Goal: Task Accomplishment & Management: Manage account settings

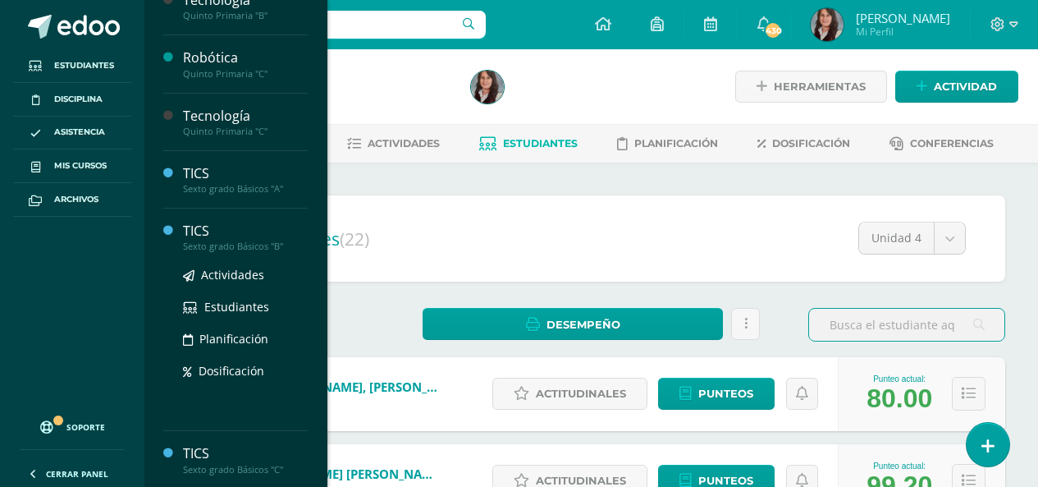
scroll to position [1232, 0]
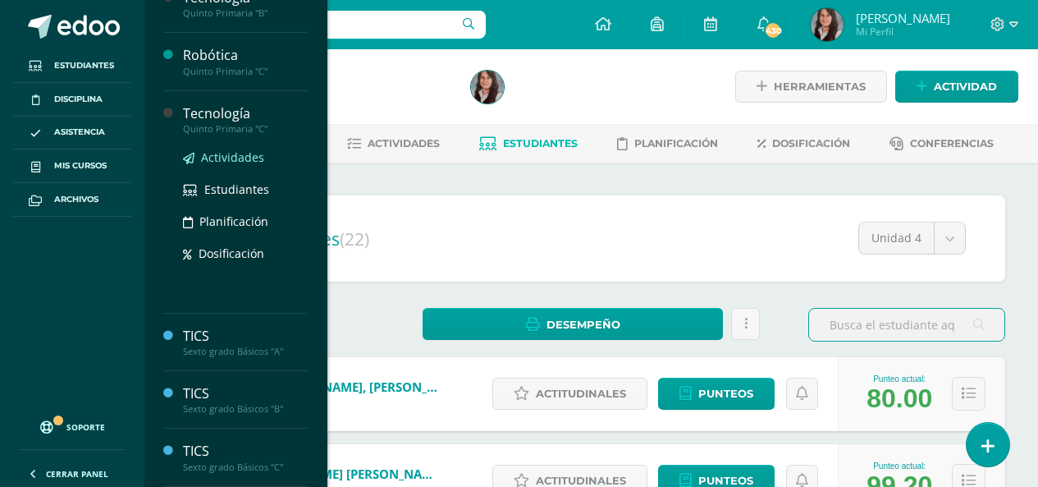
click at [239, 153] on span "Actividades" at bounding box center [232, 157] width 63 height 16
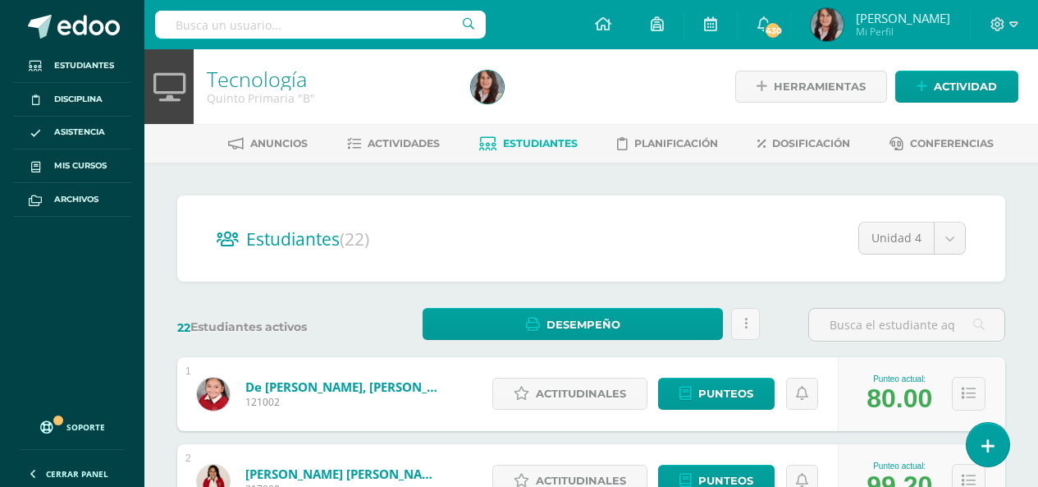
scroll to position [1067, 0]
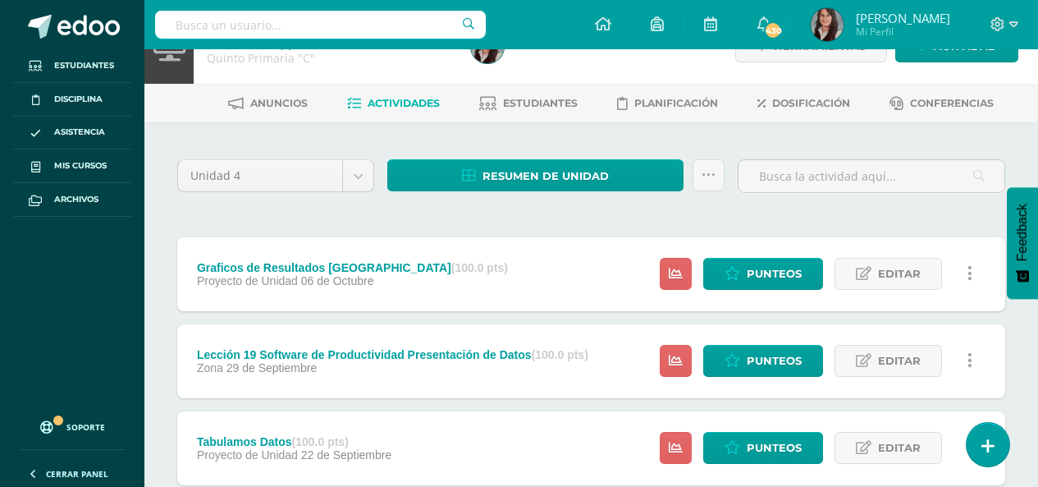
scroll to position [12, 0]
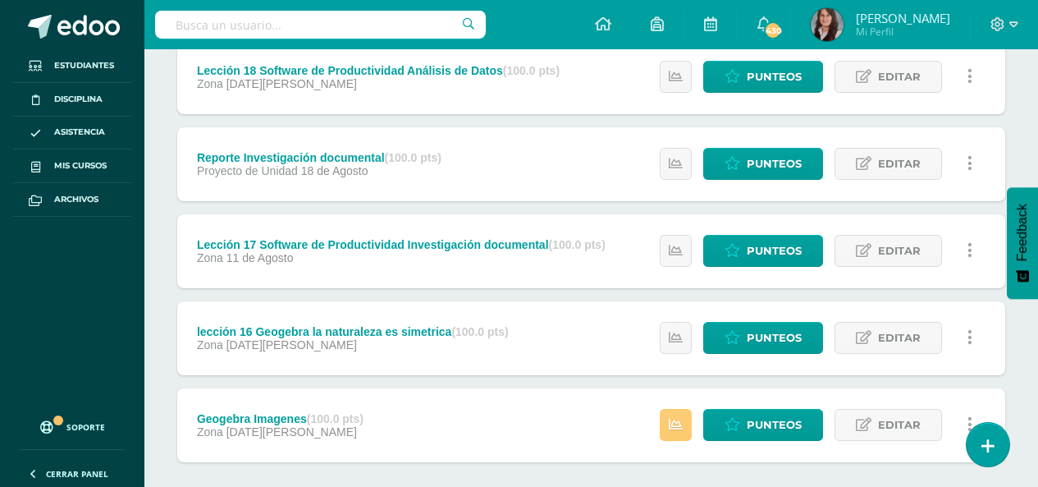
scroll to position [757, 0]
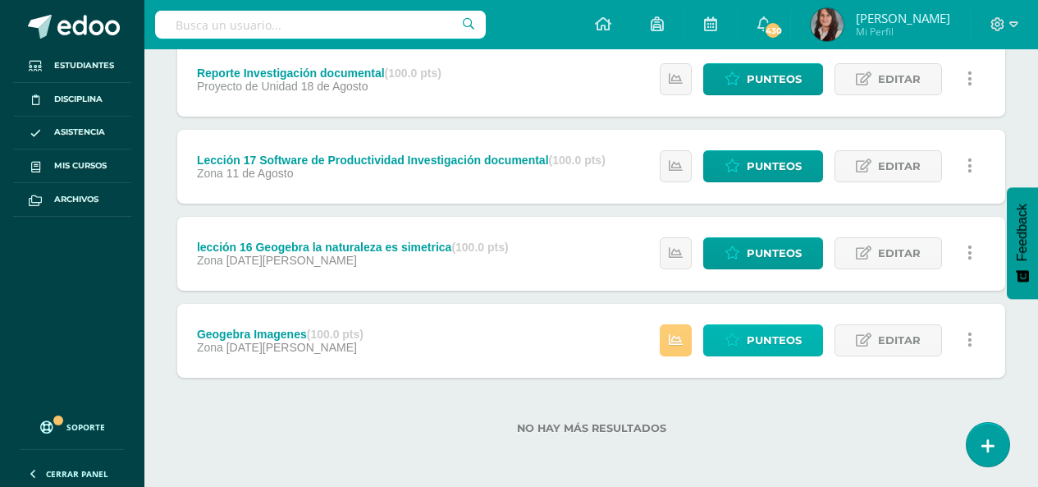
click at [766, 342] on span "Punteos" at bounding box center [774, 340] width 55 height 30
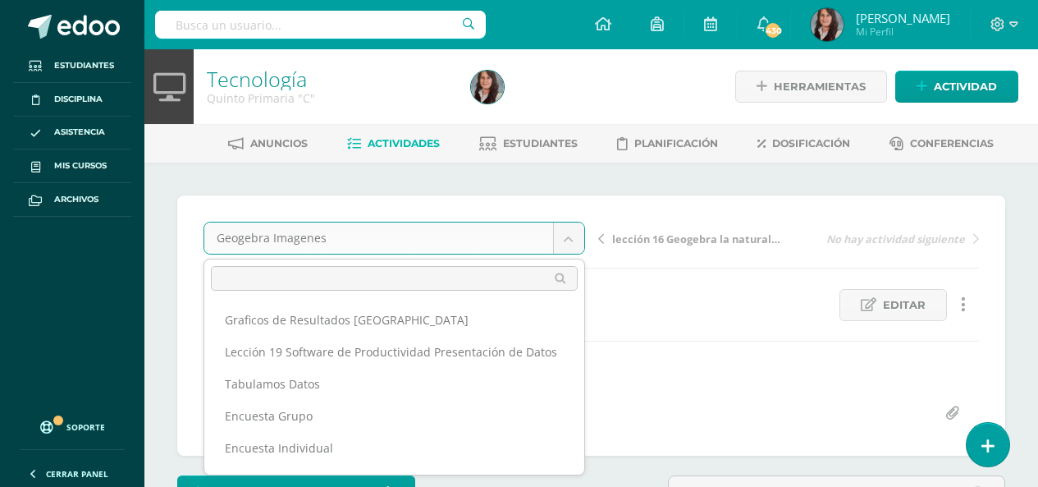
scroll to position [162, 0]
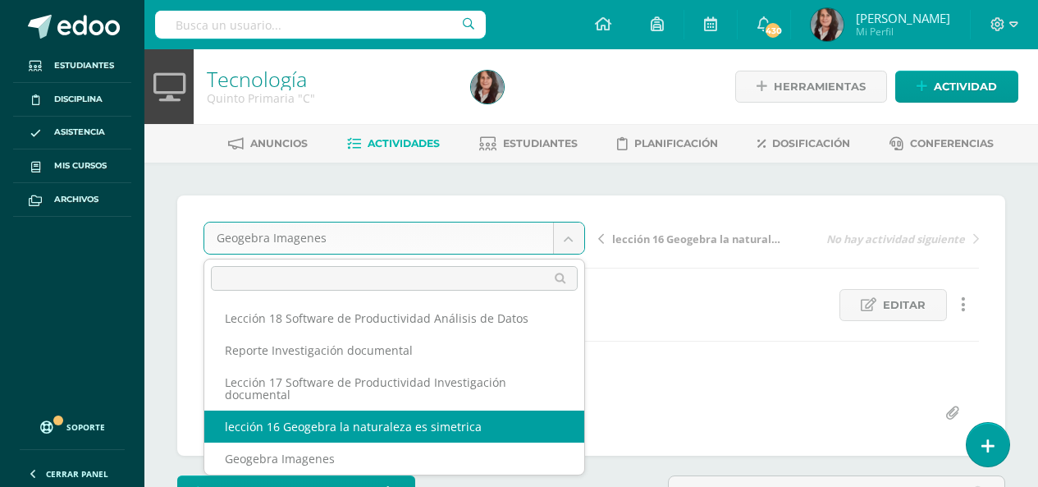
select select "/dashboard/teacher/grade-activity/209980/"
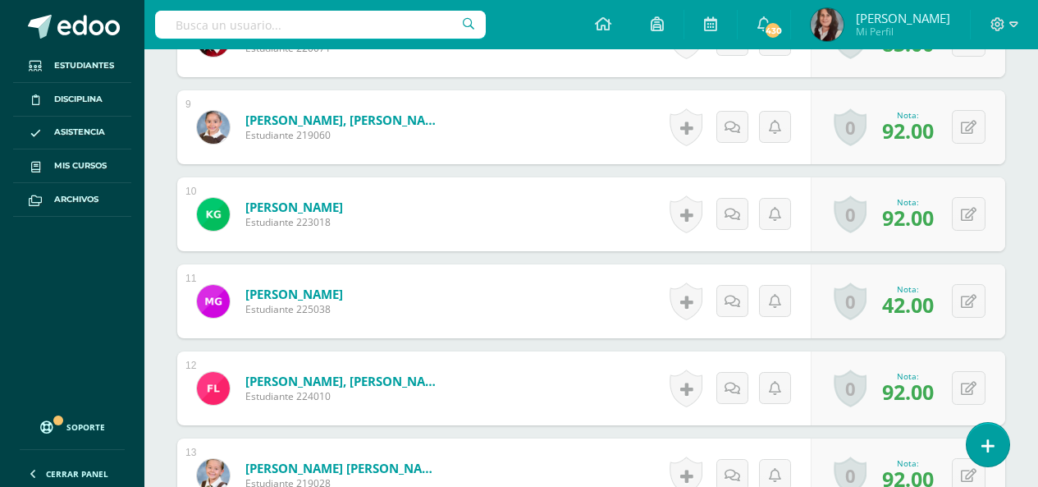
scroll to position [934, 0]
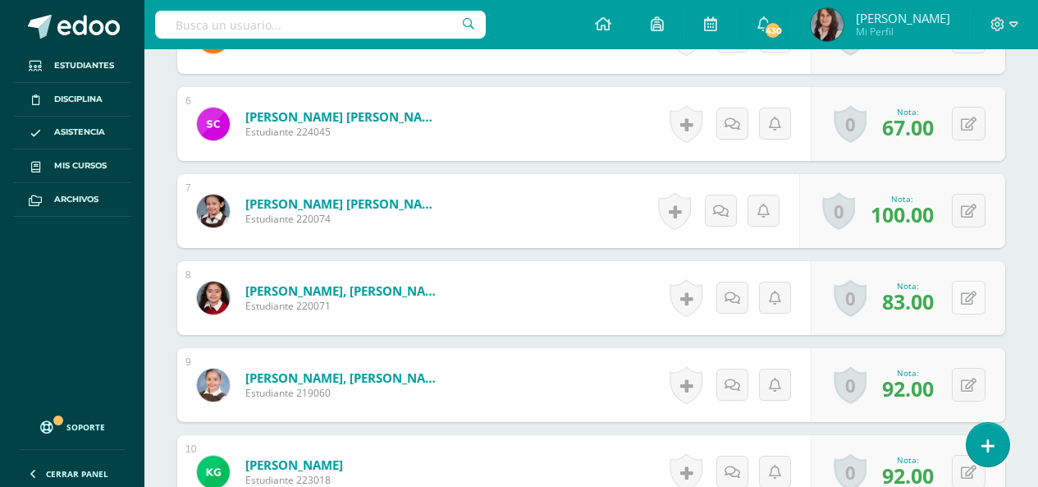
drag, startPoint x: 1022, startPoint y: 287, endPoint x: 962, endPoint y: 302, distance: 62.5
click at [1022, 287] on div "¿Estás seguro que quieres eliminar esta actividad? Esto borrará la actividad y …" at bounding box center [591, 441] width 894 height 2425
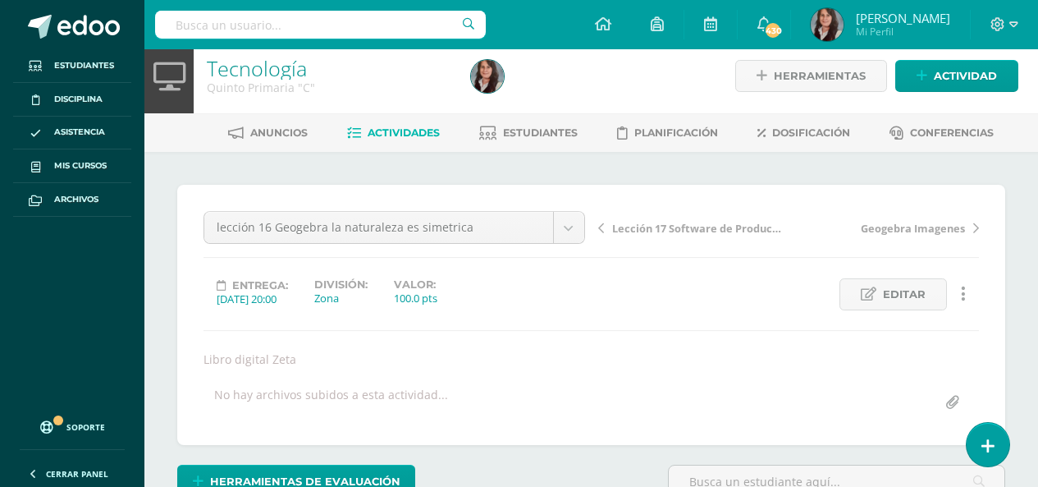
scroll to position [0, 0]
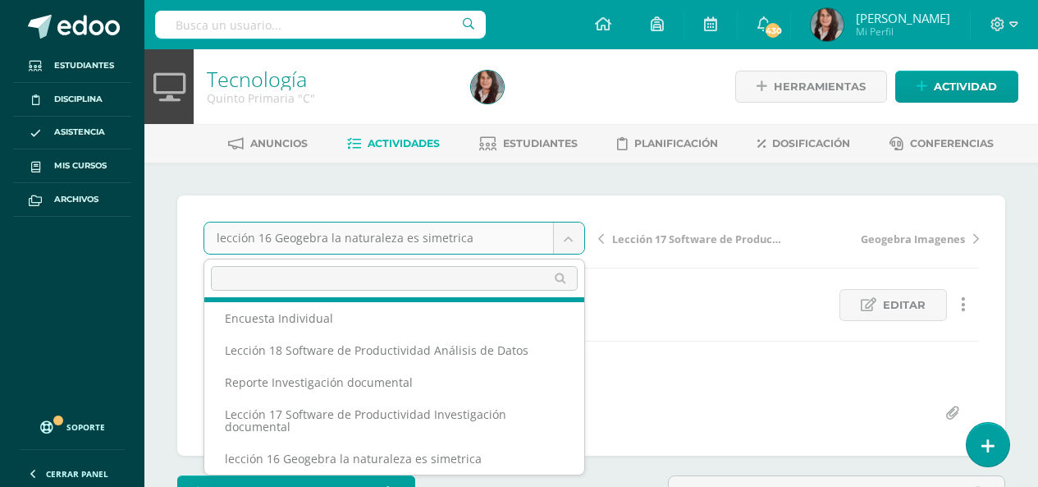
scroll to position [103, 0]
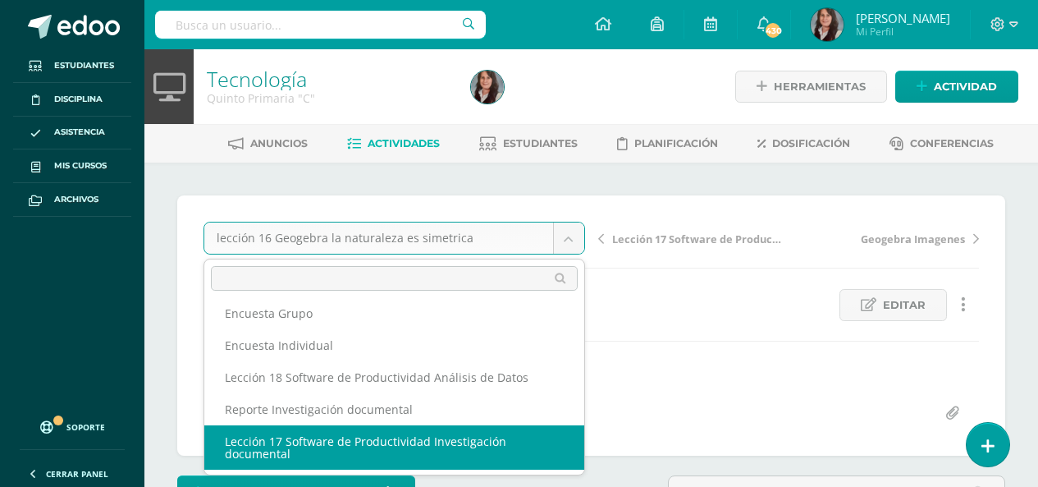
select select "/dashboard/teacher/grade-activity/209978/"
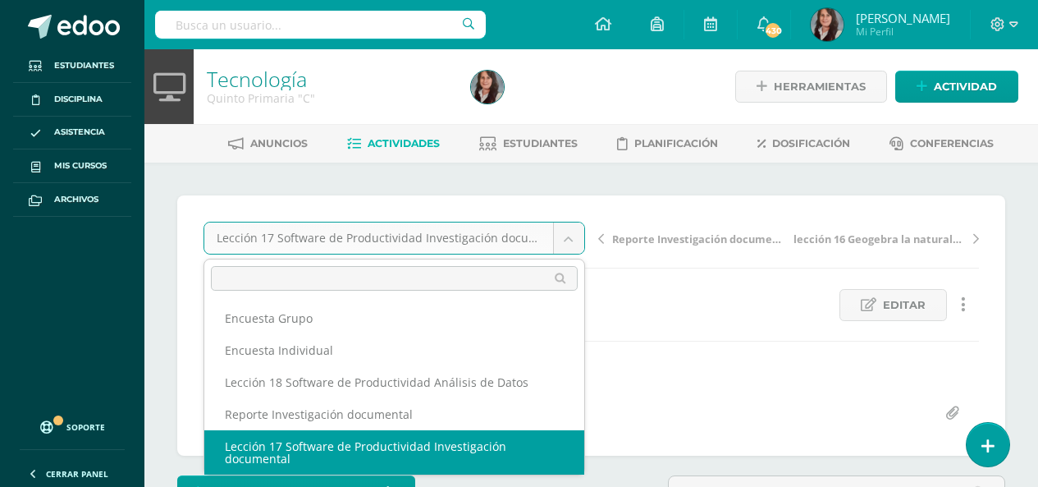
scroll to position [71, 0]
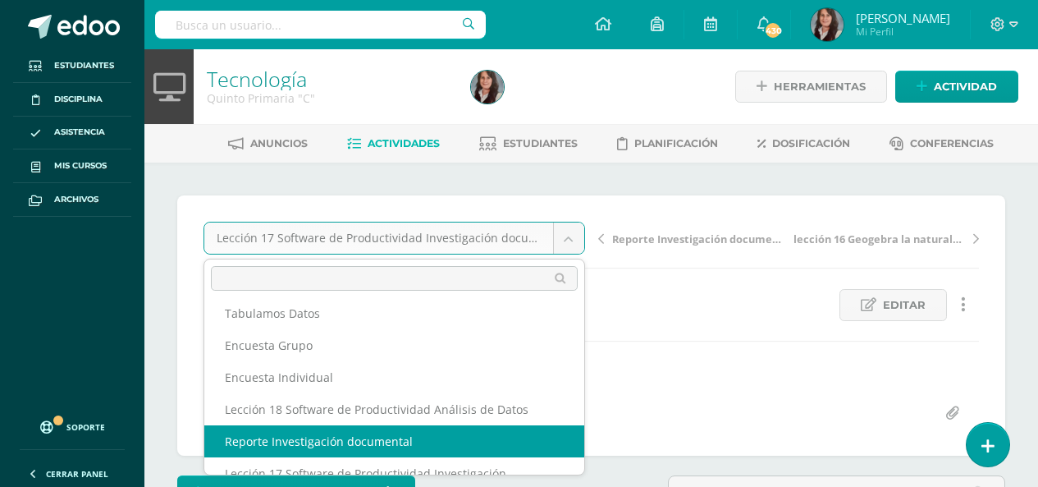
select select "/dashboard/teacher/grade-activity/209975/"
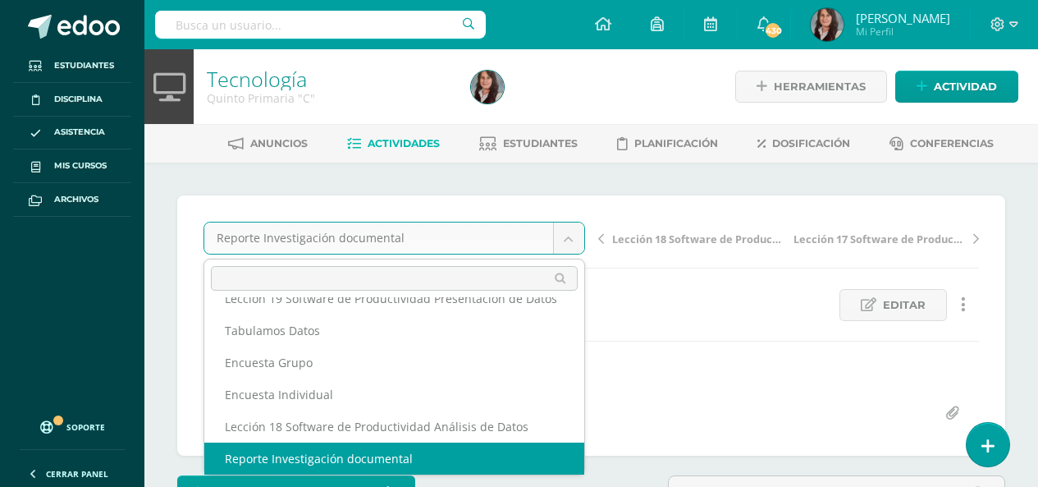
scroll to position [39, 0]
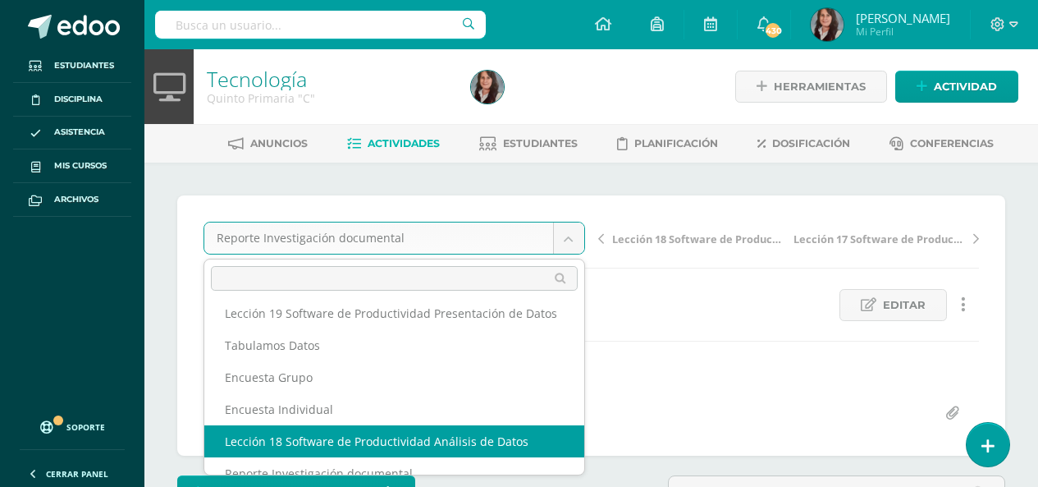
select select "/dashboard/teacher/grade-activity/209982/"
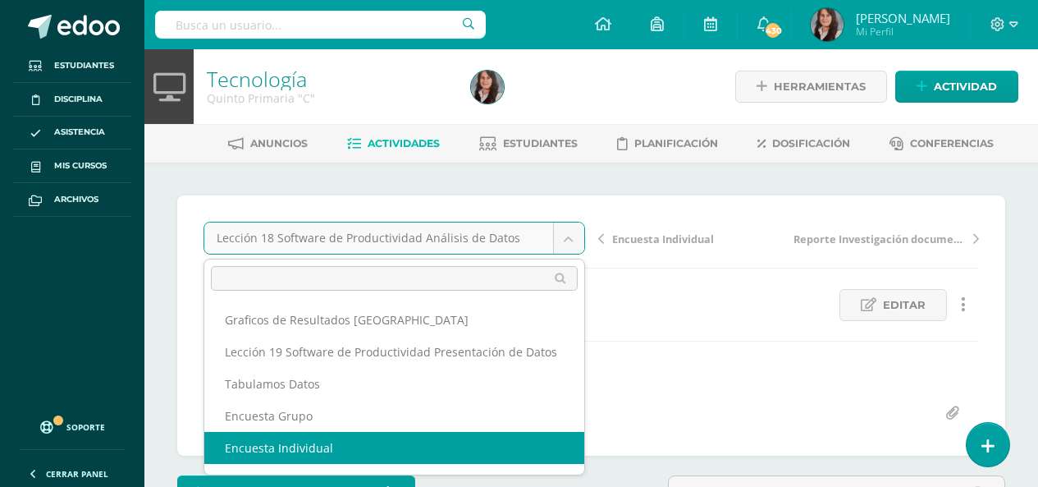
select select "/dashboard/teacher/grade-activity/209983/"
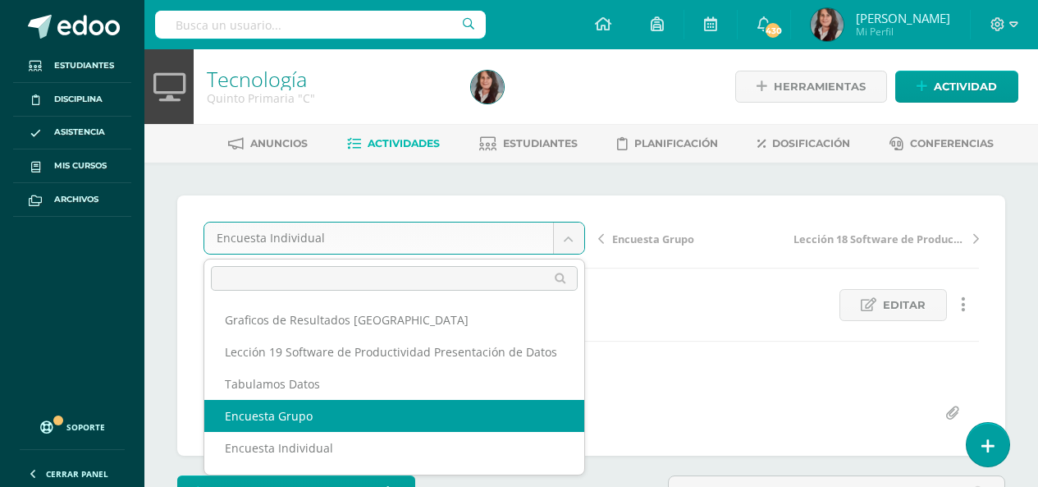
select select "/dashboard/teacher/grade-activity/209981/"
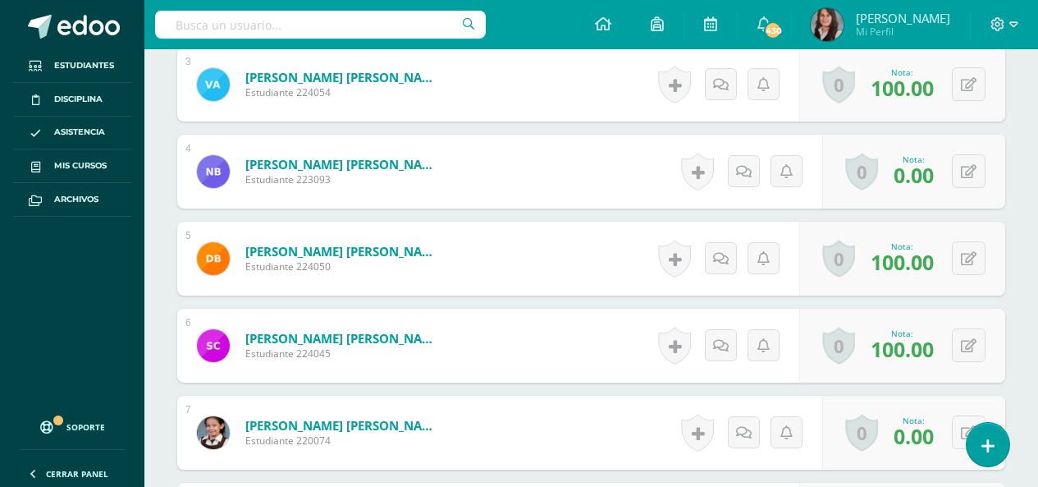
scroll to position [760, 0]
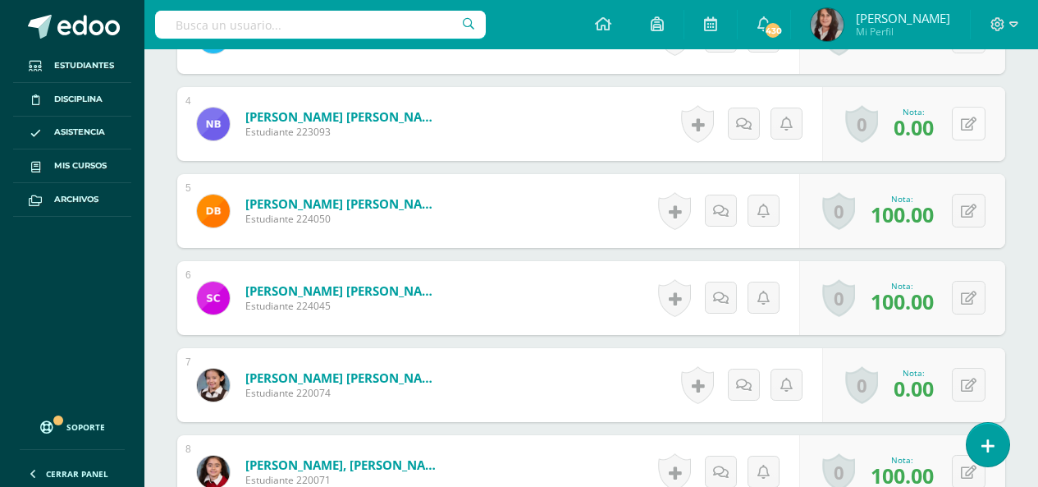
click at [968, 121] on icon at bounding box center [969, 124] width 16 height 14
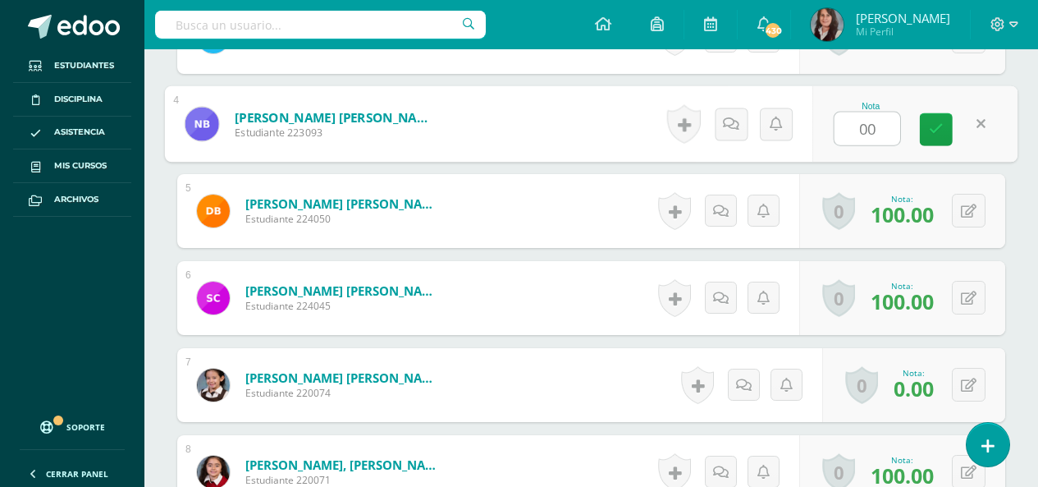
click at [856, 135] on input "00" at bounding box center [868, 128] width 66 height 33
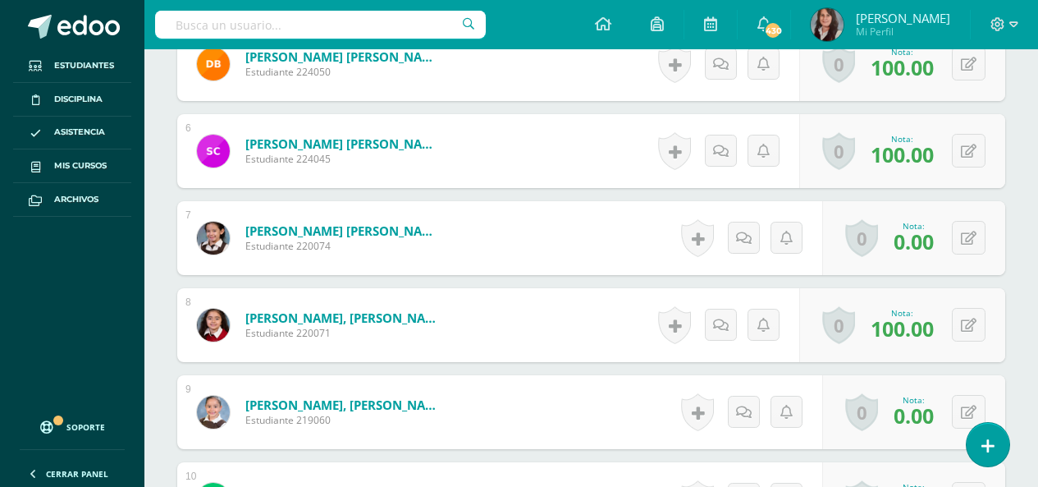
scroll to position [924, 0]
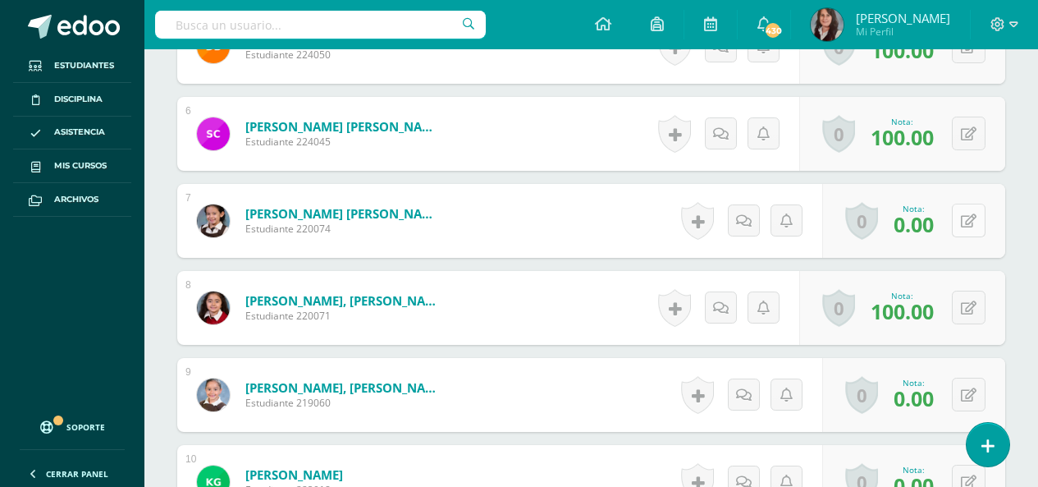
type input "100"
click at [971, 227] on icon at bounding box center [969, 221] width 16 height 14
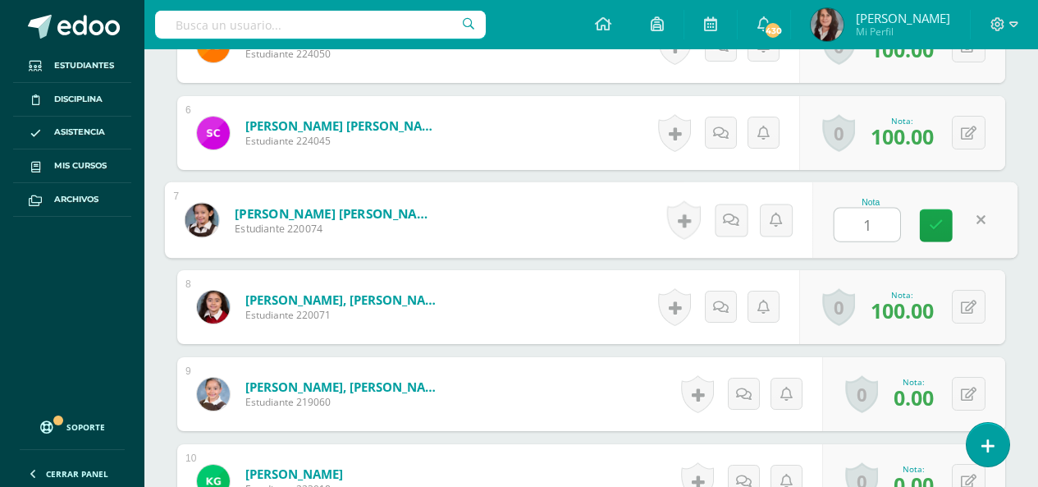
scroll to position [926, 0]
type input "100"
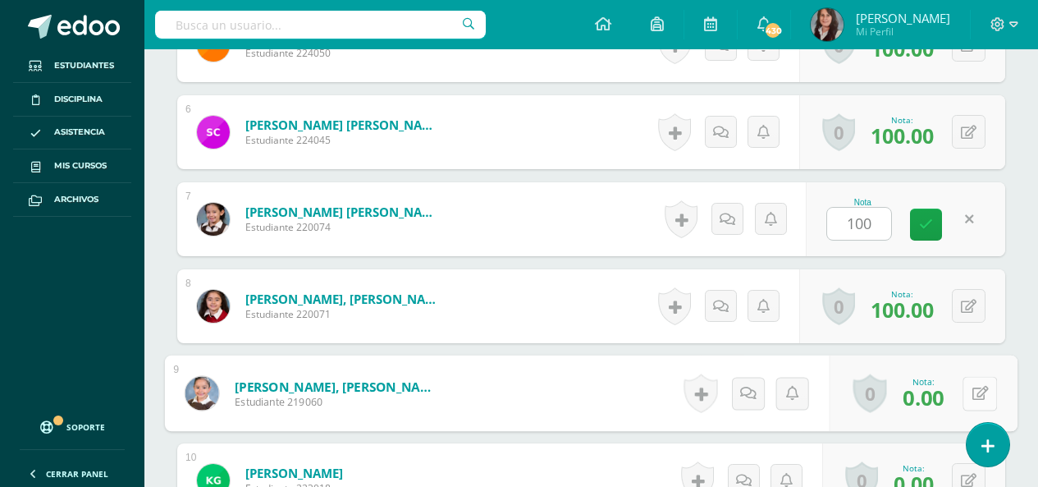
click at [972, 391] on icon at bounding box center [980, 393] width 16 height 14
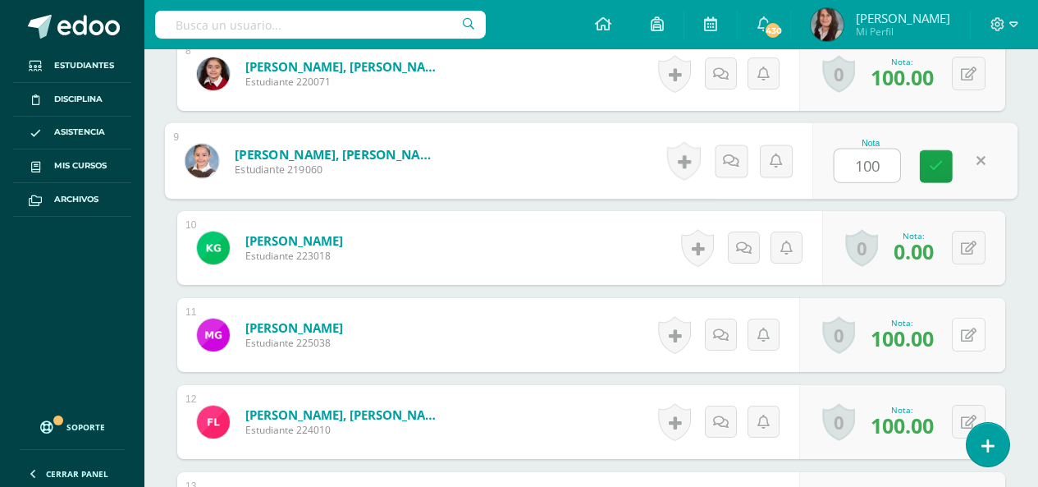
scroll to position [1172, 0]
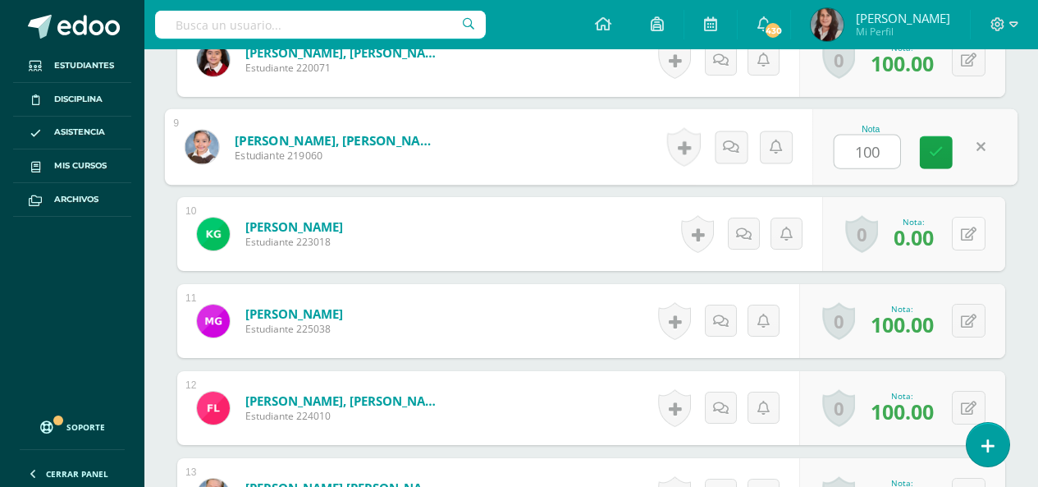
type input "100"
click at [963, 231] on button at bounding box center [969, 234] width 34 height 34
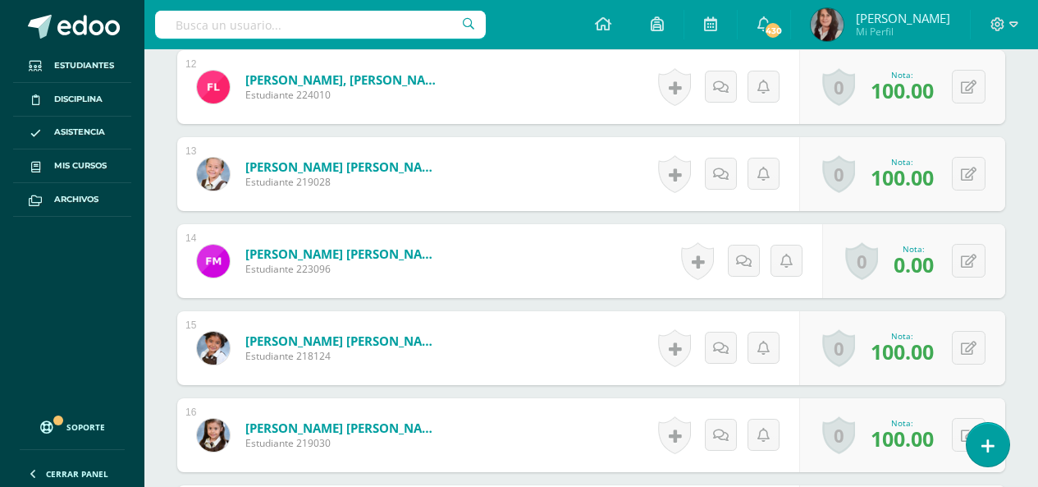
scroll to position [1500, 0]
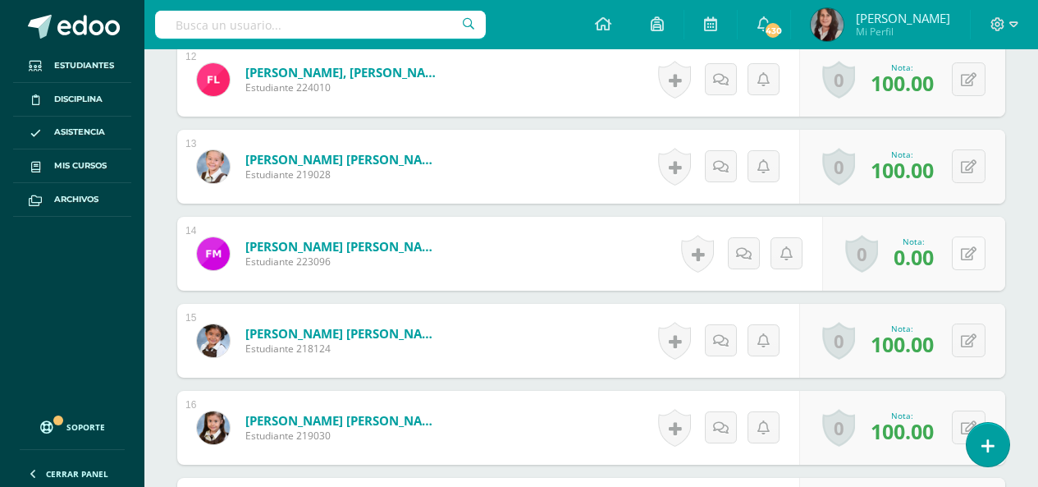
type input "100"
click at [975, 243] on button at bounding box center [969, 253] width 34 height 34
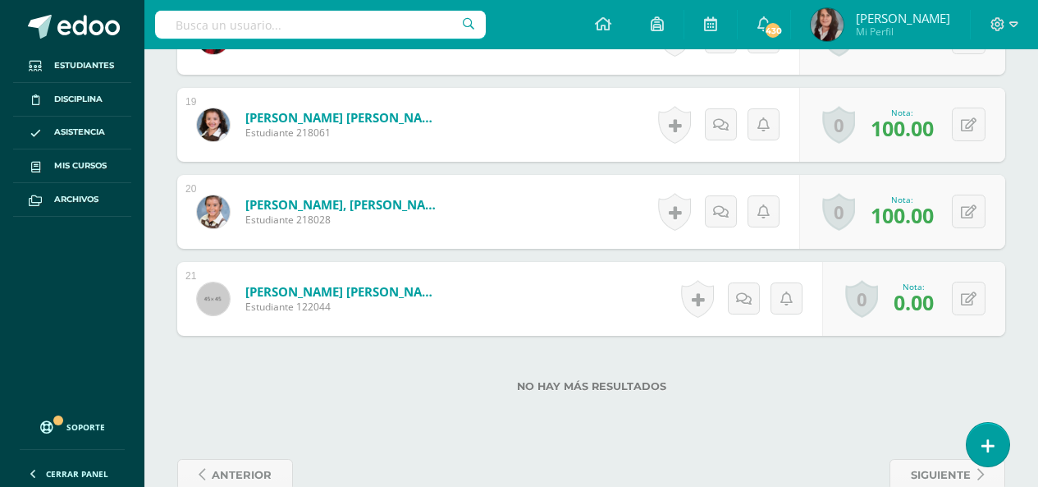
scroll to position [2101, 0]
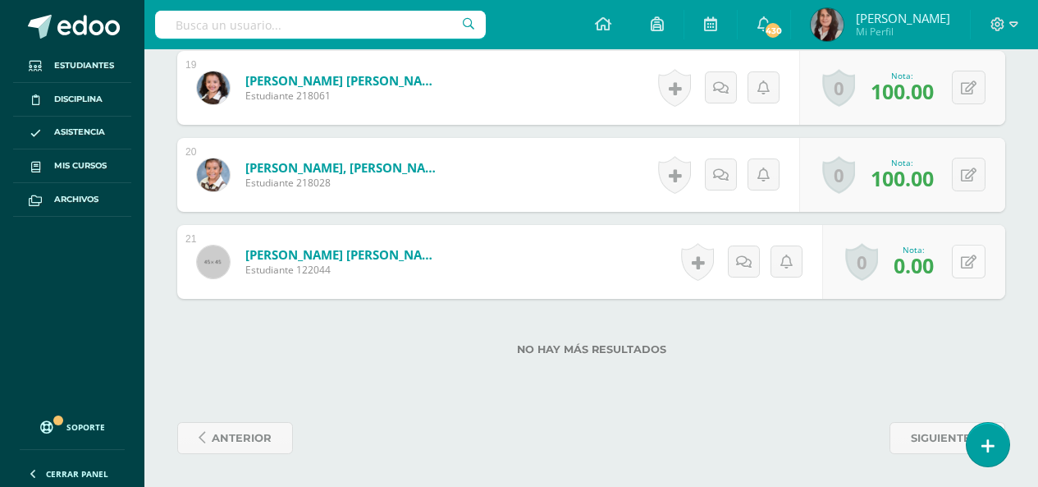
type input "100"
click at [974, 261] on icon at bounding box center [969, 262] width 16 height 14
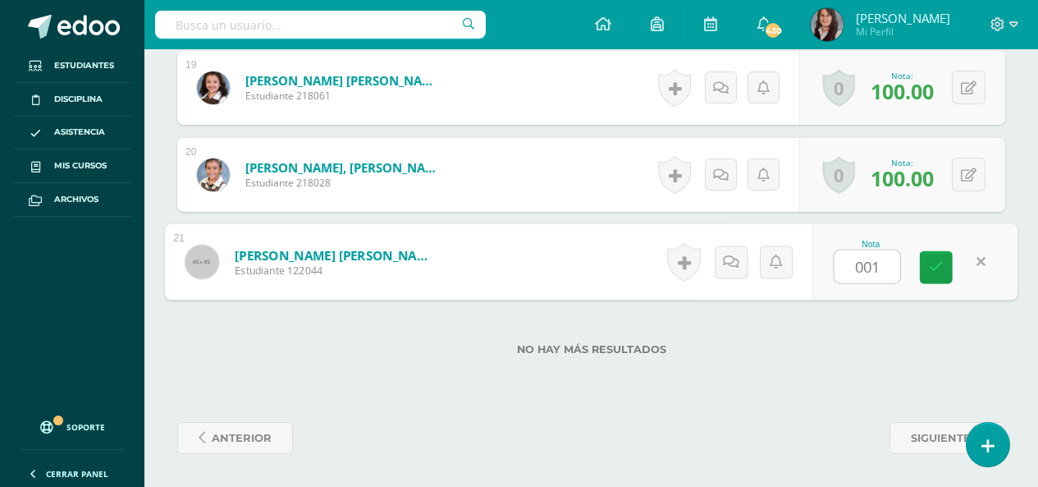
drag, startPoint x: 893, startPoint y: 271, endPoint x: 835, endPoint y: 277, distance: 58.5
click at [835, 276] on input "001" at bounding box center [868, 266] width 66 height 33
click at [835, 277] on input "001" at bounding box center [868, 266] width 66 height 33
type input "100"
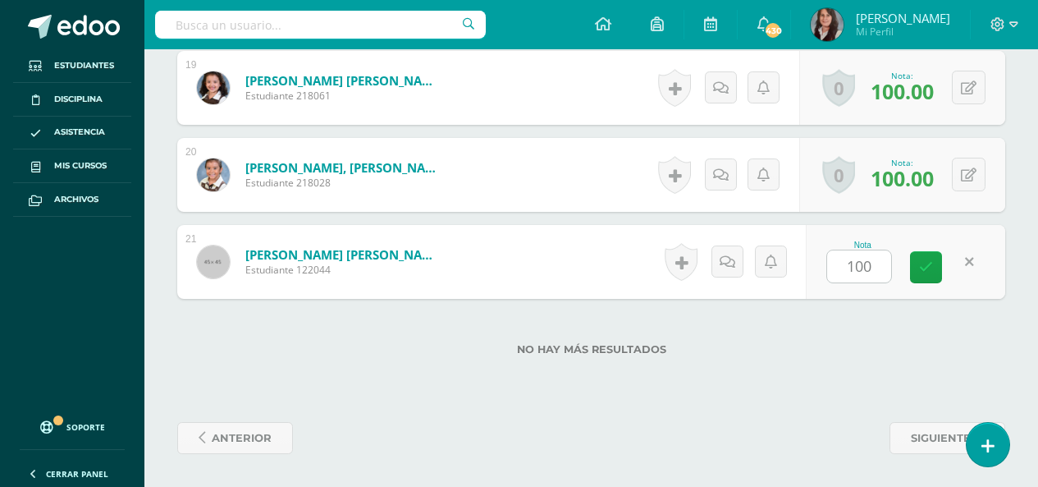
click at [841, 355] on div "No hay más resultados" at bounding box center [591, 337] width 828 height 76
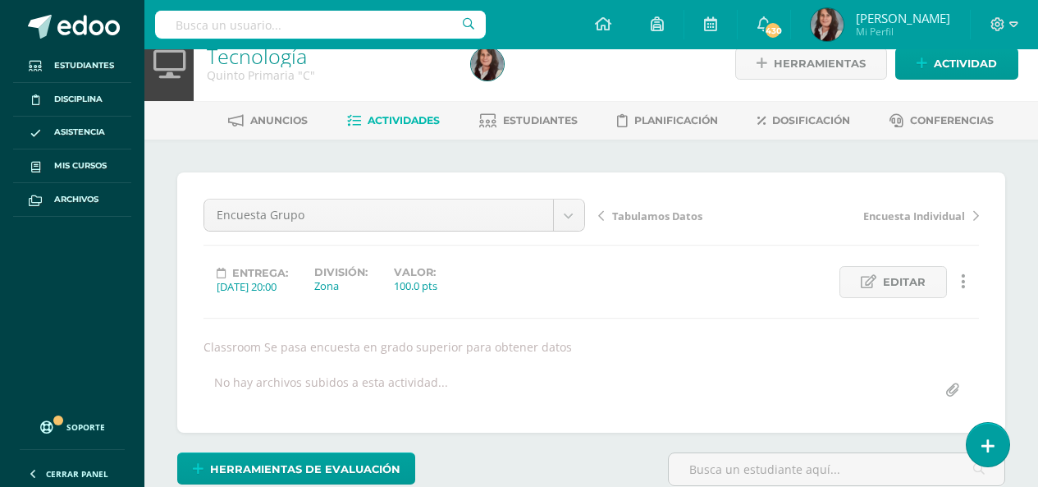
scroll to position [0, 0]
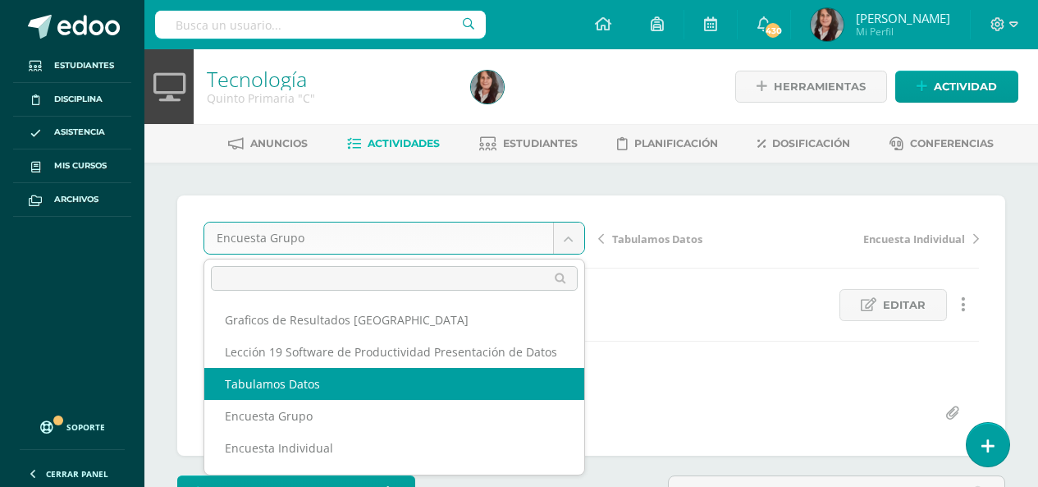
select select "/dashboard/teacher/grade-activity/209974/"
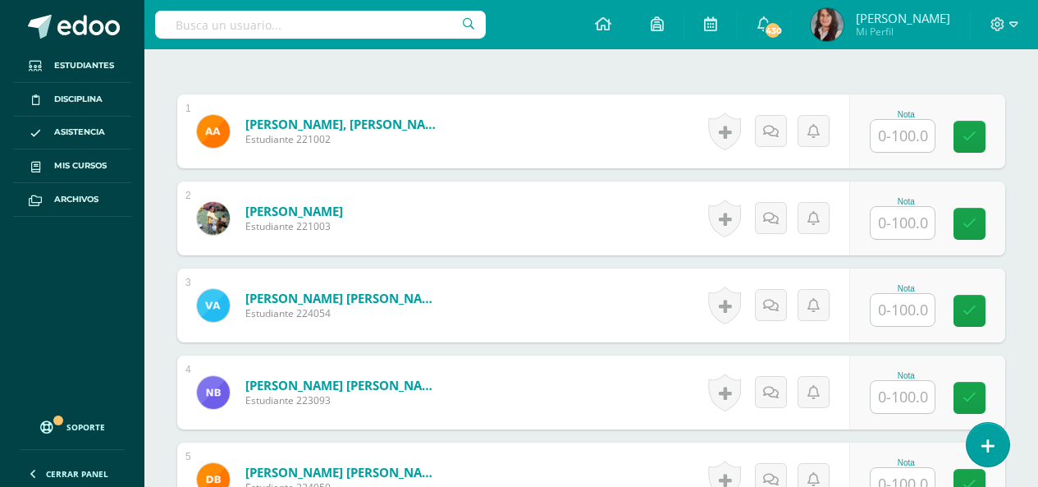
scroll to position [514, 0]
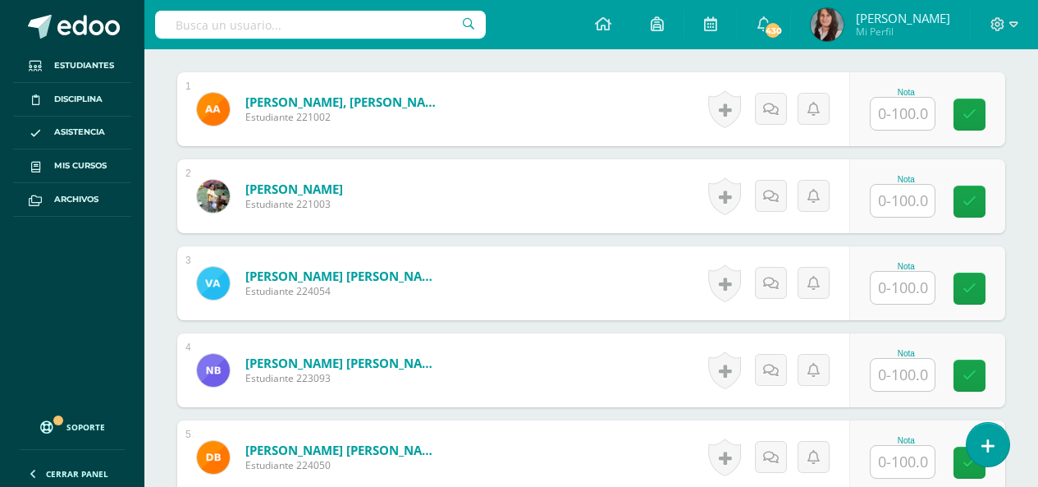
click at [922, 117] on input "text" at bounding box center [903, 114] width 64 height 32
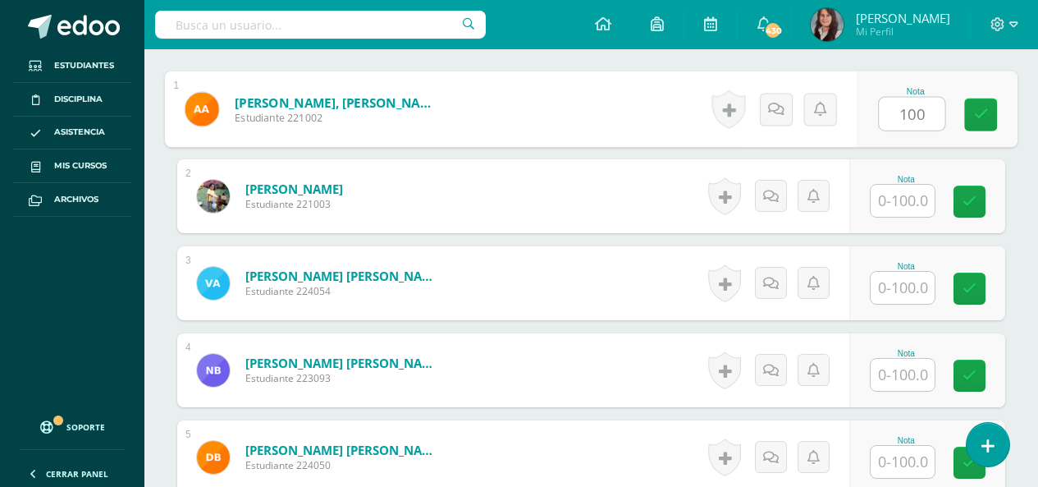
scroll to position [514, 0]
type input "100"
click at [921, 204] on input "text" at bounding box center [903, 200] width 64 height 32
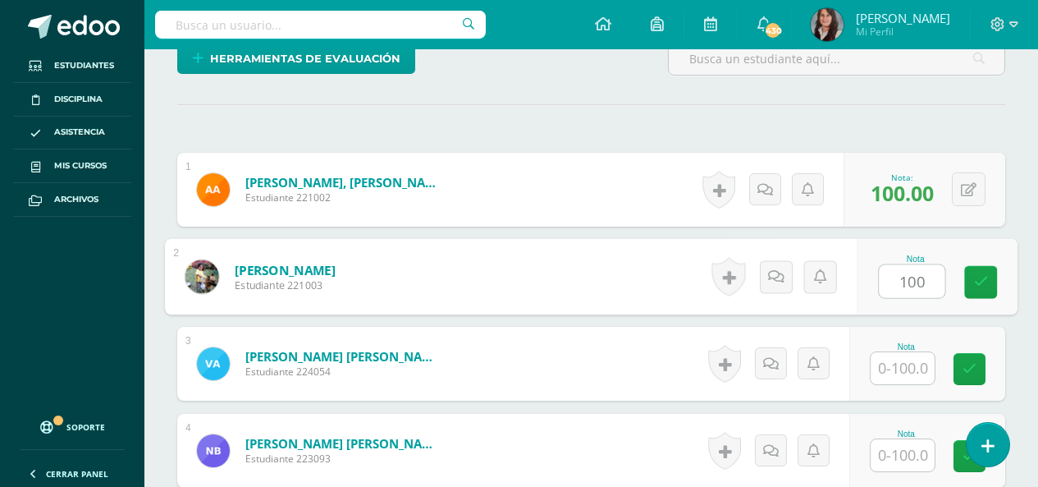
scroll to position [597, 0]
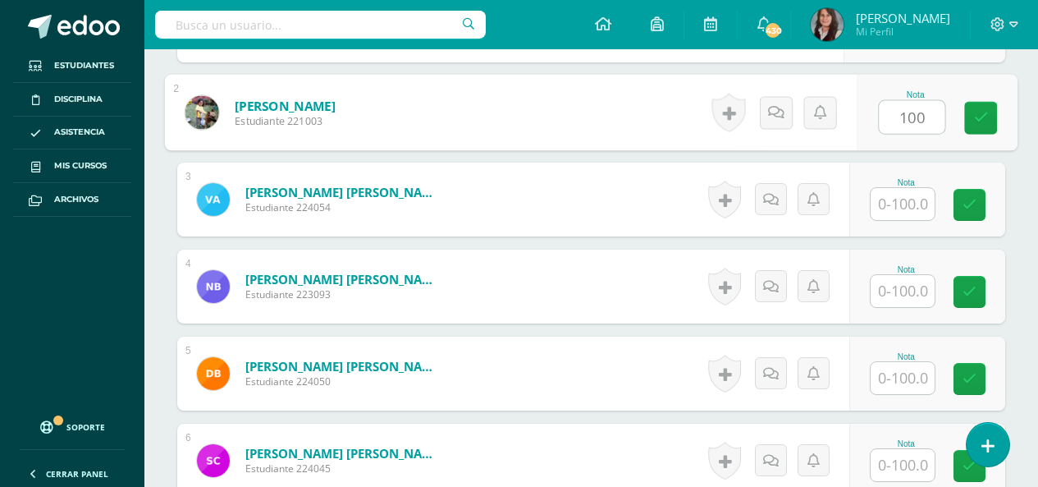
type input "100"
click at [910, 207] on input "text" at bounding box center [903, 204] width 64 height 32
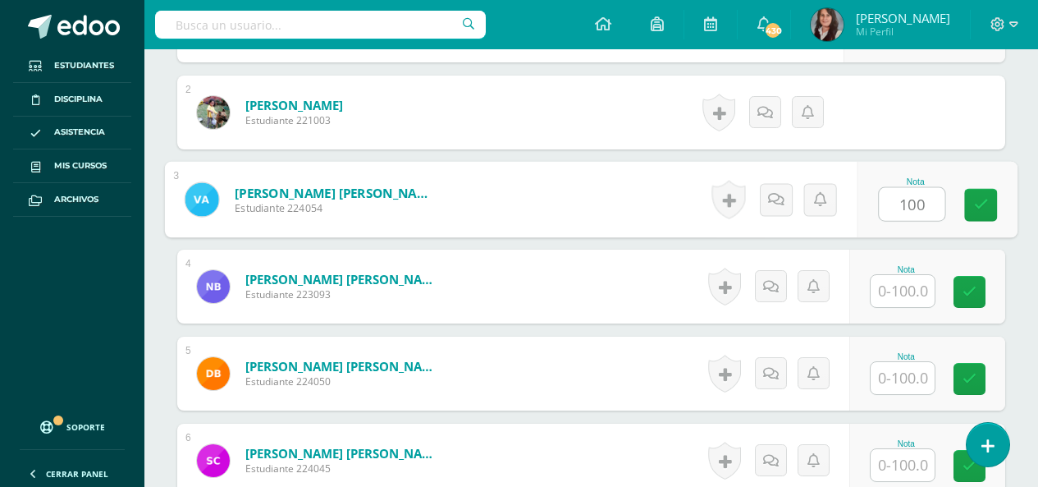
type input "100"
click at [916, 296] on input "text" at bounding box center [903, 291] width 64 height 32
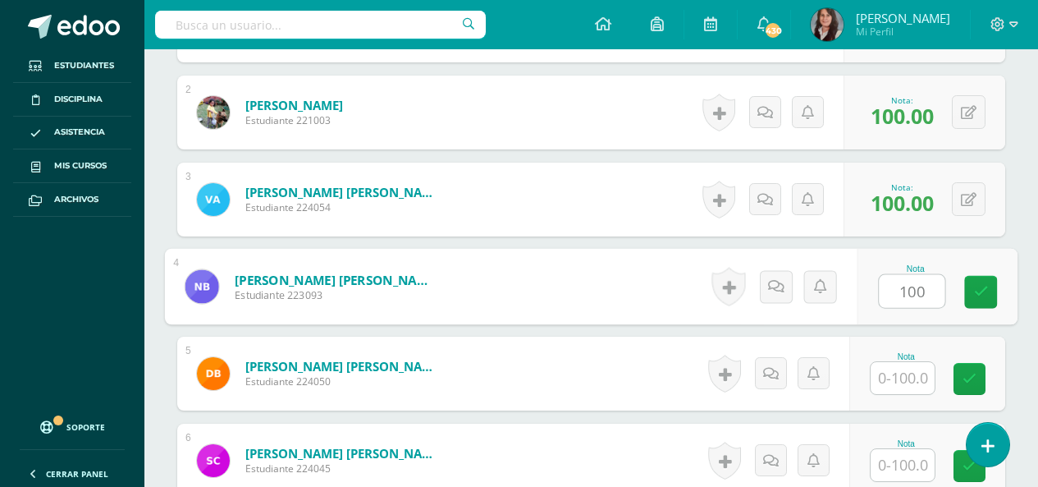
type input "100"
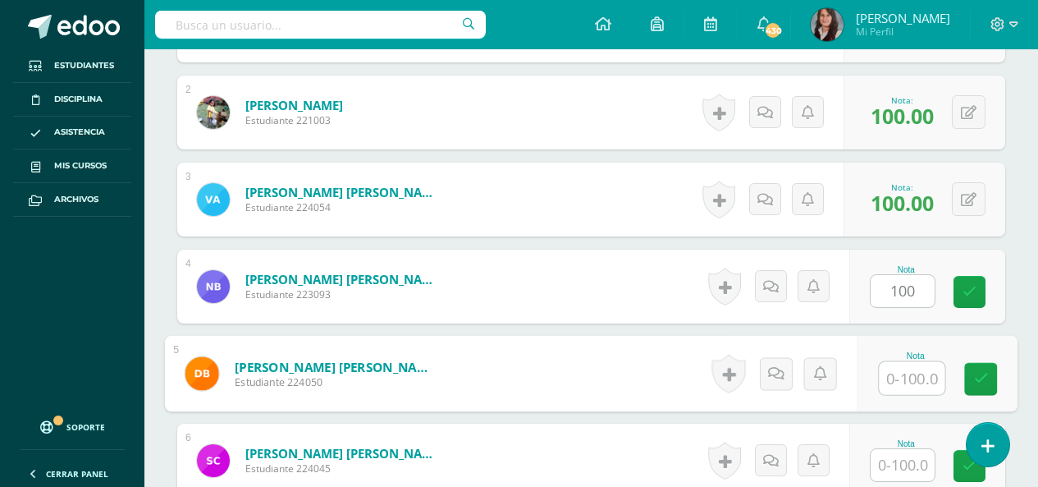
click at [917, 381] on input "text" at bounding box center [912, 378] width 66 height 33
type input "100"
click at [902, 466] on input "text" at bounding box center [903, 465] width 64 height 32
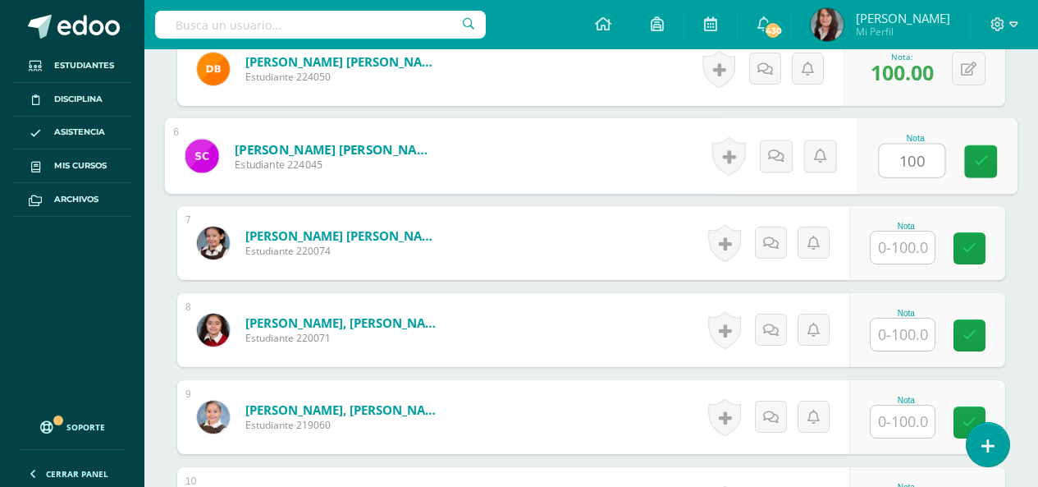
scroll to position [926, 0]
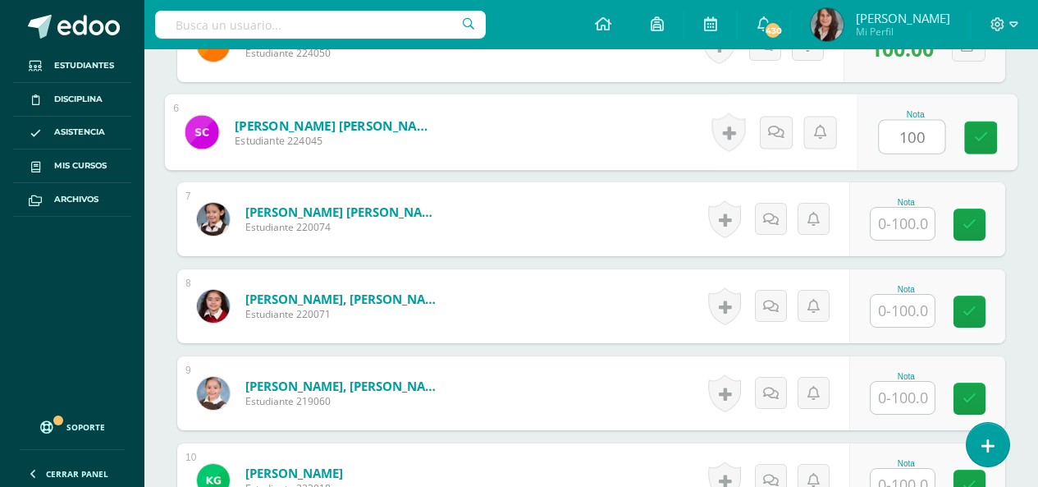
type input "100"
click at [926, 223] on input "text" at bounding box center [903, 224] width 64 height 32
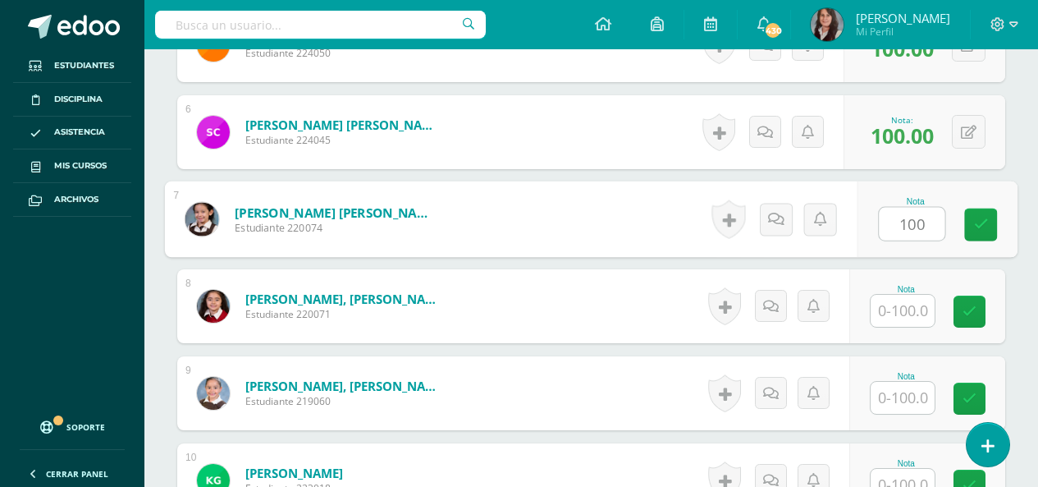
type input "100"
click at [917, 310] on input "text" at bounding box center [903, 311] width 64 height 32
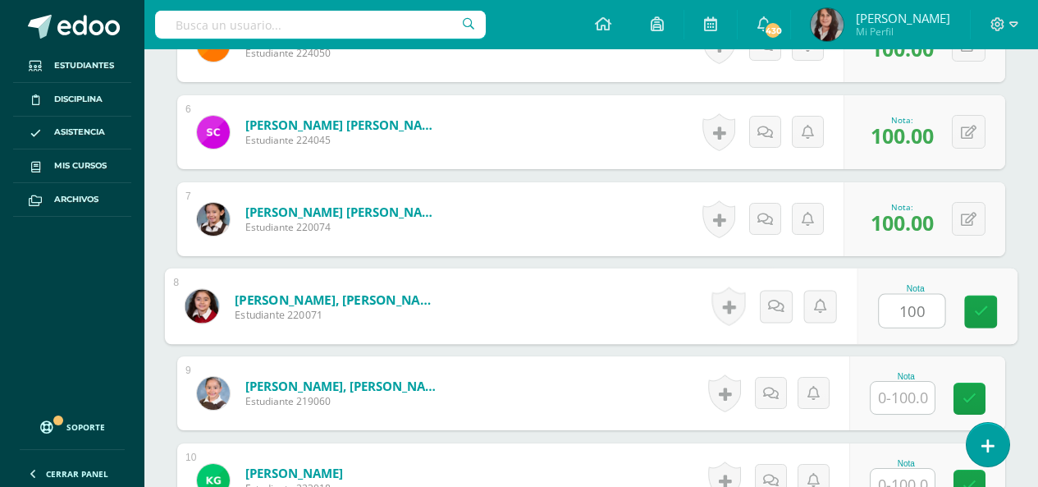
type input "100"
click at [916, 398] on input "text" at bounding box center [903, 398] width 64 height 32
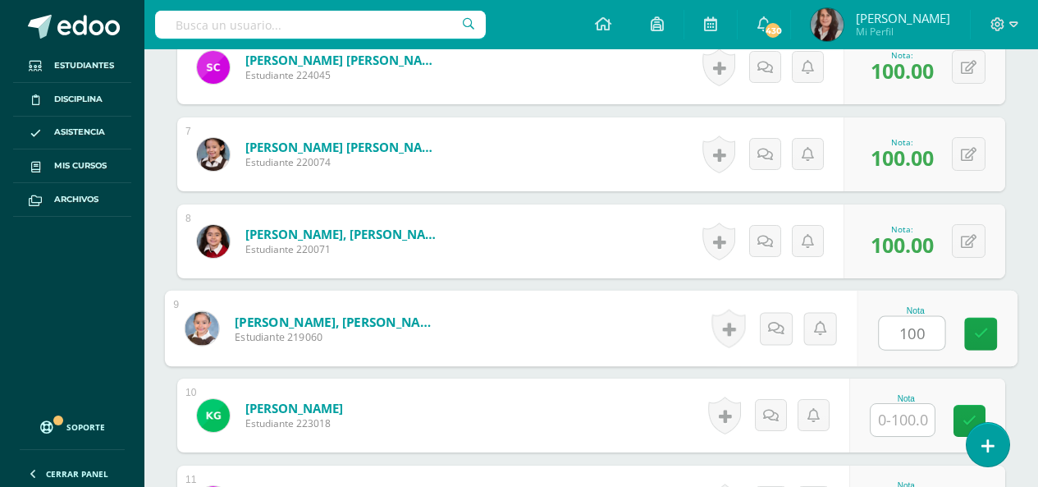
scroll to position [1090, 0]
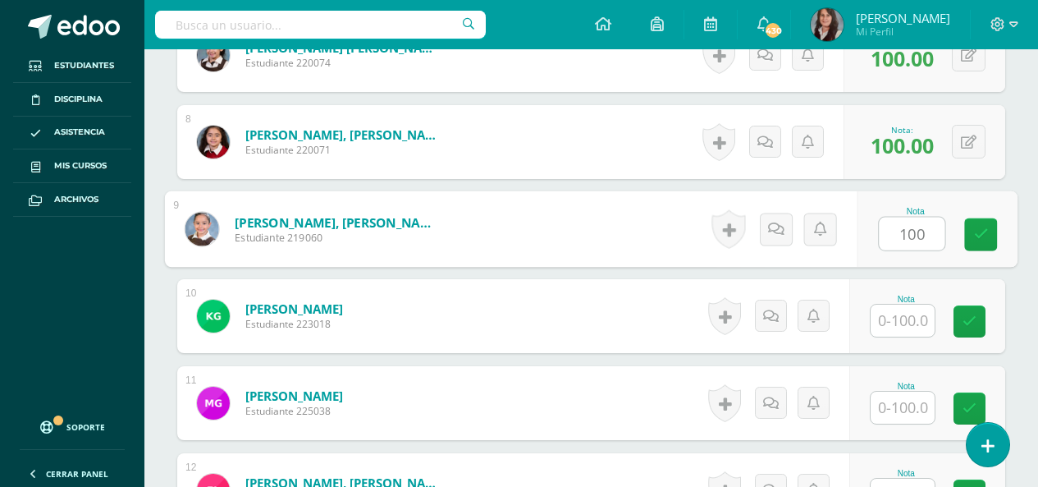
type input "100"
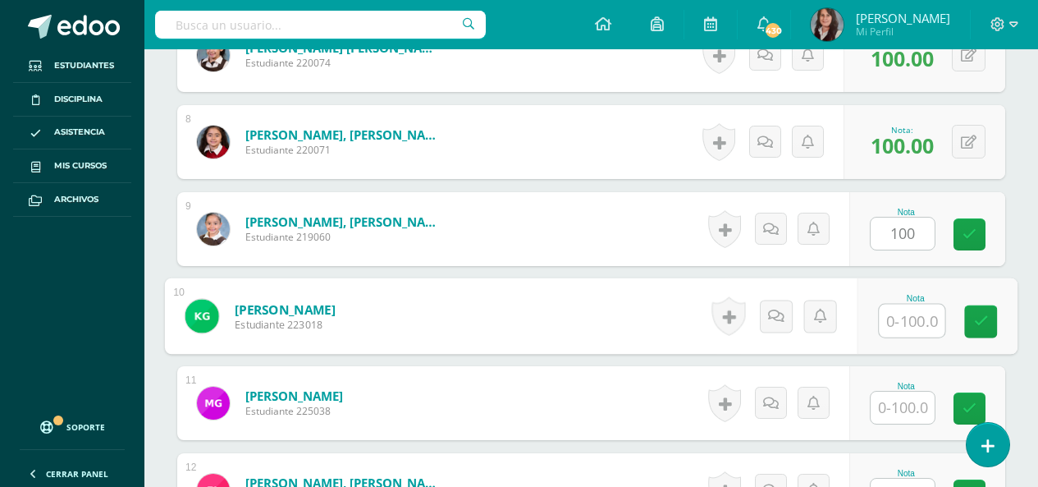
click at [926, 324] on input "text" at bounding box center [912, 320] width 66 height 33
type input "100"
click at [926, 414] on input "text" at bounding box center [903, 407] width 64 height 32
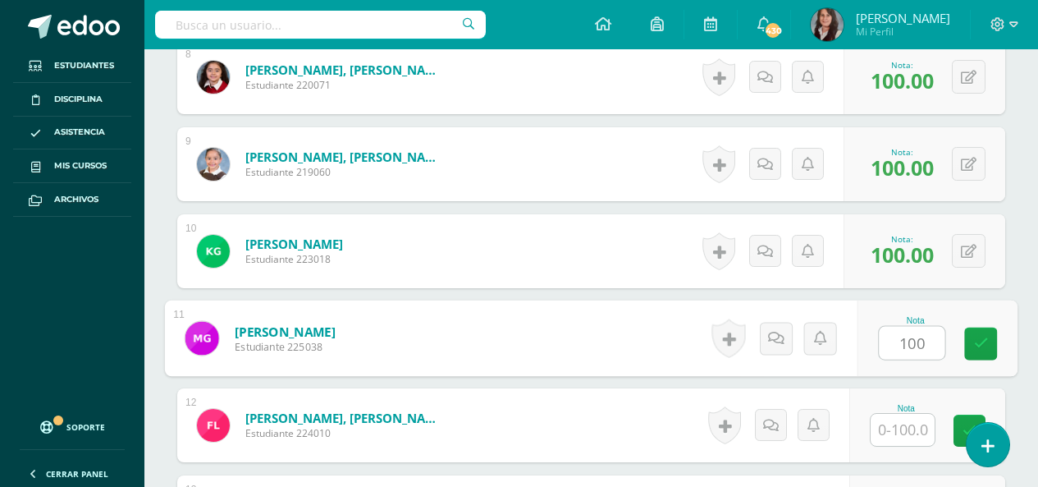
scroll to position [1254, 0]
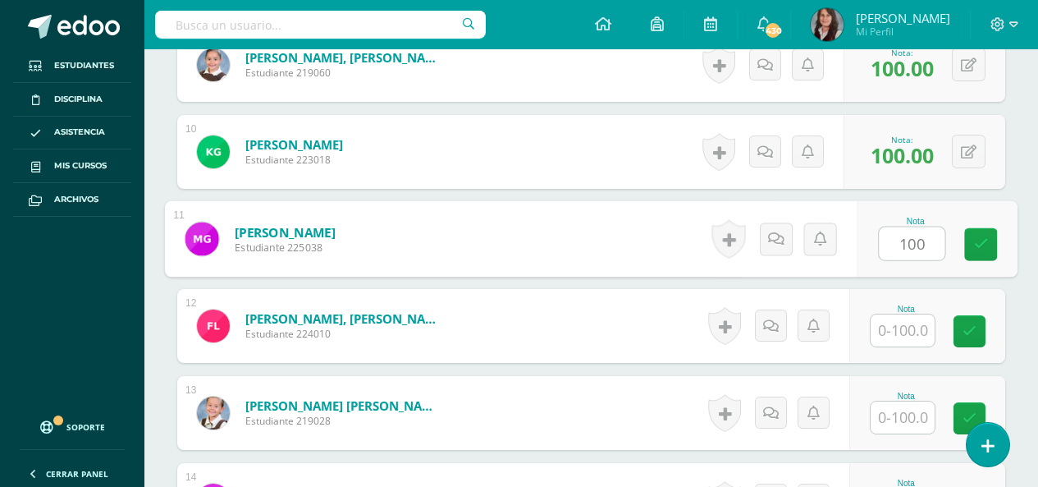
type input "100"
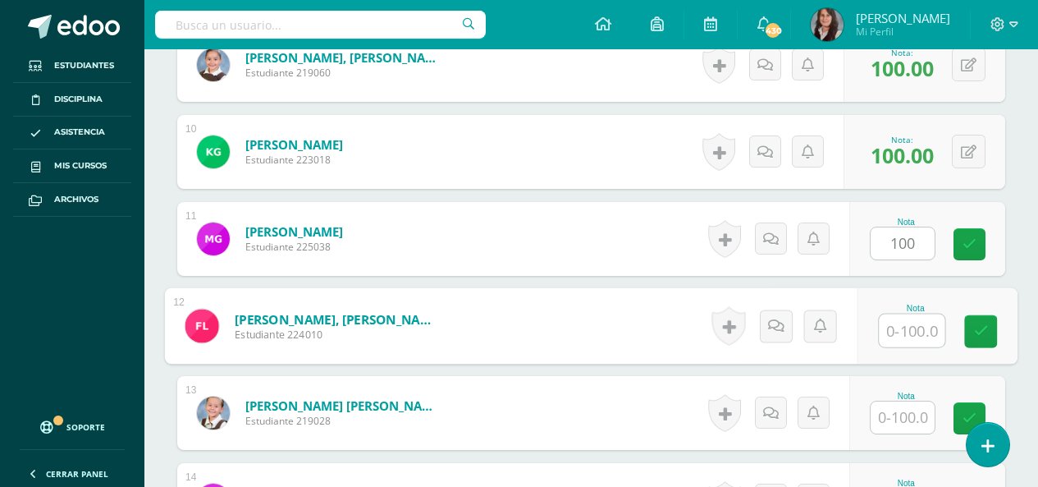
click at [904, 314] on input "text" at bounding box center [912, 330] width 66 height 33
type input "100"
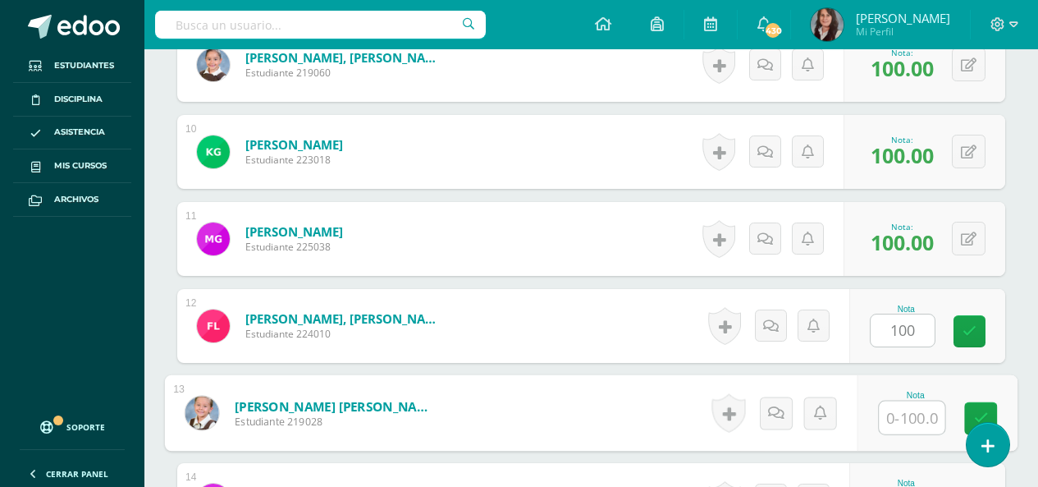
click at [921, 423] on input "text" at bounding box center [912, 417] width 66 height 33
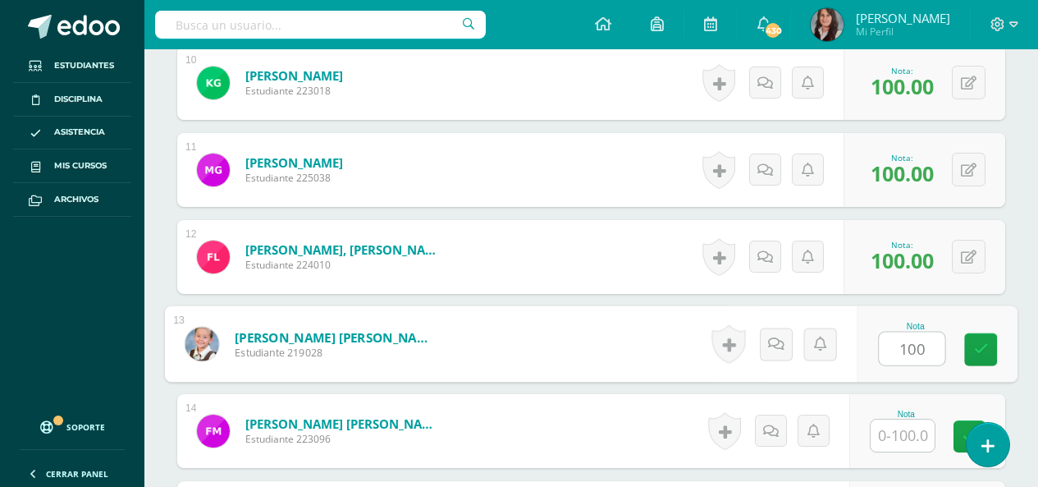
scroll to position [1418, 0]
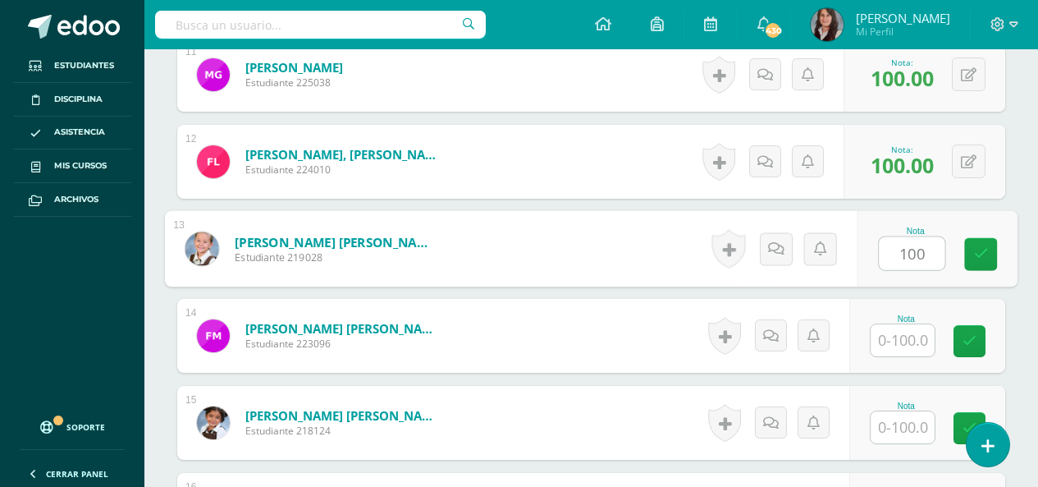
type input "100"
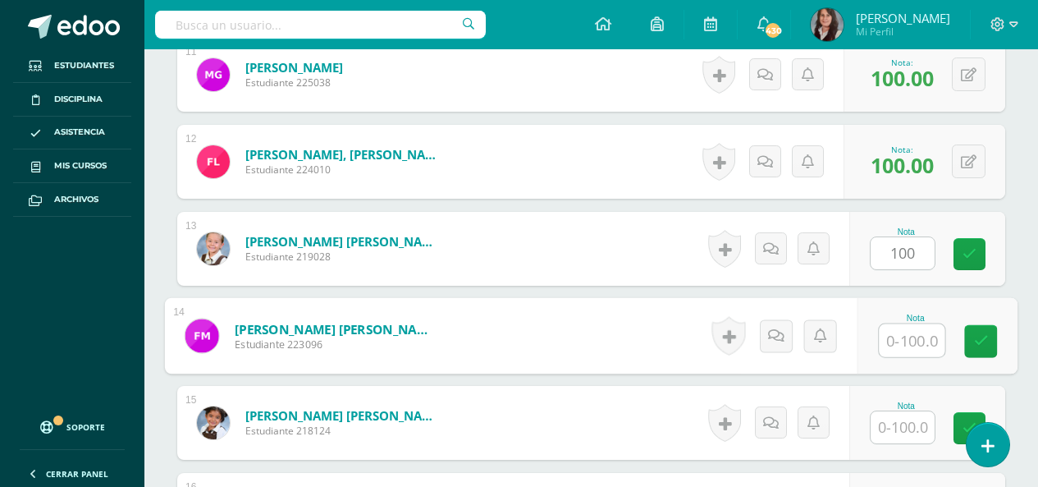
click at [905, 330] on input "text" at bounding box center [912, 340] width 66 height 33
type input "100"
click at [905, 425] on input "text" at bounding box center [903, 427] width 64 height 32
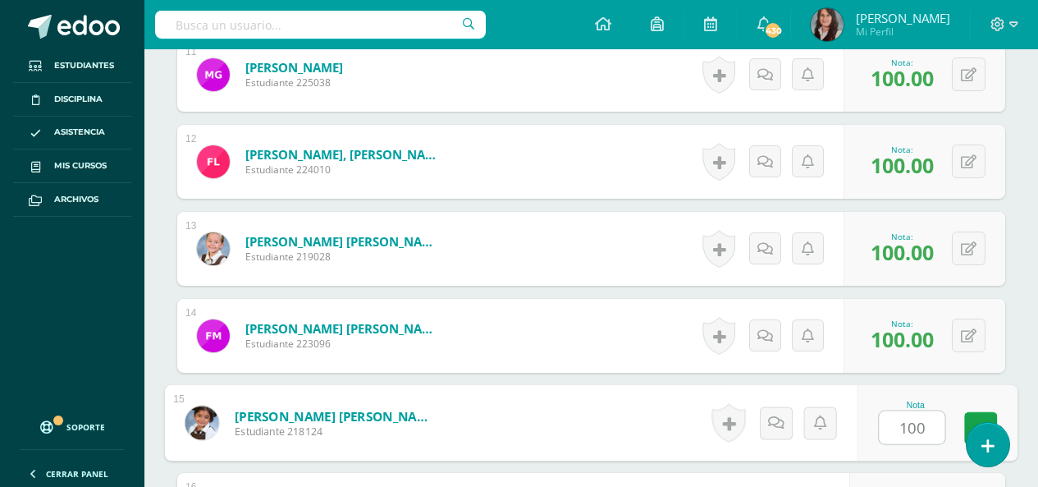
scroll to position [1500, 0]
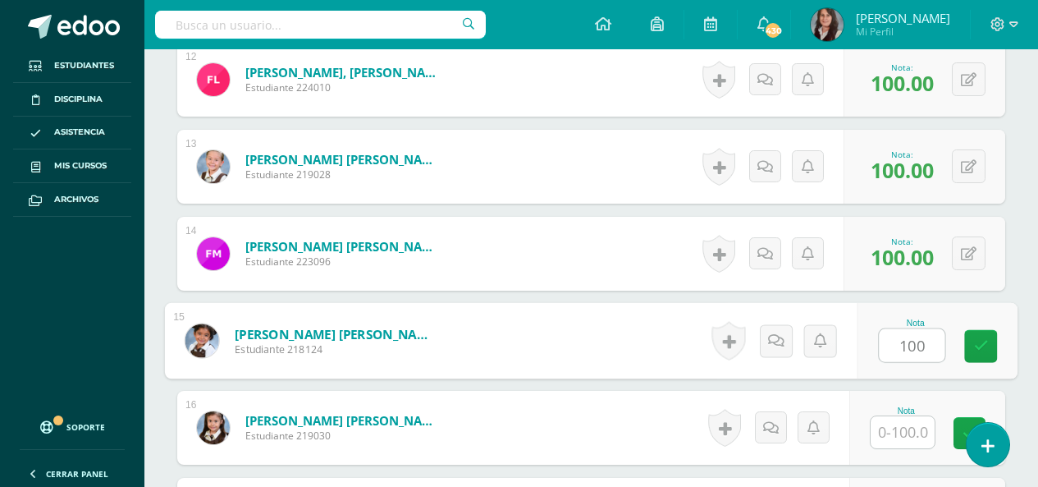
type input "100"
click at [910, 440] on input "text" at bounding box center [903, 432] width 64 height 32
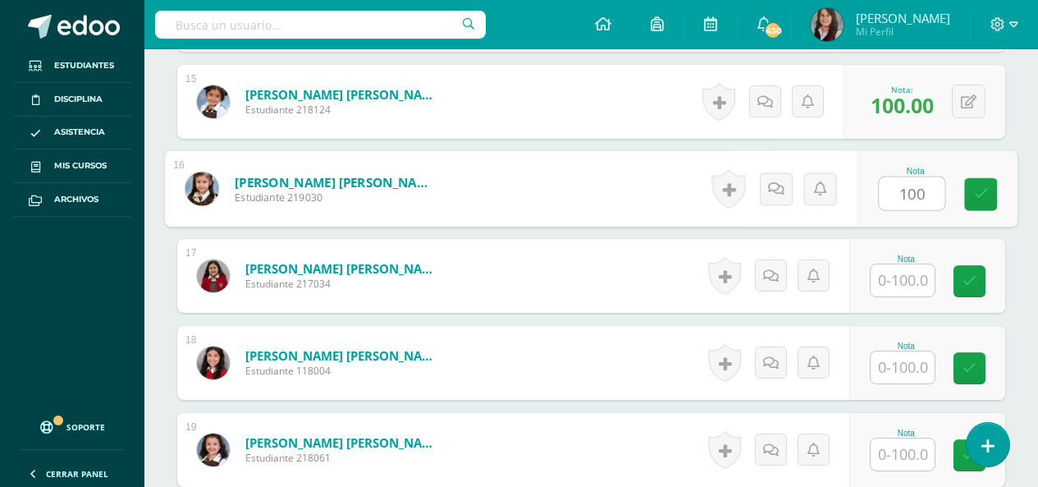
scroll to position [1746, 0]
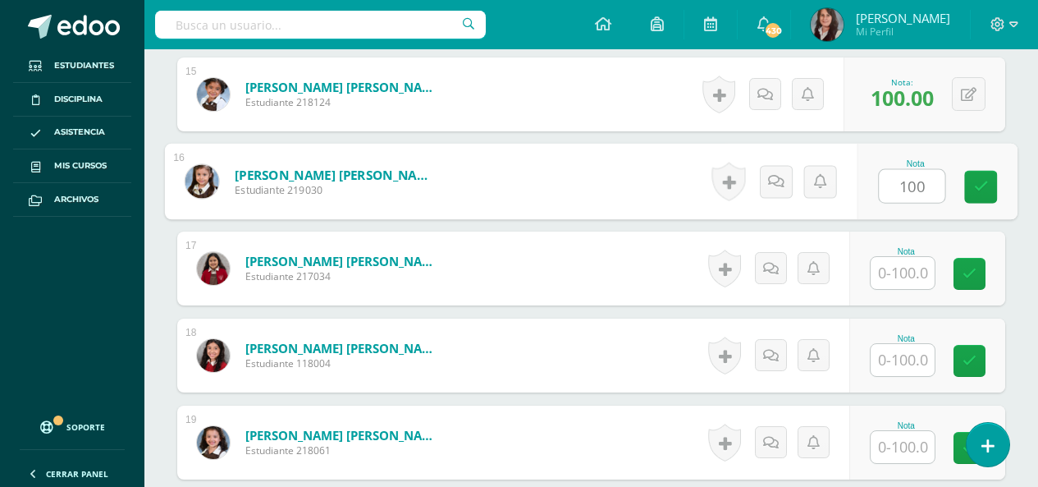
type input "100"
click at [902, 282] on input "text" at bounding box center [903, 273] width 64 height 32
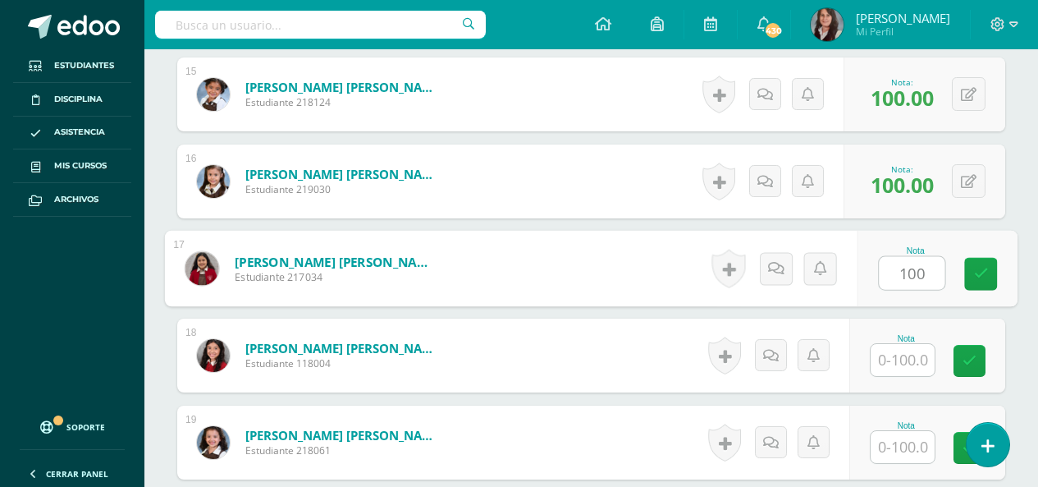
type input "100"
click at [911, 364] on input "text" at bounding box center [903, 360] width 64 height 32
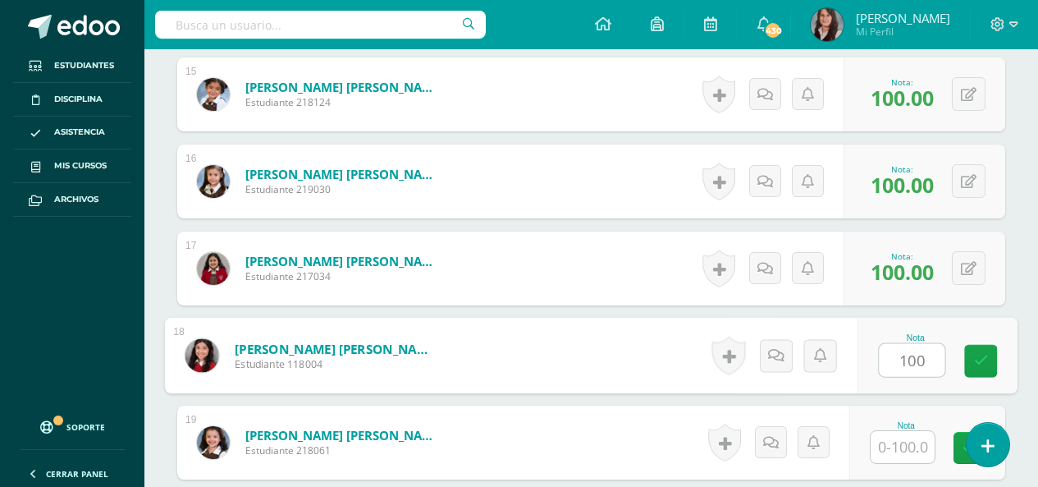
type input "100"
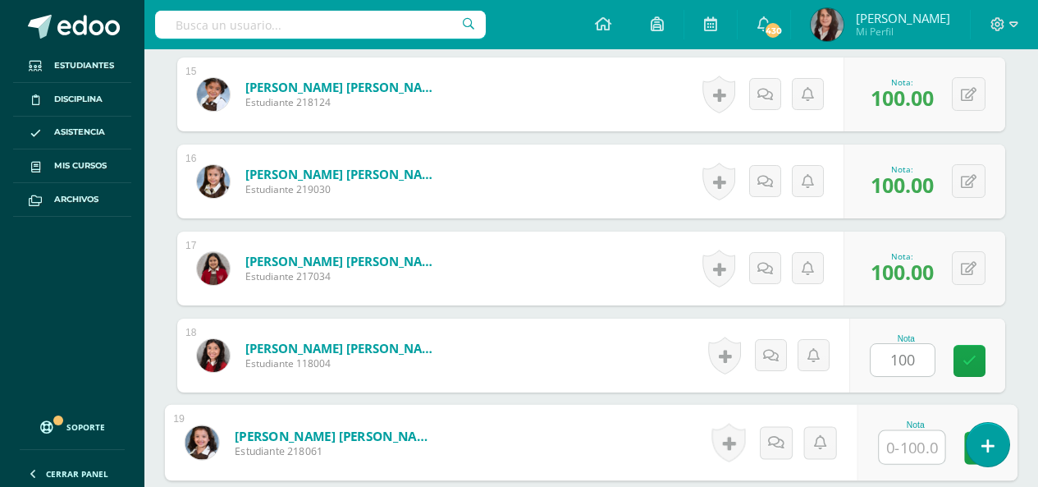
click at [908, 444] on input "text" at bounding box center [912, 447] width 66 height 33
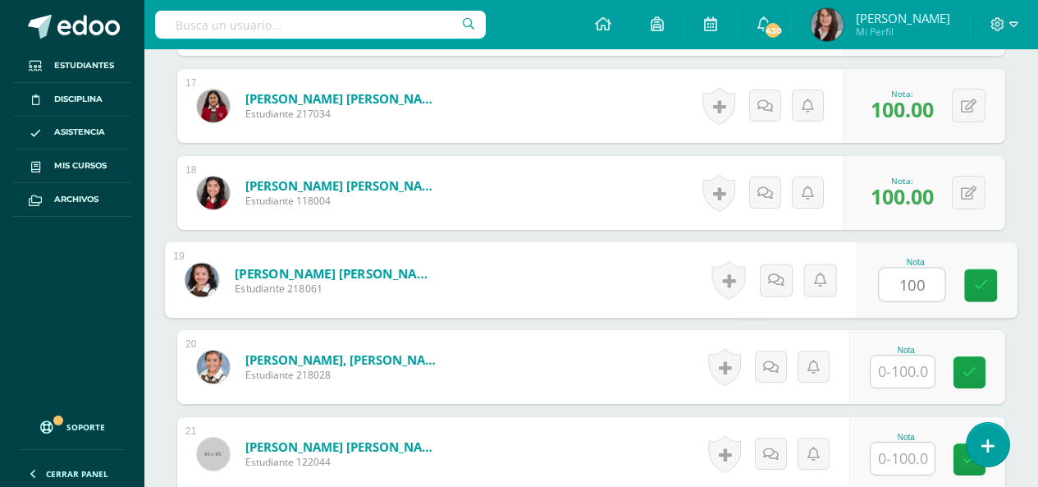
scroll to position [1910, 0]
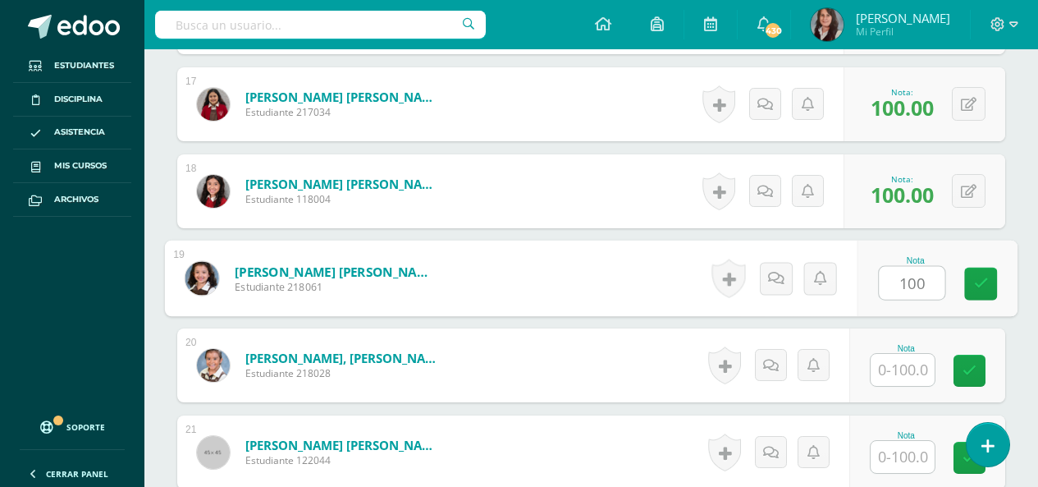
type input "100"
click at [914, 367] on input "text" at bounding box center [903, 370] width 64 height 32
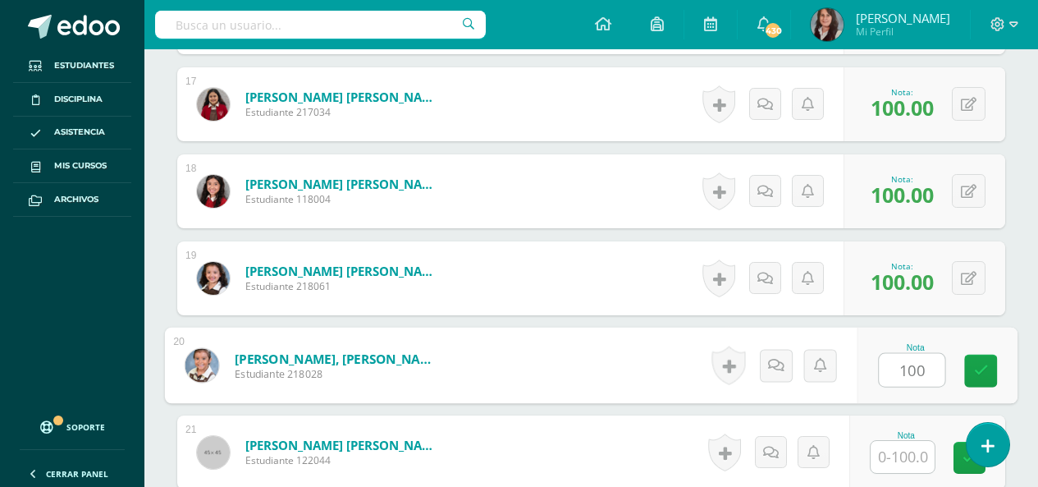
type input "100"
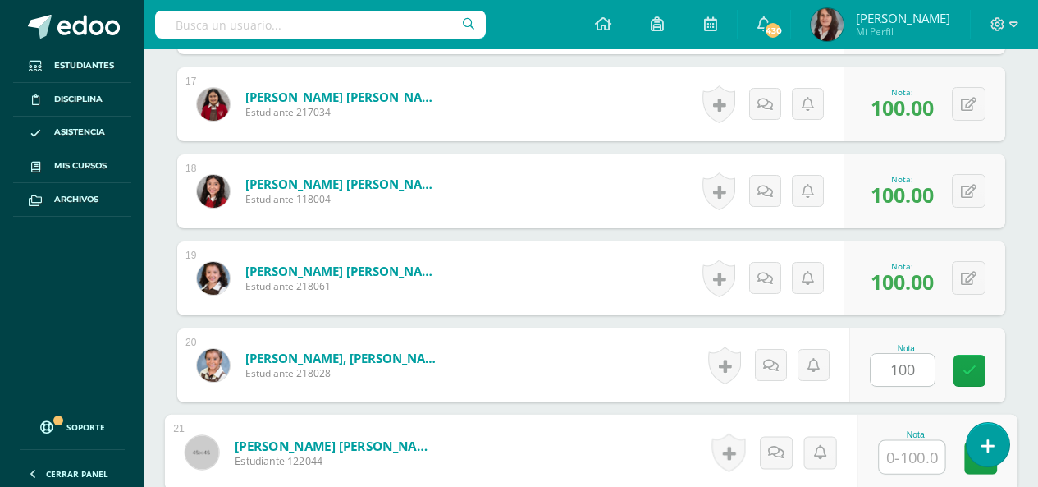
click at [914, 457] on input "text" at bounding box center [912, 457] width 66 height 33
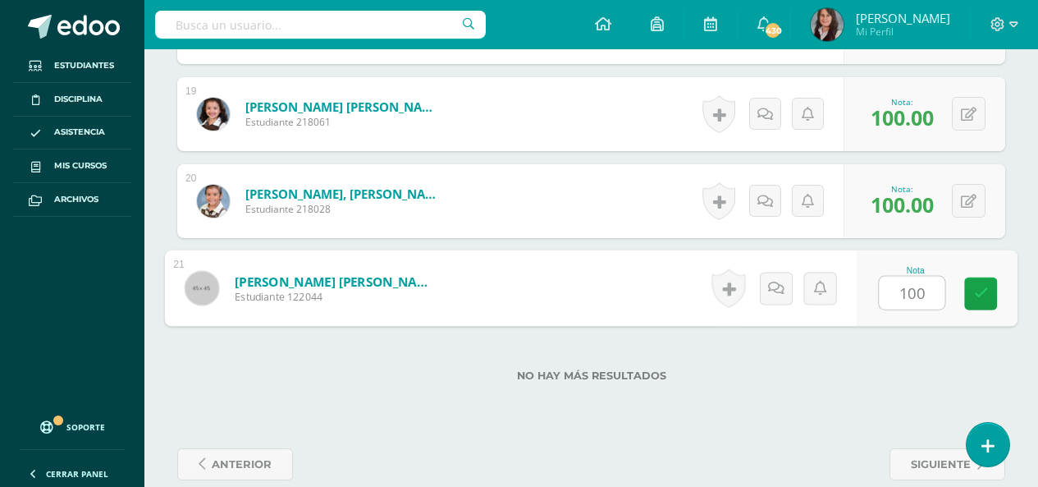
type input "100"
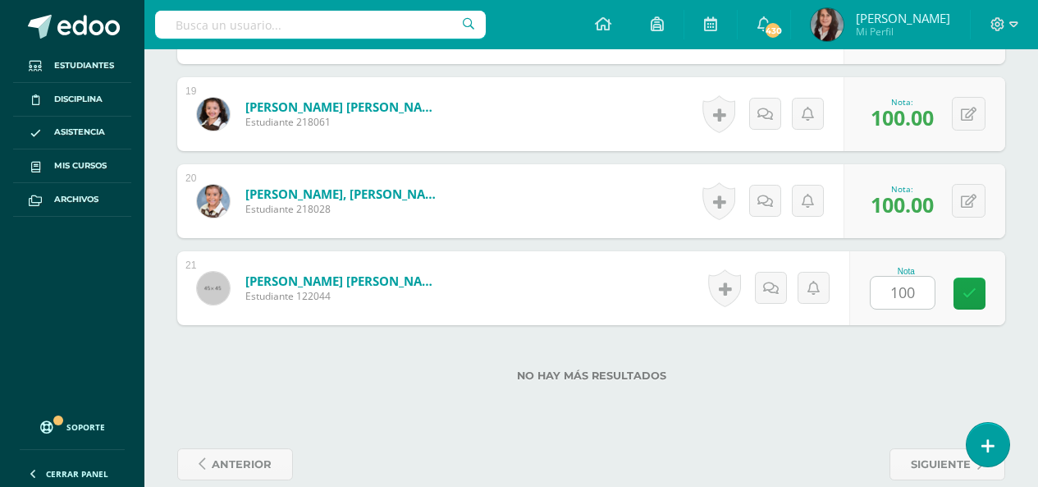
click at [876, 372] on label "No hay más resultados" at bounding box center [591, 375] width 828 height 12
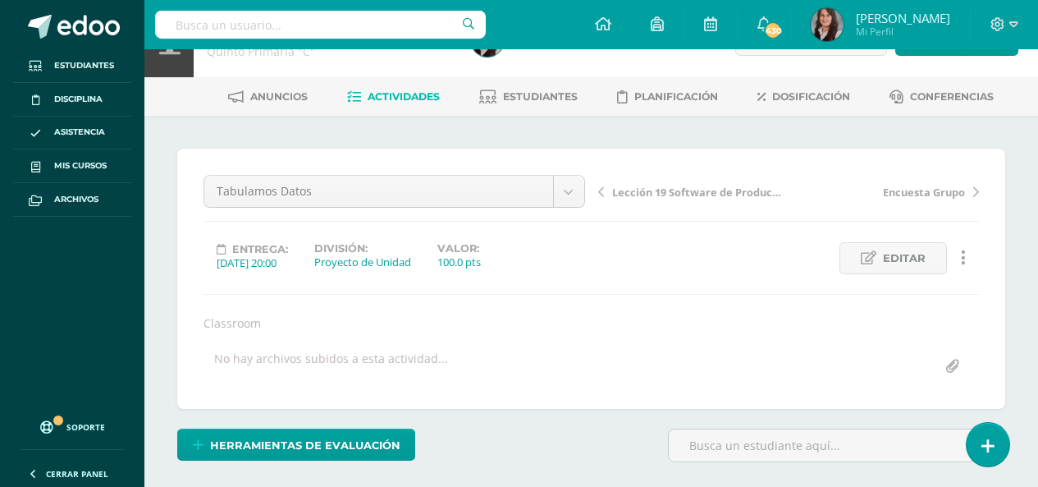
scroll to position [0, 0]
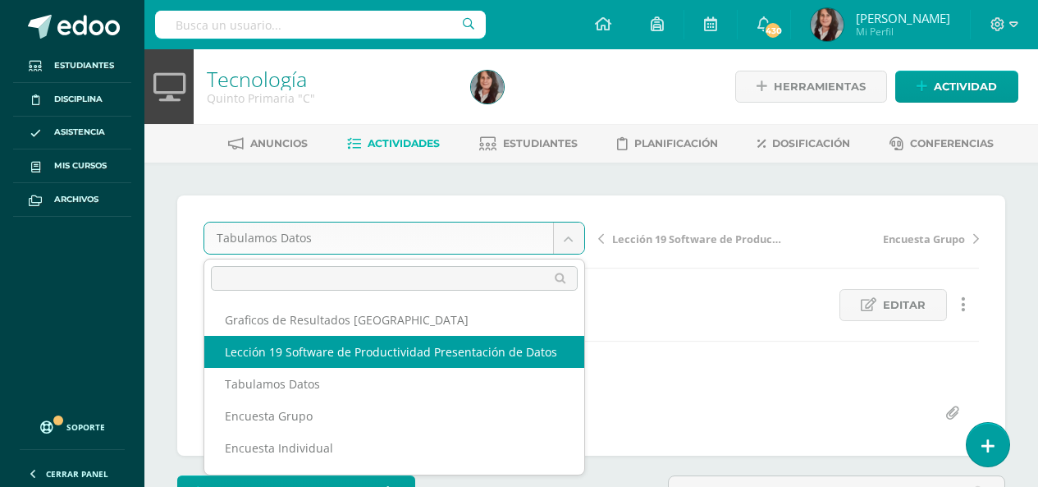
select select "/dashboard/teacher/grade-activity/209977/"
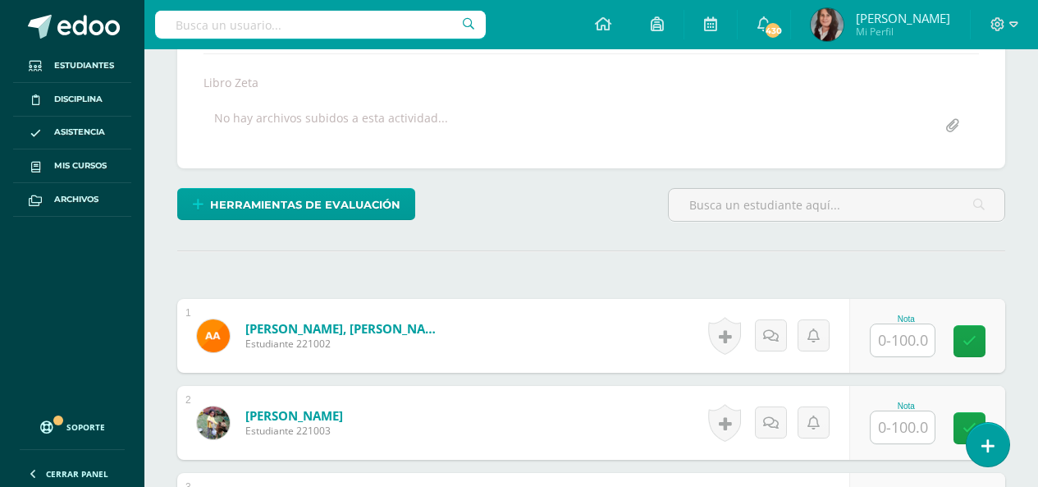
scroll to position [308, 0]
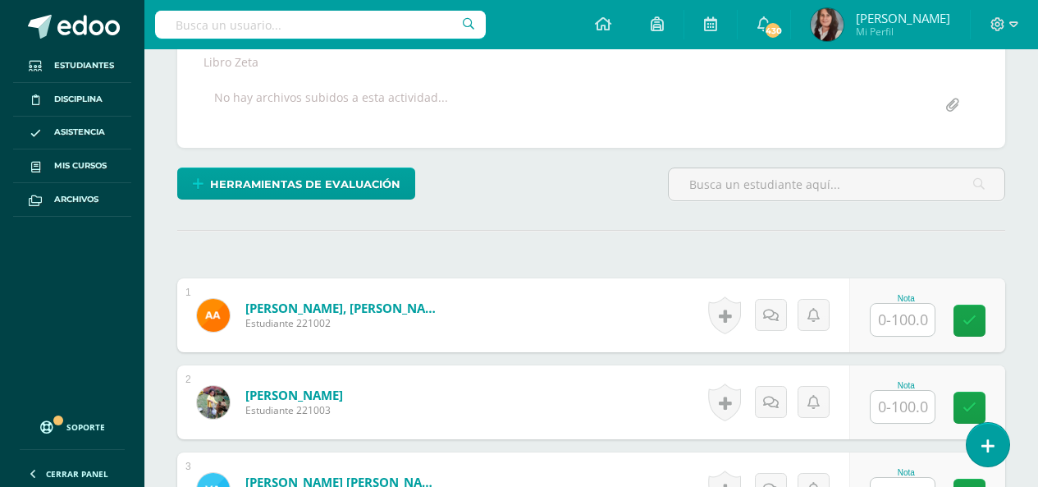
click at [921, 323] on input "text" at bounding box center [903, 320] width 64 height 32
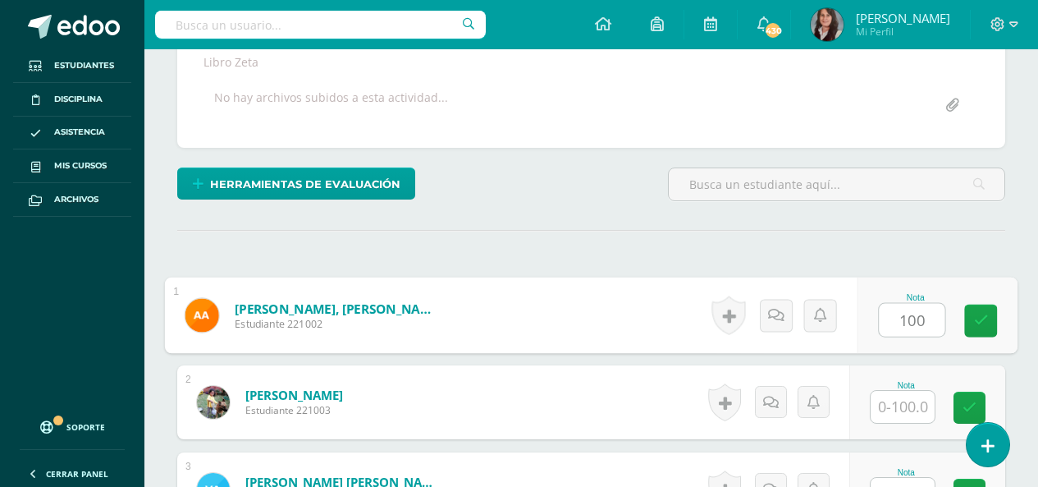
type input "100"
click at [921, 419] on input "text" at bounding box center [903, 407] width 64 height 32
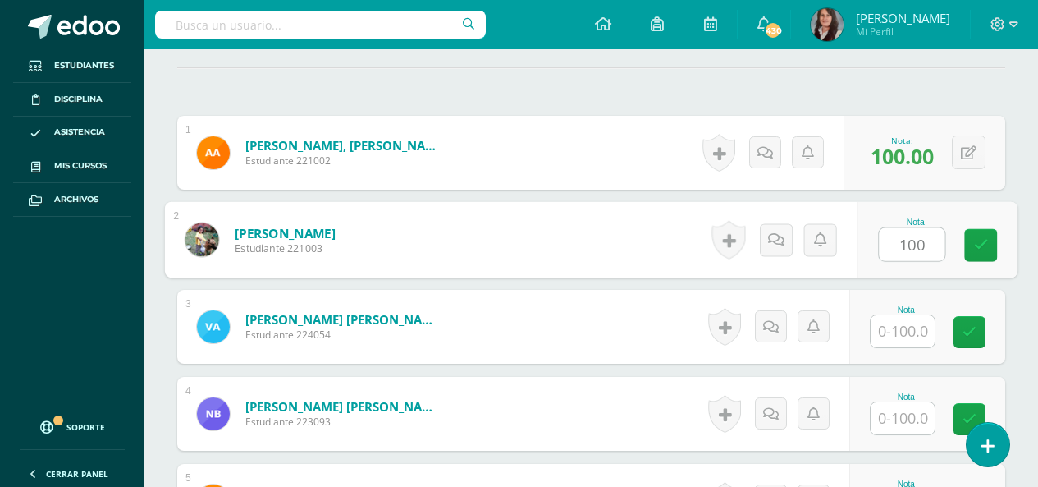
scroll to position [472, 0]
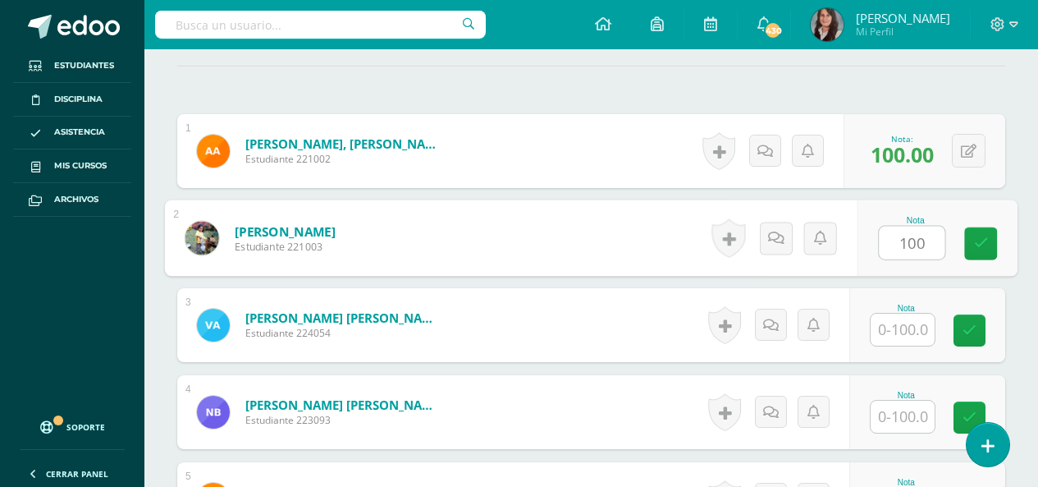
type input "100"
click at [921, 336] on input "text" at bounding box center [903, 329] width 64 height 32
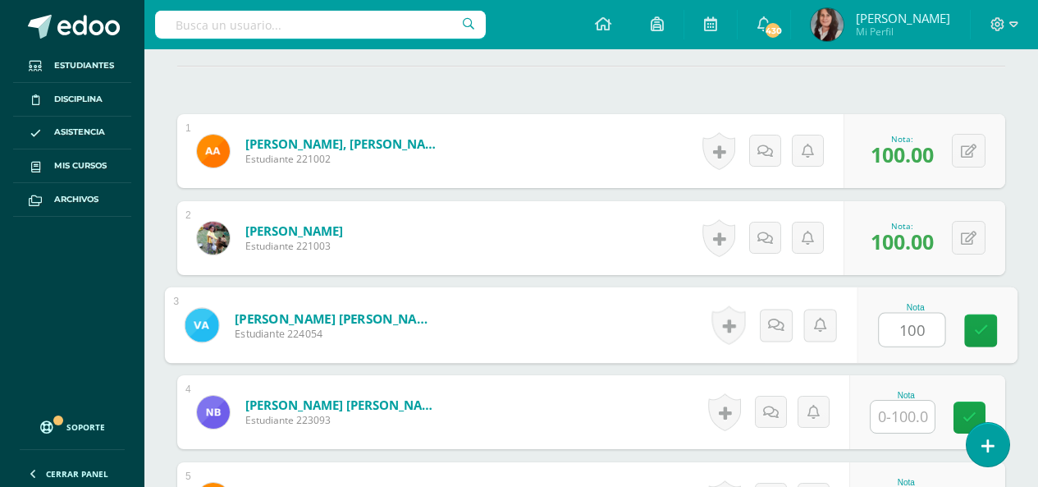
type input "100"
click at [929, 418] on input "text" at bounding box center [903, 416] width 64 height 32
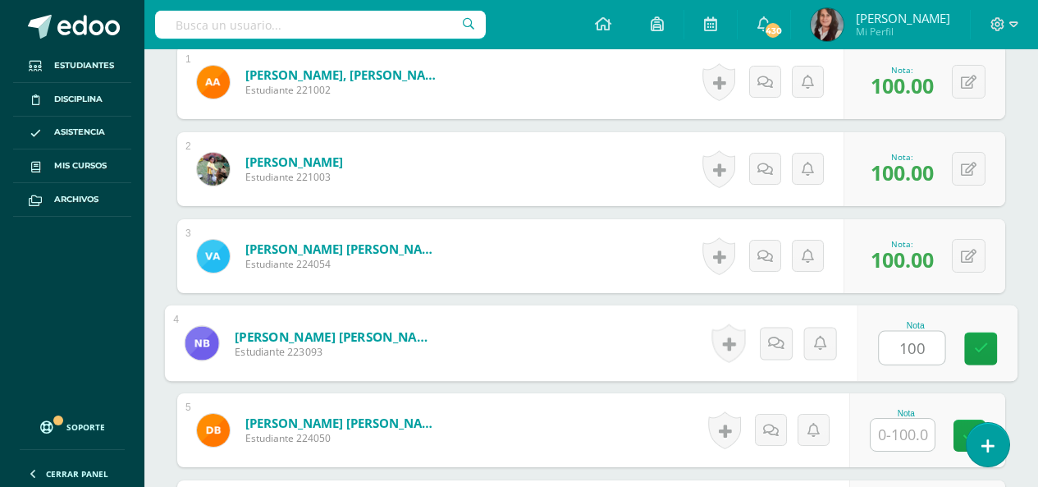
scroll to position [636, 0]
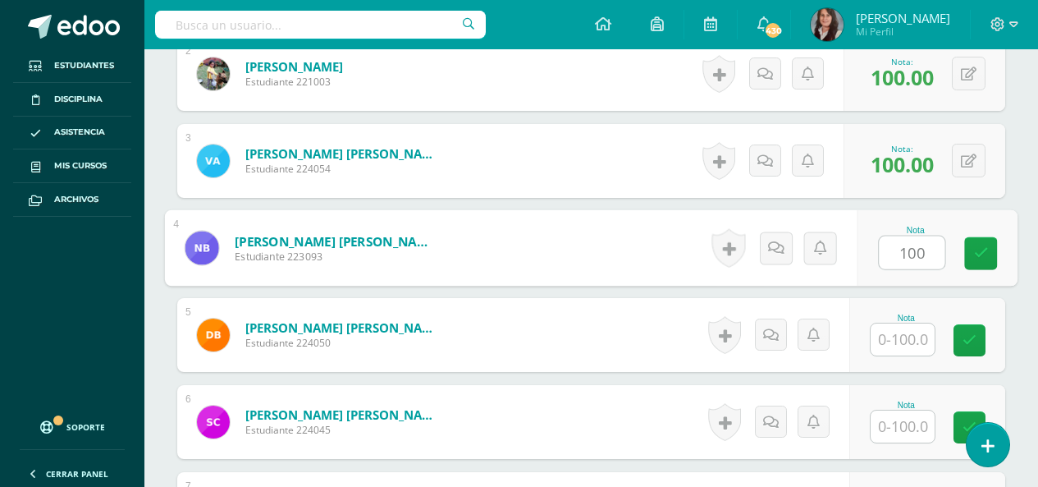
type input "100"
click at [916, 341] on input "text" at bounding box center [903, 339] width 64 height 32
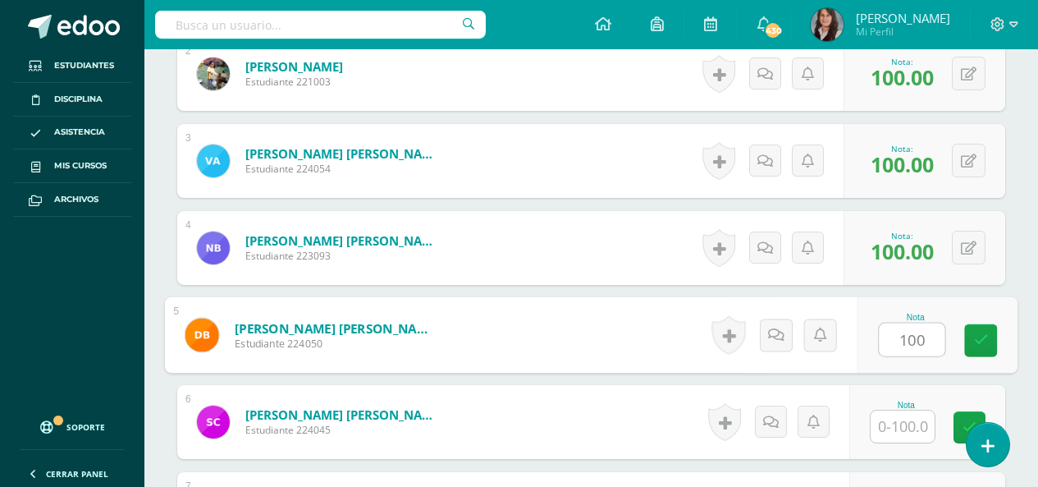
type input "100"
click at [913, 426] on input "text" at bounding box center [903, 426] width 64 height 32
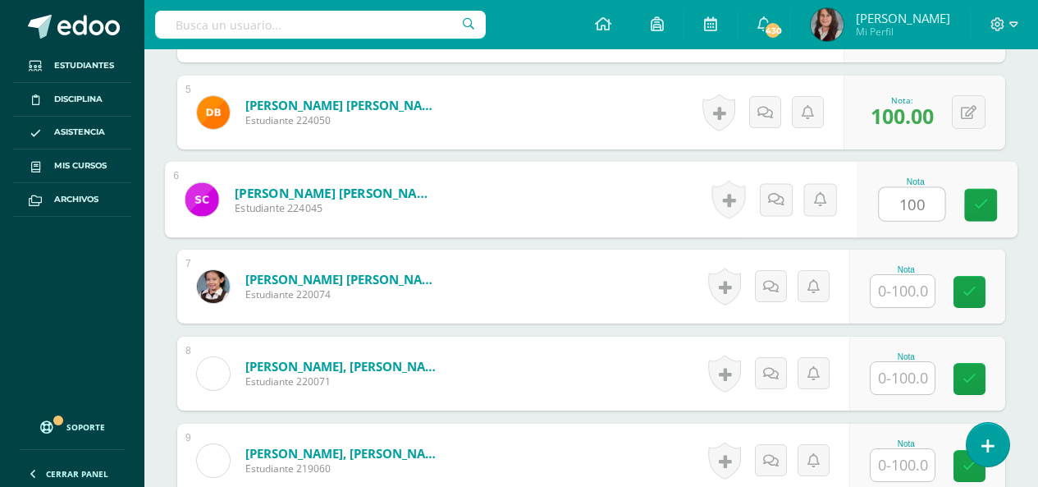
scroll to position [882, 0]
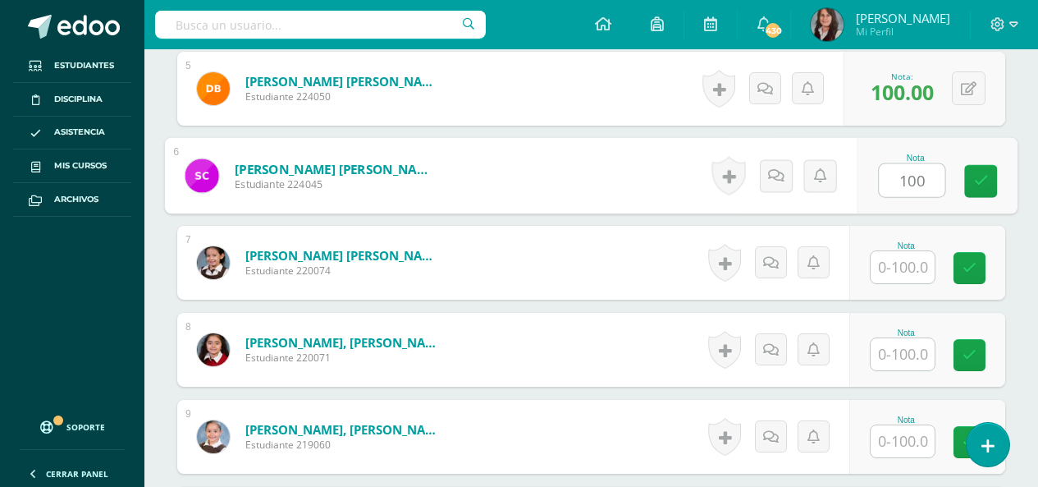
type input "100"
click at [918, 271] on input "text" at bounding box center [903, 267] width 64 height 32
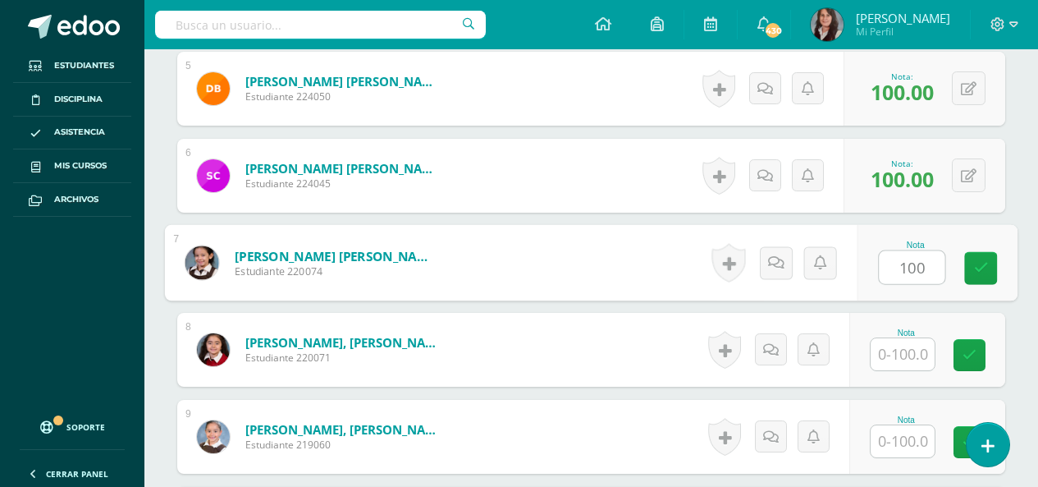
type input "100"
click at [911, 359] on input "text" at bounding box center [903, 354] width 64 height 32
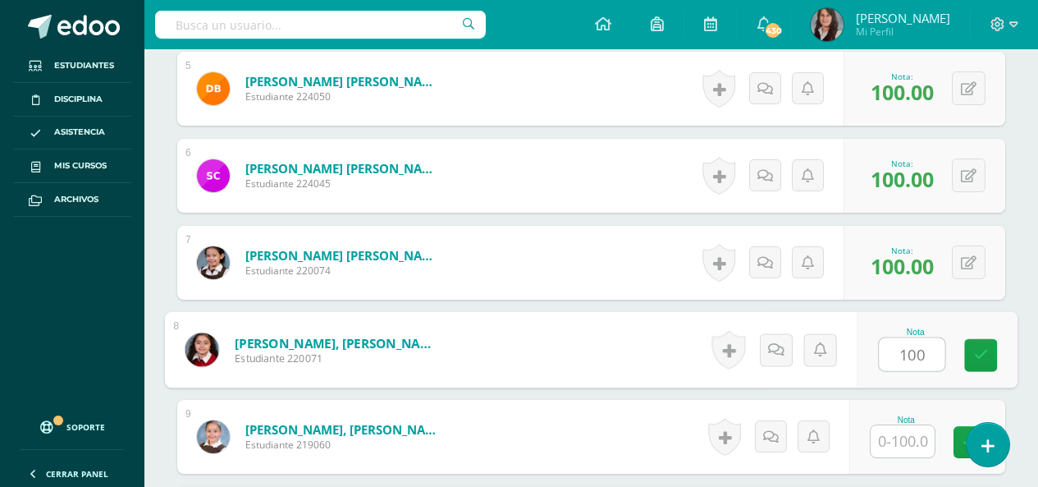
type input "100"
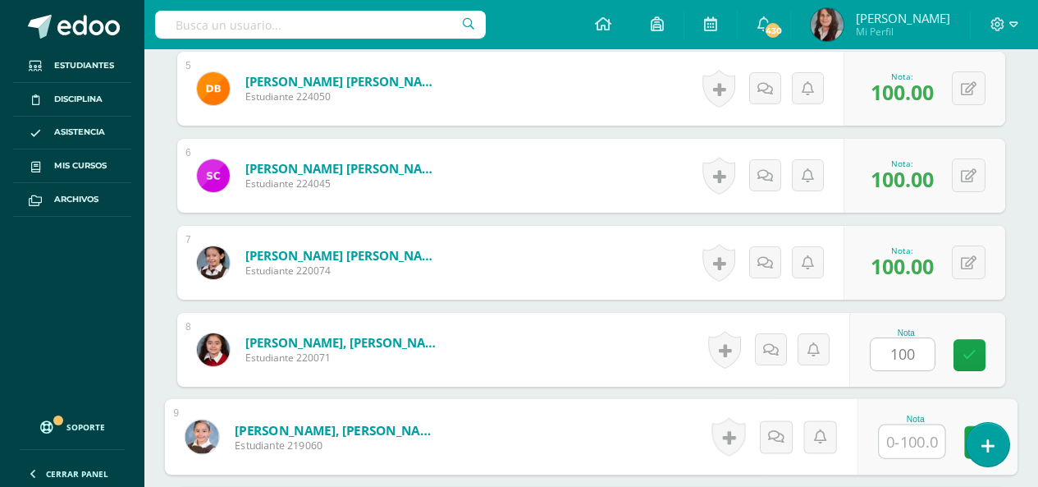
click at [908, 448] on input "text" at bounding box center [912, 441] width 66 height 33
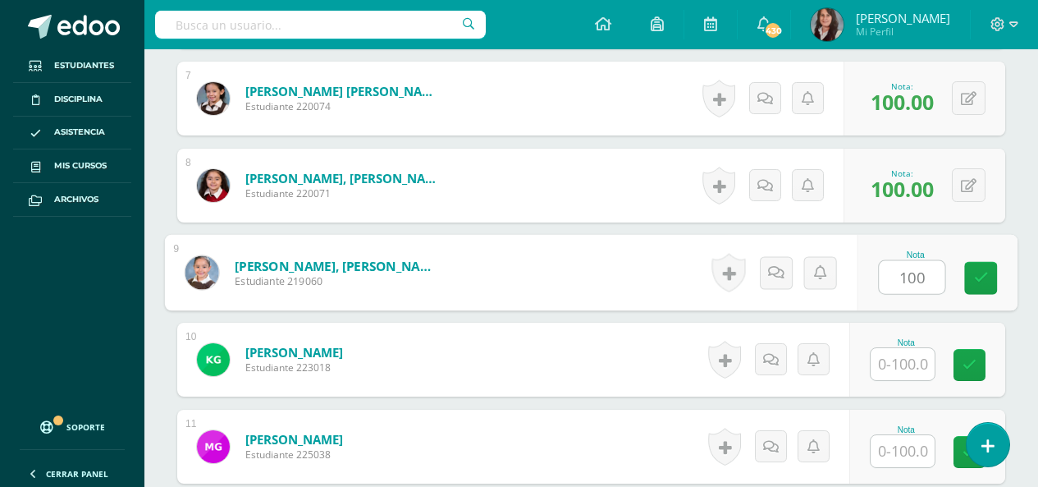
type input "100"
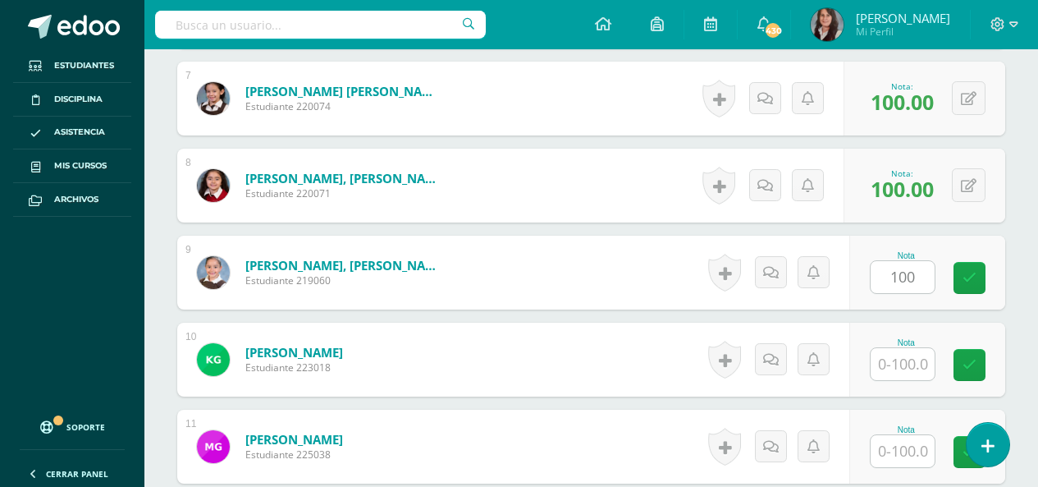
click at [913, 382] on div "Nota" at bounding box center [927, 359] width 156 height 74
click at [916, 370] on input "text" at bounding box center [903, 364] width 64 height 32
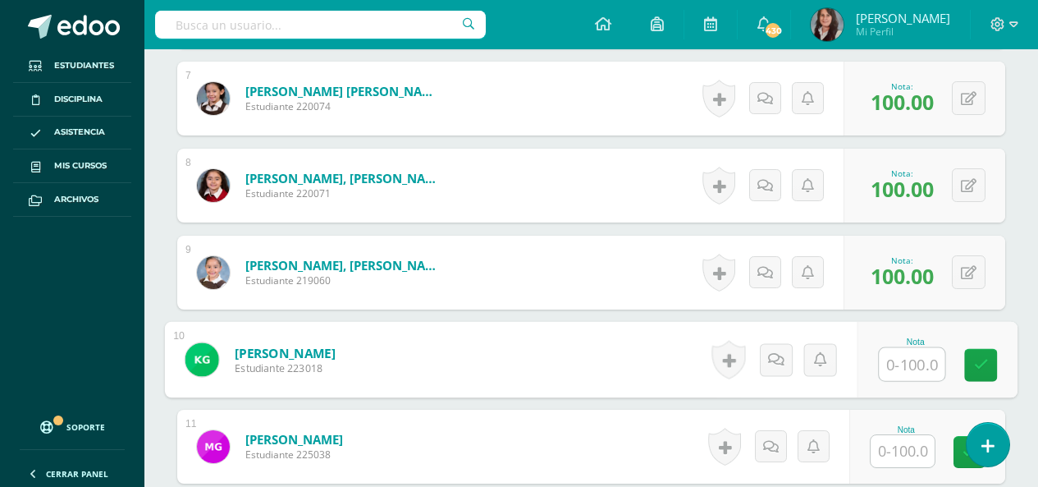
click at [916, 370] on input "text" at bounding box center [912, 364] width 66 height 33
type input "100"
click at [924, 455] on input "text" at bounding box center [903, 451] width 64 height 32
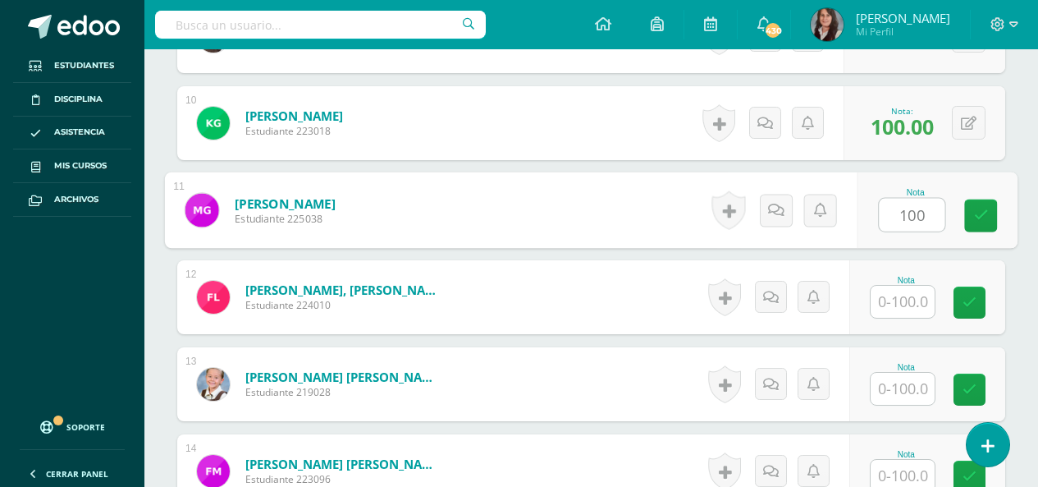
scroll to position [1292, 0]
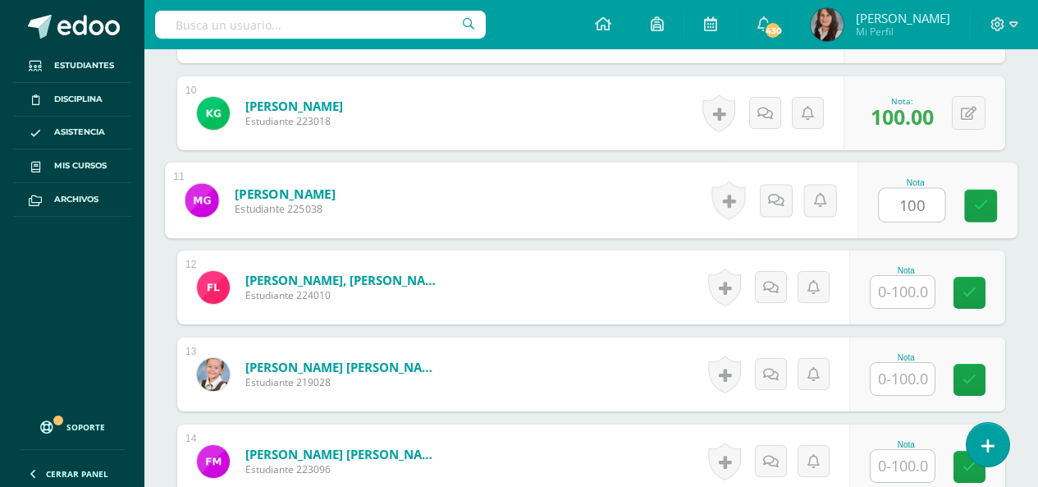
type input "100"
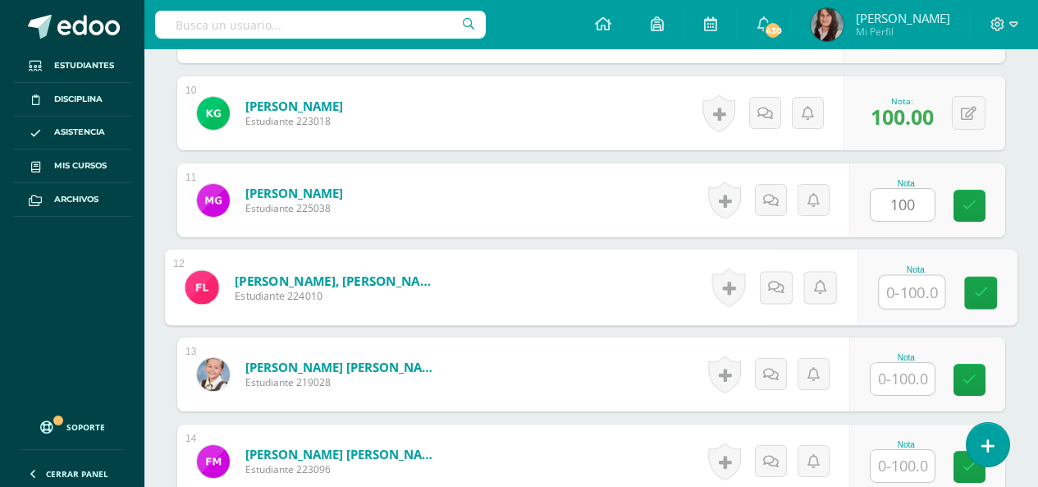
click at [913, 293] on input "text" at bounding box center [912, 292] width 66 height 33
type input "100"
click at [908, 381] on input "text" at bounding box center [903, 379] width 64 height 32
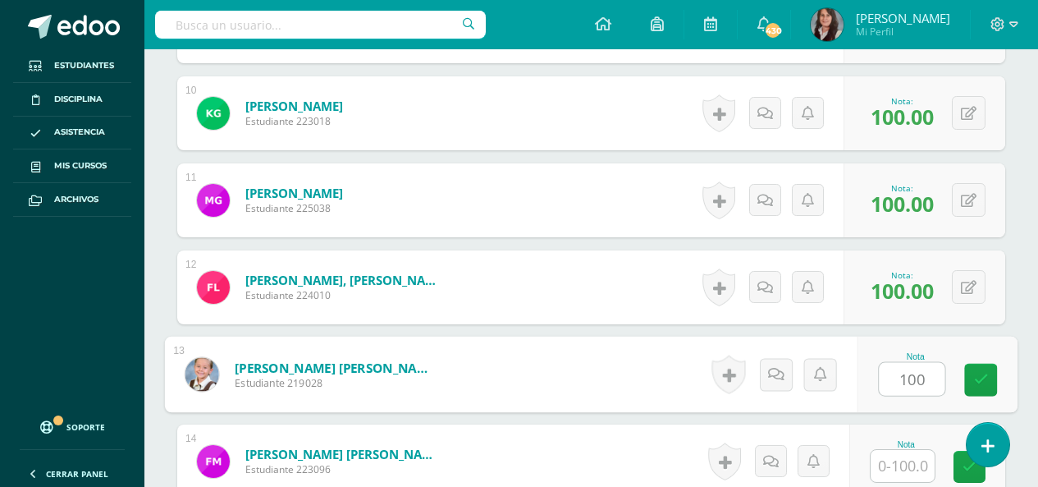
type input "100"
click at [917, 463] on input "text" at bounding box center [903, 466] width 64 height 32
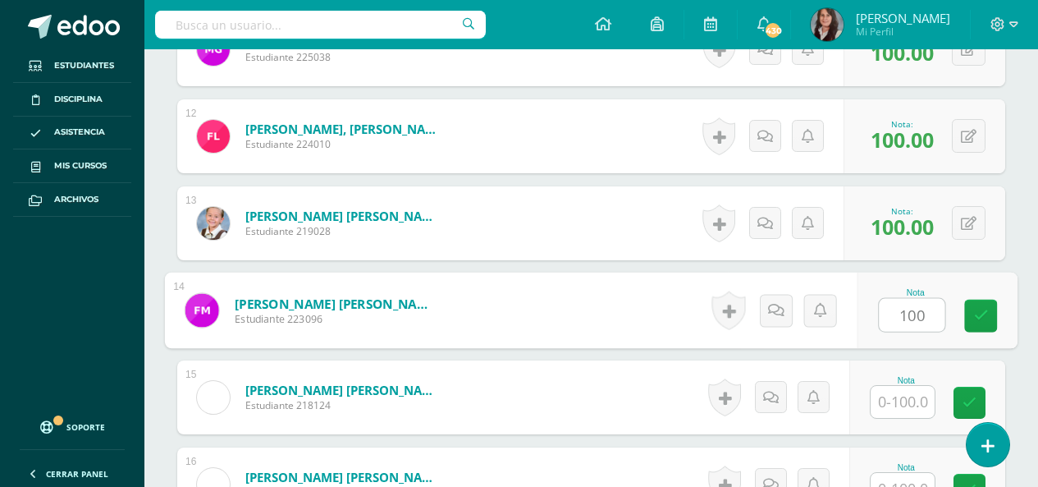
scroll to position [1456, 0]
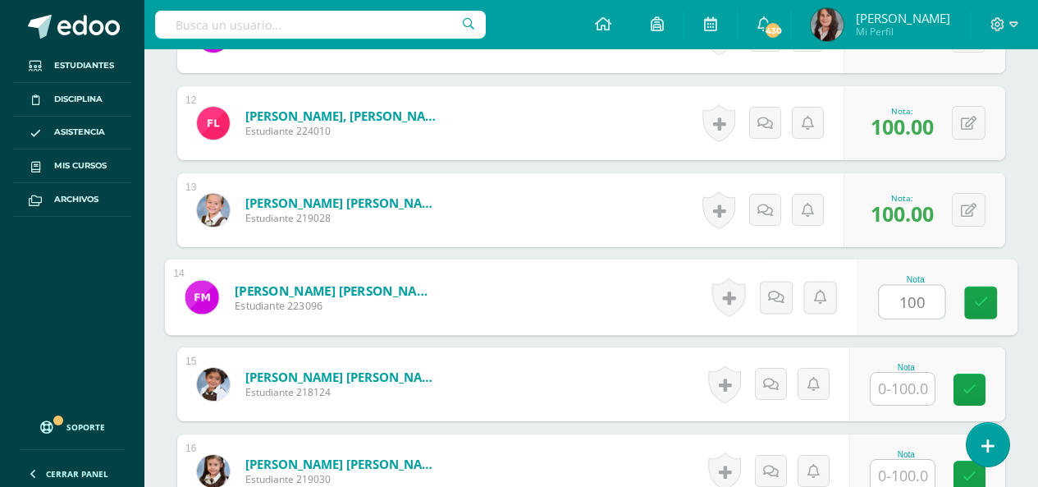
type input "100"
click at [922, 395] on input "text" at bounding box center [903, 389] width 64 height 32
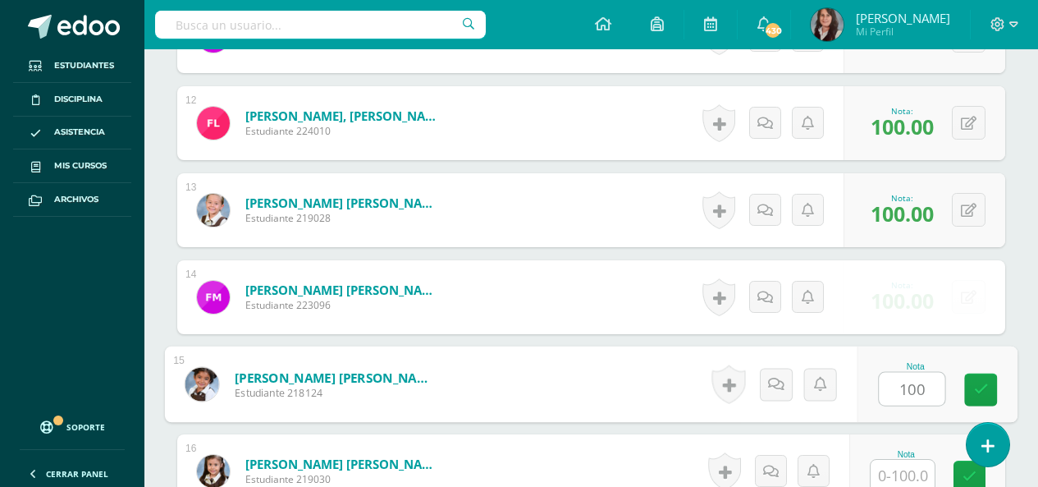
type input "100"
click at [914, 469] on input "text" at bounding box center [903, 476] width 64 height 32
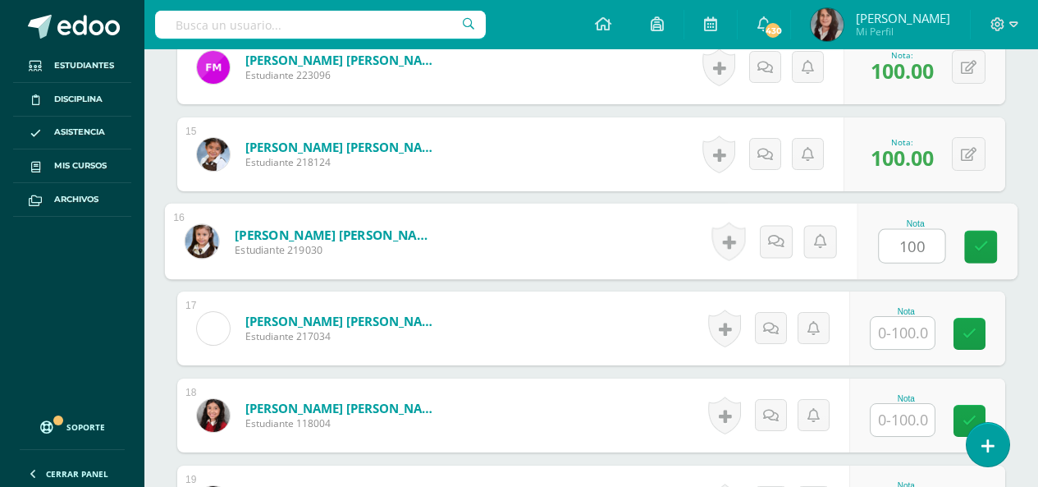
scroll to position [1703, 0]
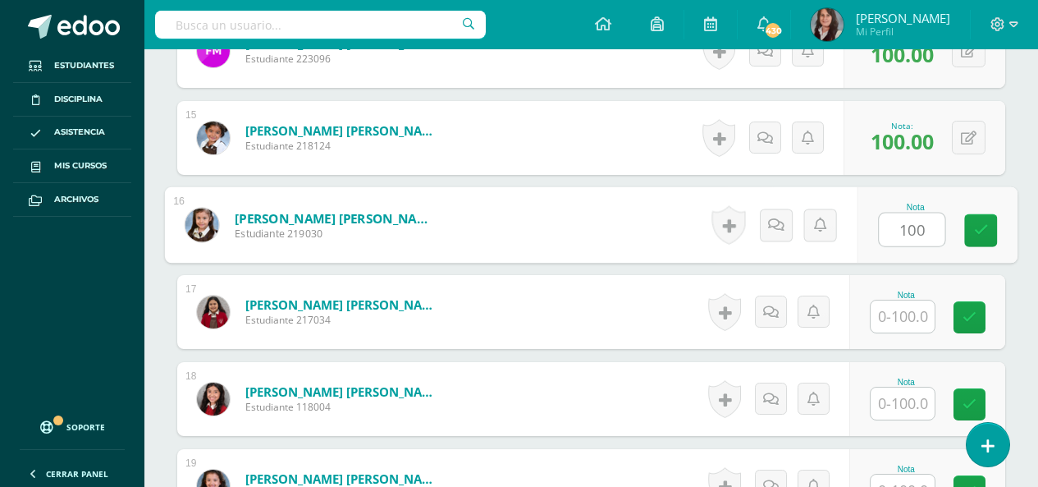
type input "100"
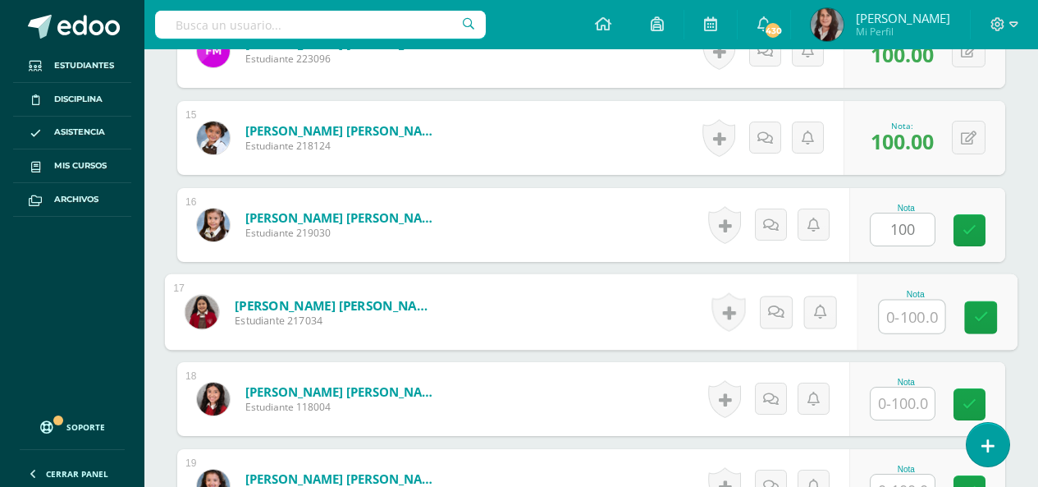
click at [921, 309] on input "text" at bounding box center [912, 316] width 66 height 33
type input "100"
click at [918, 396] on input "text" at bounding box center [903, 403] width 64 height 32
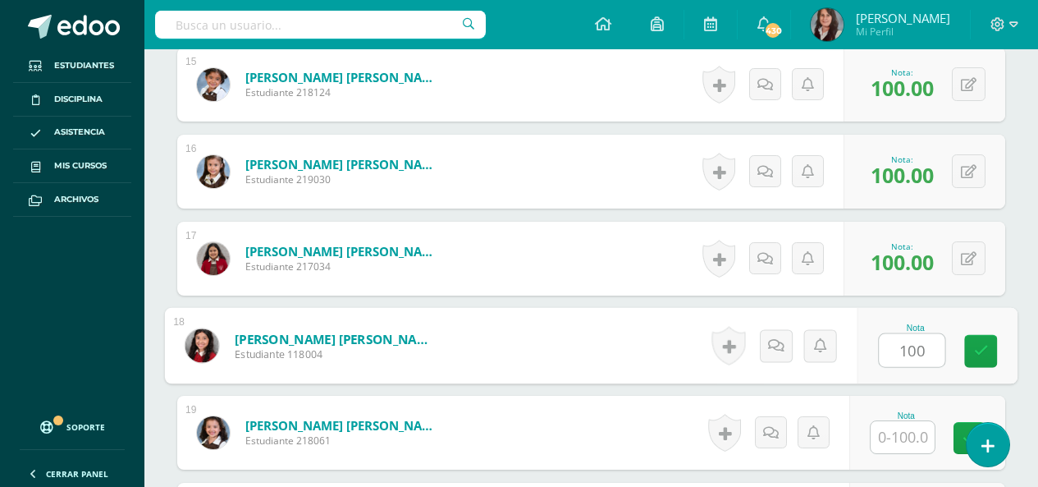
scroll to position [1785, 0]
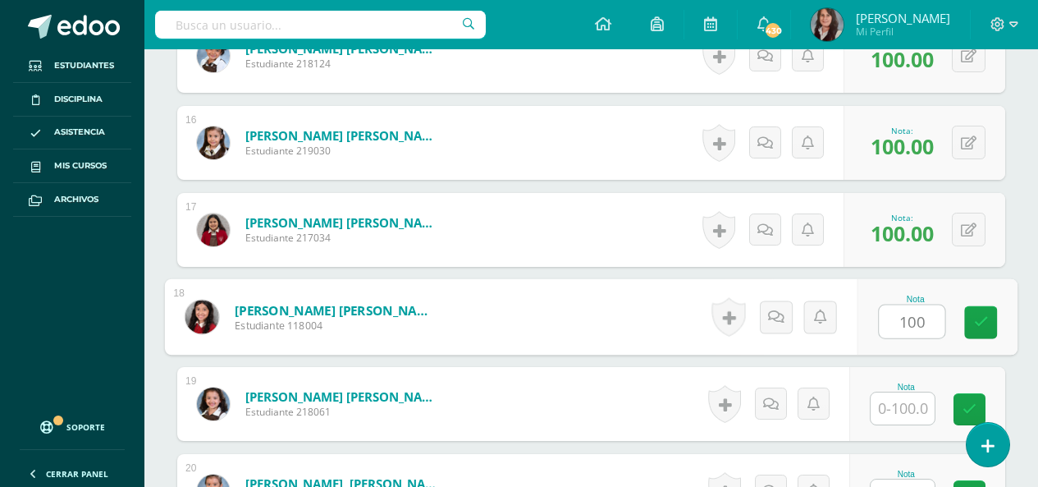
type input "100"
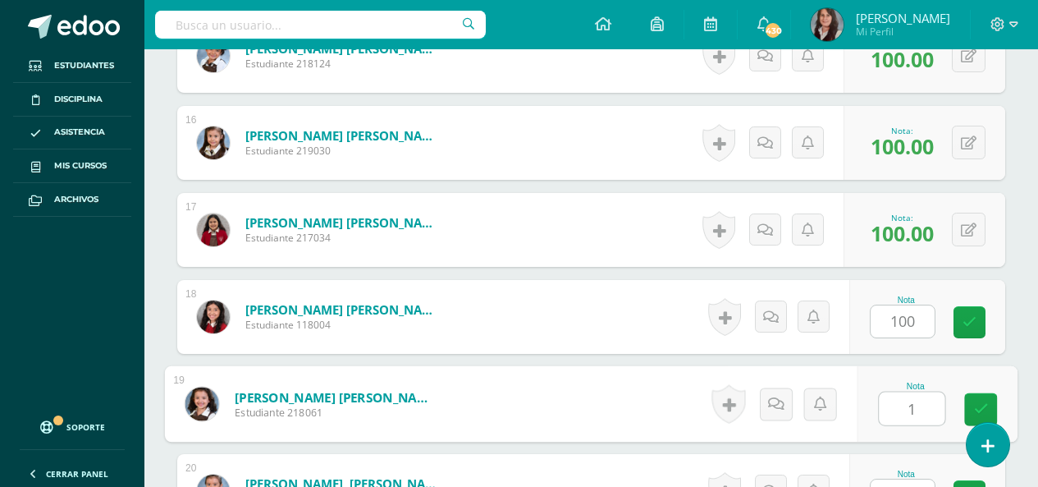
click at [912, 405] on input "1" at bounding box center [912, 408] width 66 height 33
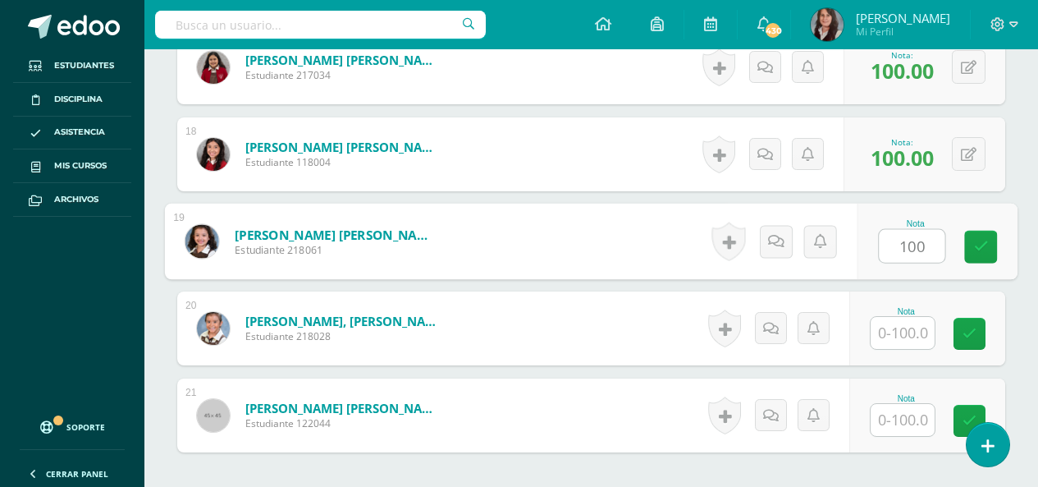
scroll to position [1949, 0]
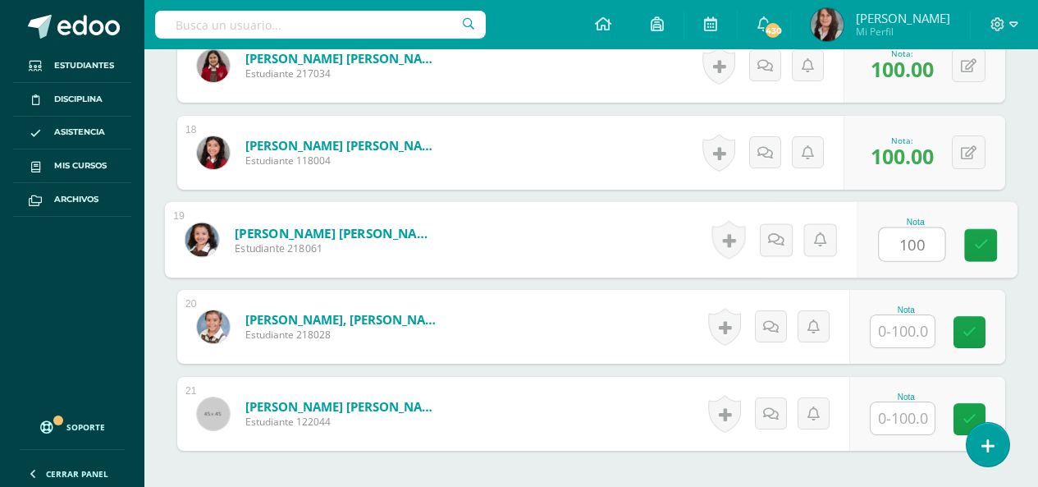
type input "100"
click at [907, 327] on input "text" at bounding box center [903, 331] width 64 height 32
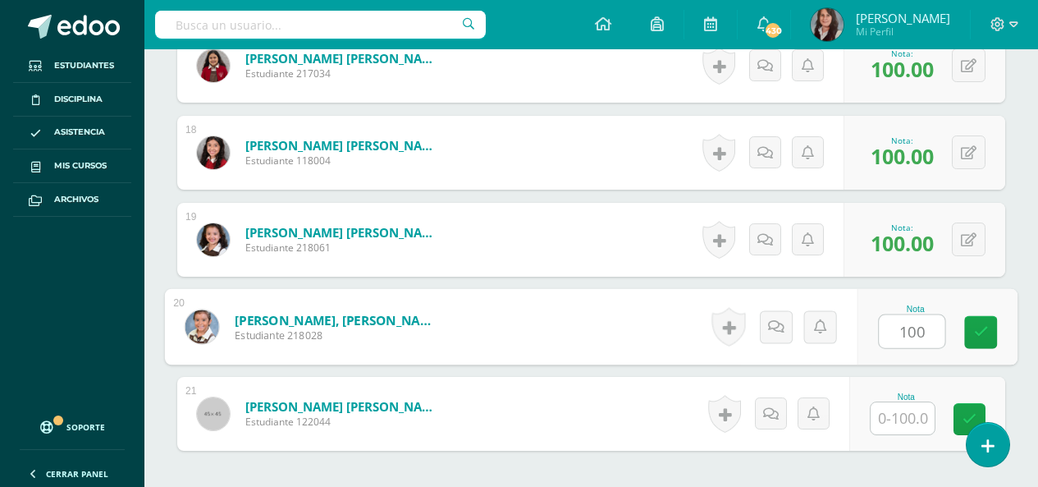
type input "100"
click at [912, 418] on input "text" at bounding box center [903, 418] width 64 height 32
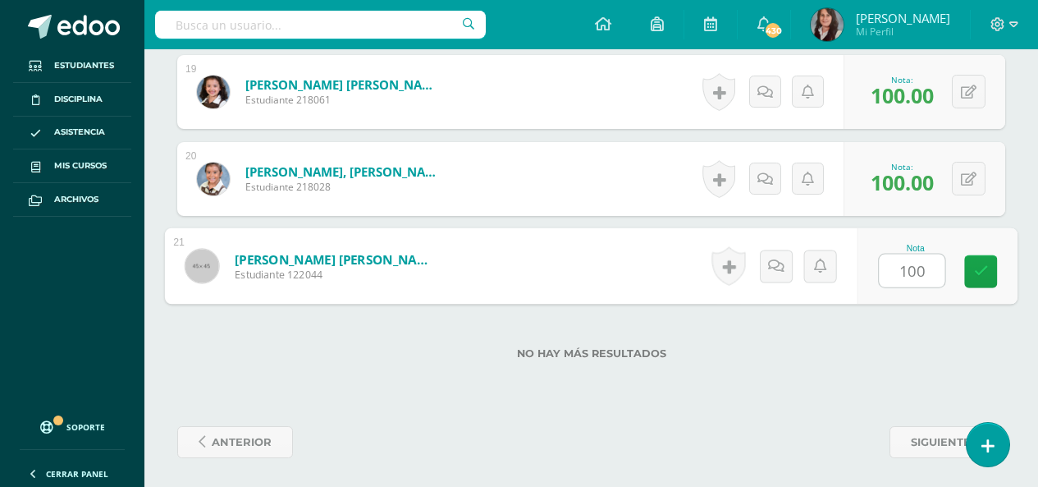
scroll to position [2101, 0]
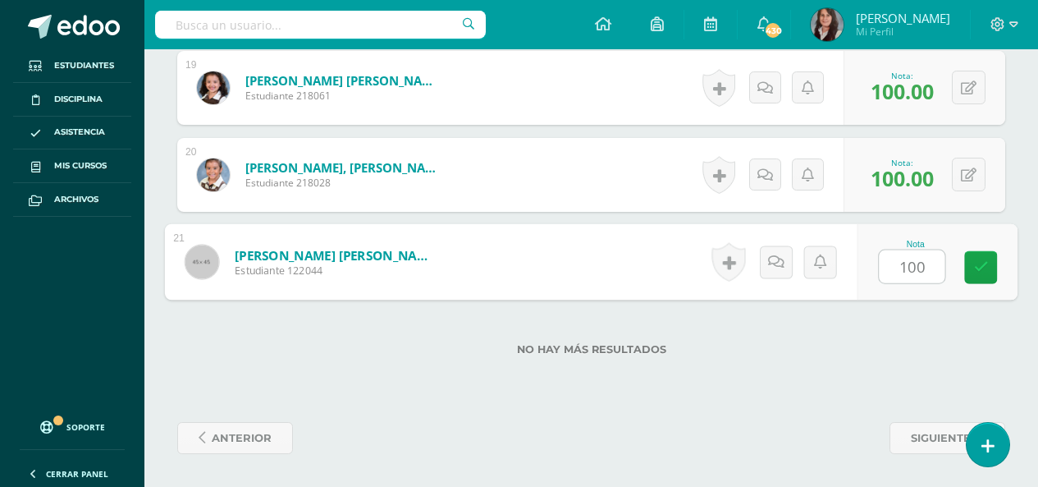
type input "100"
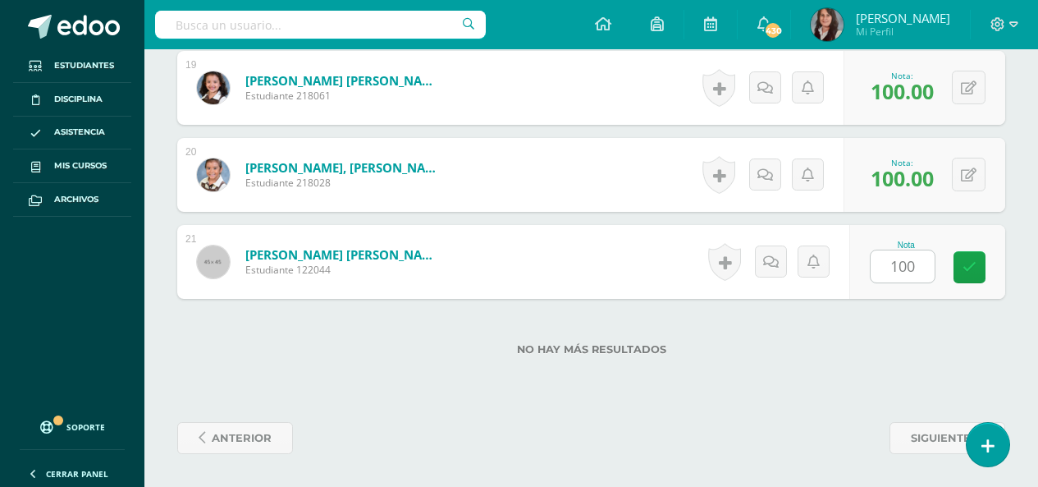
click at [721, 345] on label "No hay más resultados" at bounding box center [591, 349] width 828 height 12
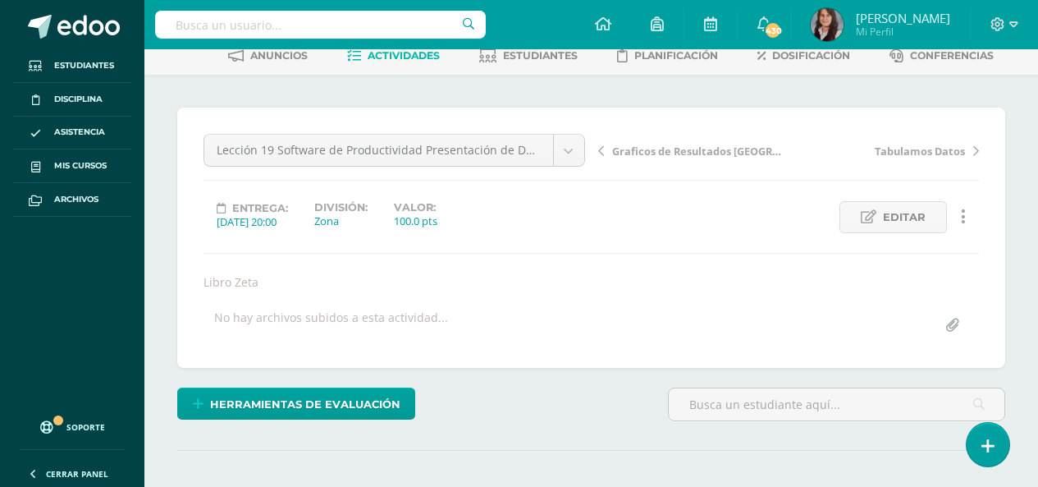
scroll to position [0, 0]
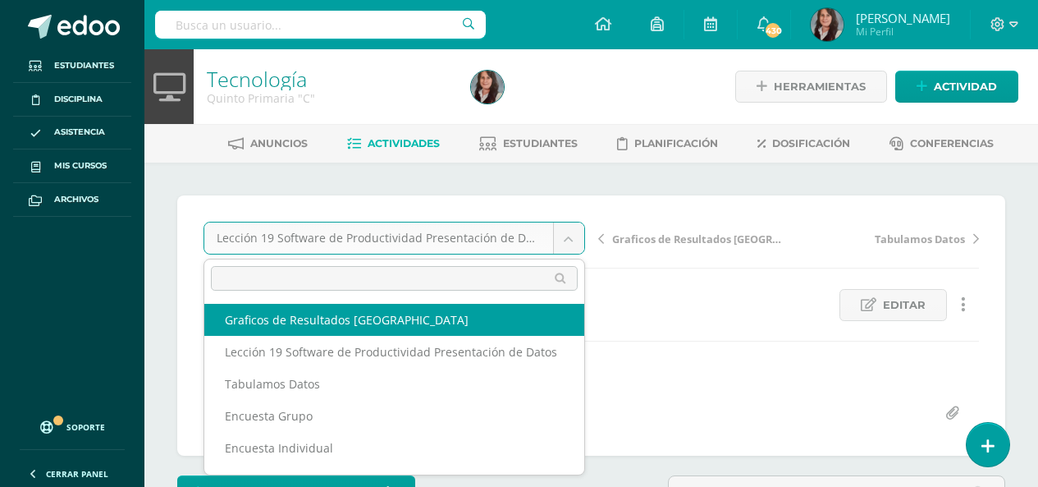
select select "/dashboard/teacher/grade-activity/209973/"
click at [499, 322] on div "Lección 19 Software de Productividad Presentación de Datos Graficos de Resultad…" at bounding box center [590, 326] width 775 height 208
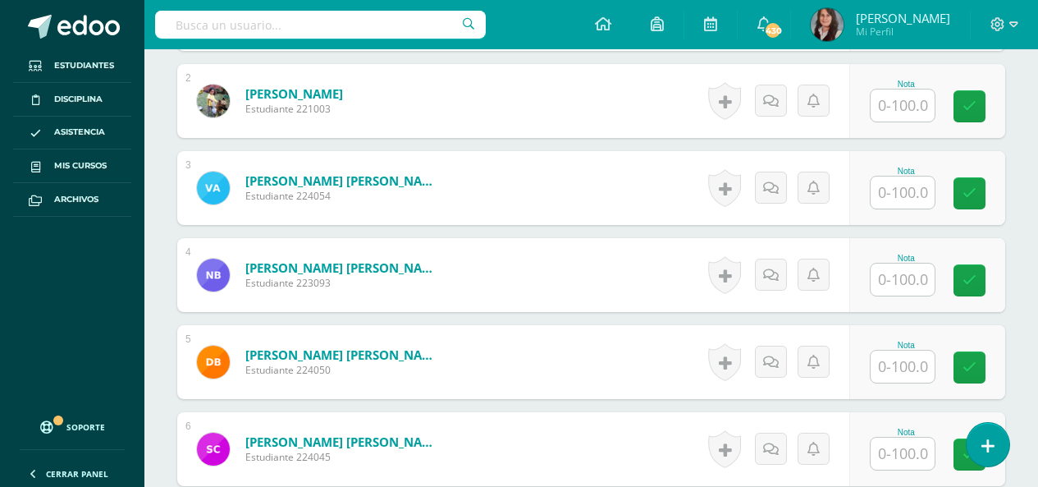
scroll to position [680, 0]
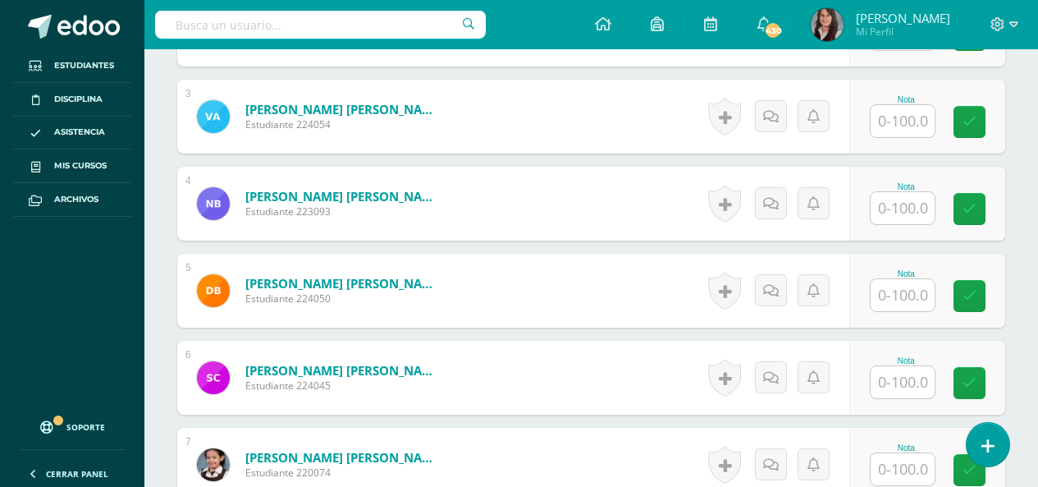
click at [922, 304] on input "text" at bounding box center [903, 295] width 64 height 32
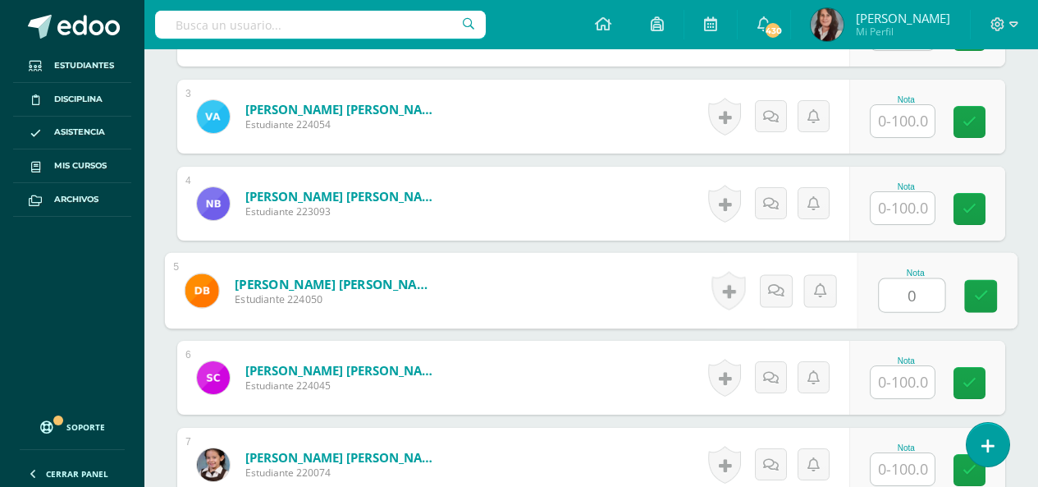
type input "0"
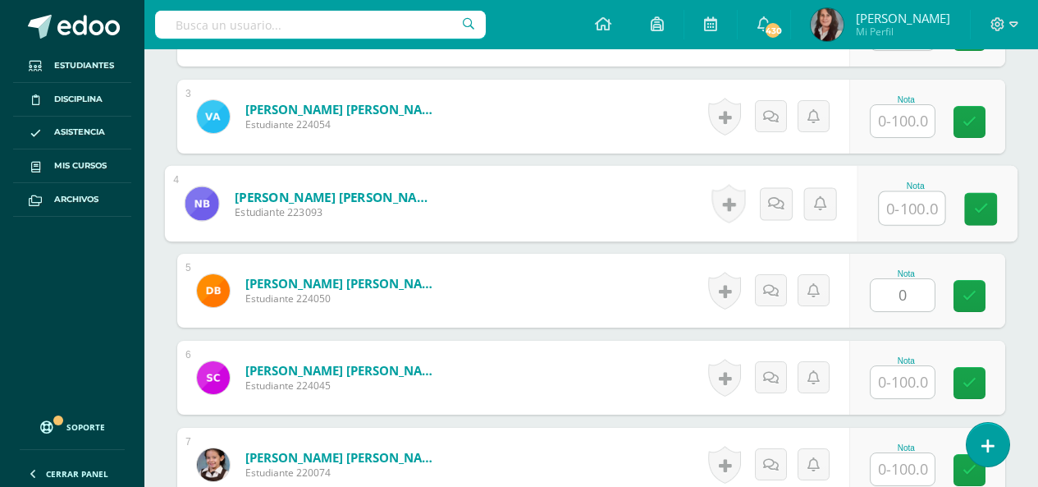
click at [896, 209] on input "text" at bounding box center [912, 208] width 66 height 33
type input "0"
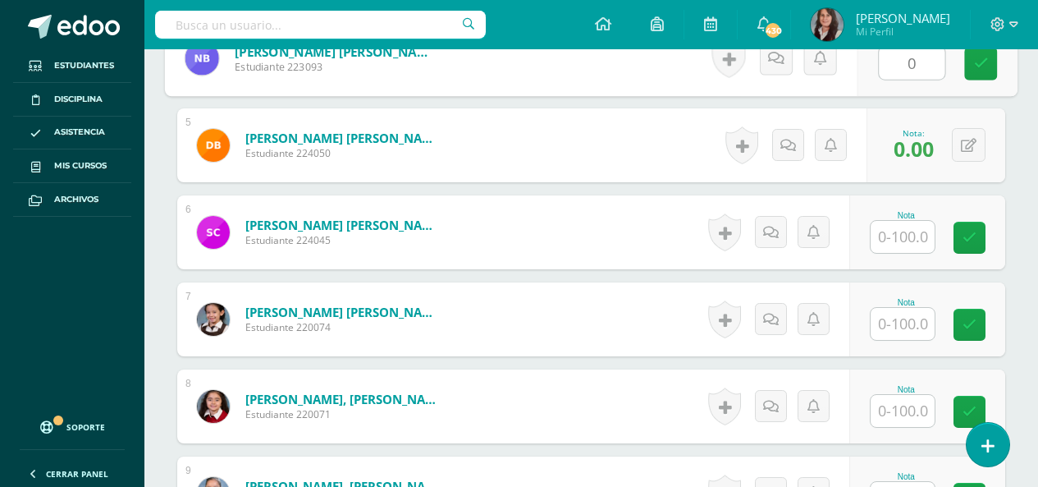
scroll to position [844, 0]
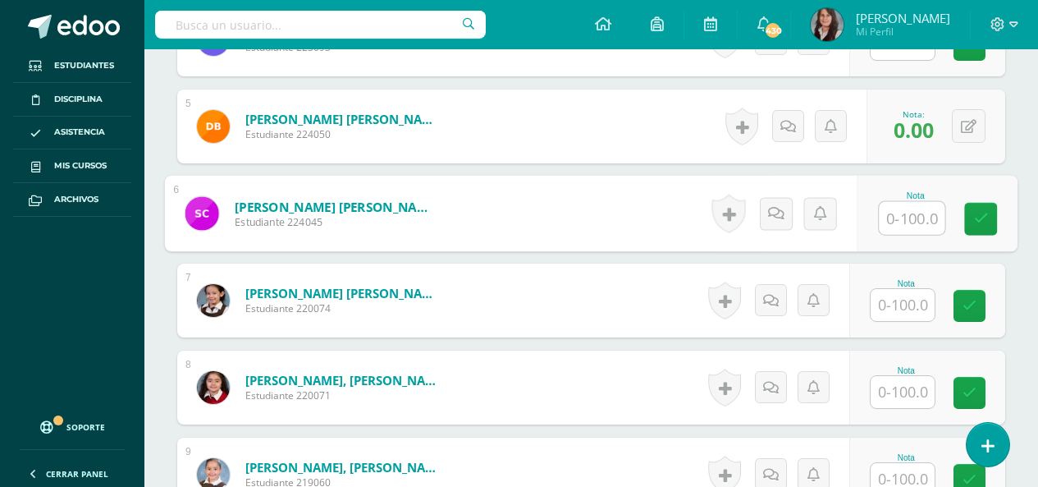
click at [913, 221] on input "text" at bounding box center [912, 218] width 66 height 33
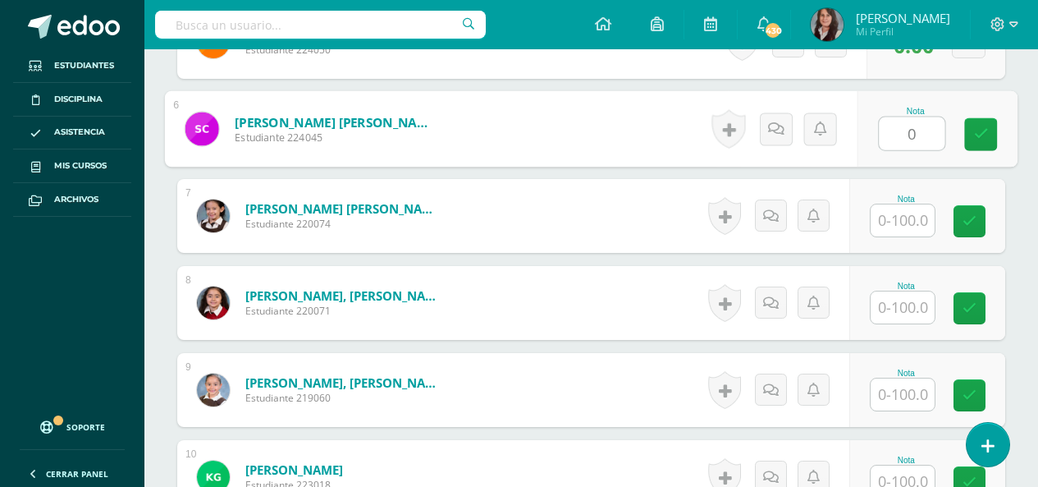
scroll to position [1008, 0]
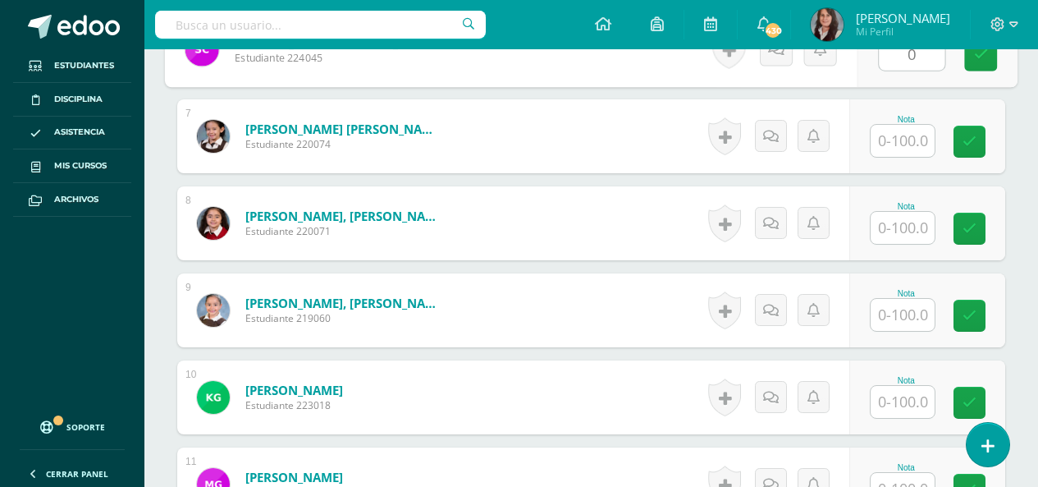
type input "0"
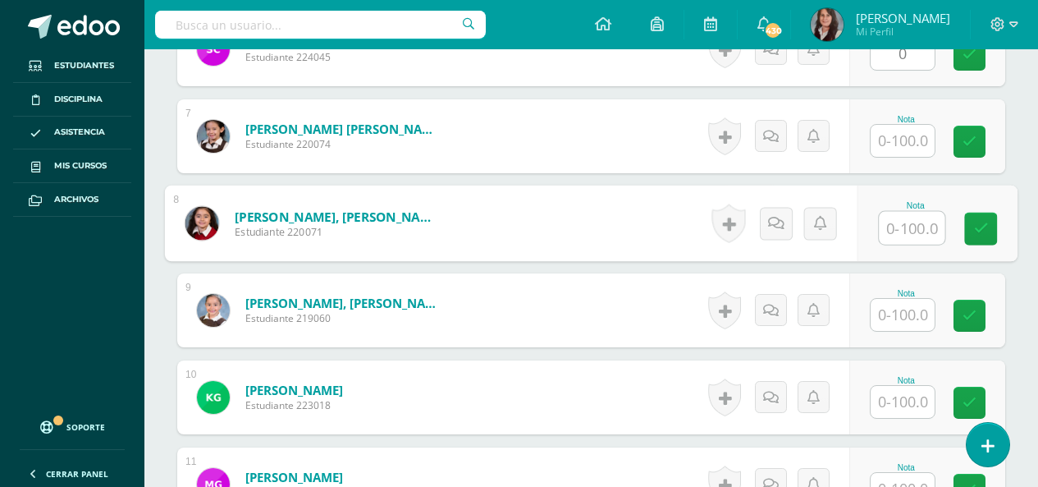
click at [918, 233] on input "text" at bounding box center [912, 228] width 66 height 33
type input "0"
click at [909, 399] on input "text" at bounding box center [903, 402] width 64 height 32
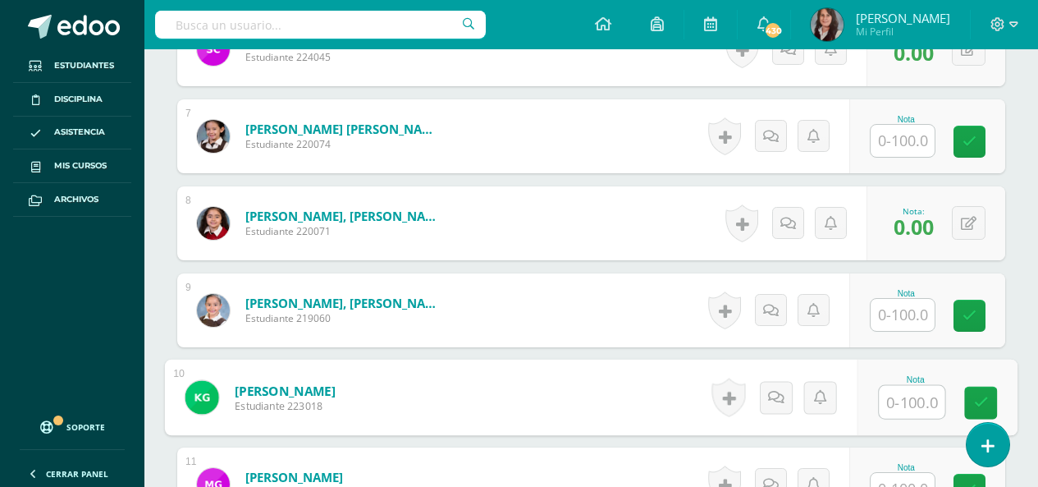
drag, startPoint x: 909, startPoint y: 399, endPoint x: 917, endPoint y: 406, distance: 11.0
click at [917, 405] on input "text" at bounding box center [912, 402] width 66 height 33
type input "0"
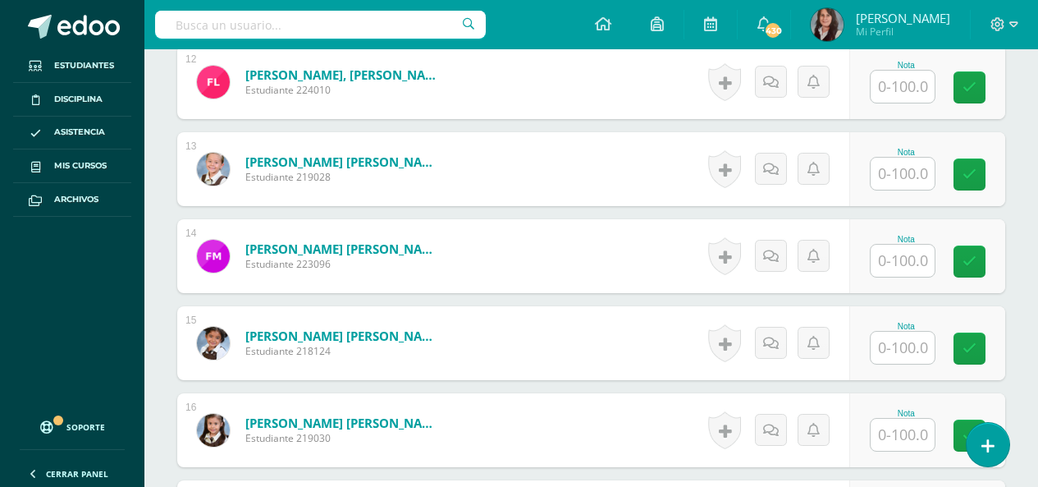
scroll to position [1501, 0]
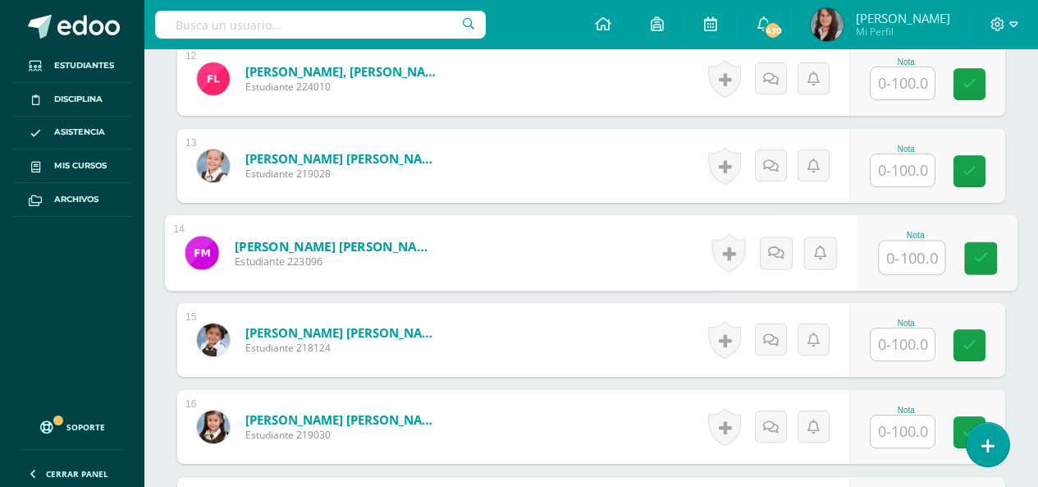
click at [908, 261] on input "text" at bounding box center [912, 257] width 66 height 33
type input "0"
click at [912, 341] on input "text" at bounding box center [903, 344] width 64 height 32
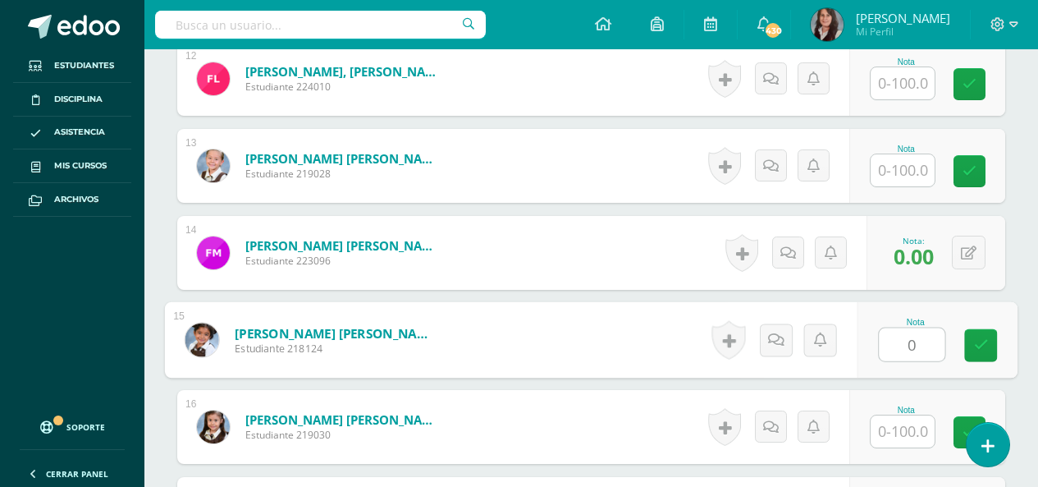
type input "0"
click at [926, 425] on input "text" at bounding box center [903, 431] width 64 height 32
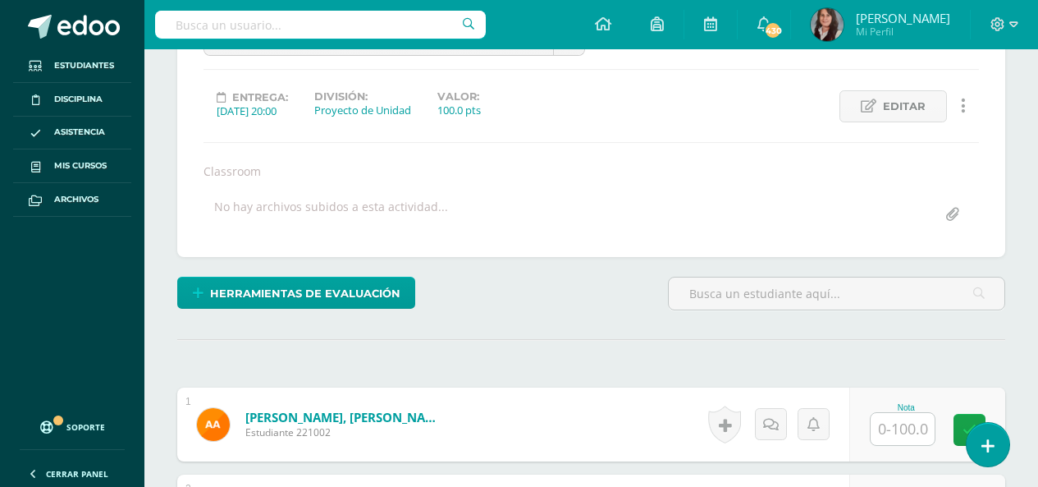
scroll to position [270, 0]
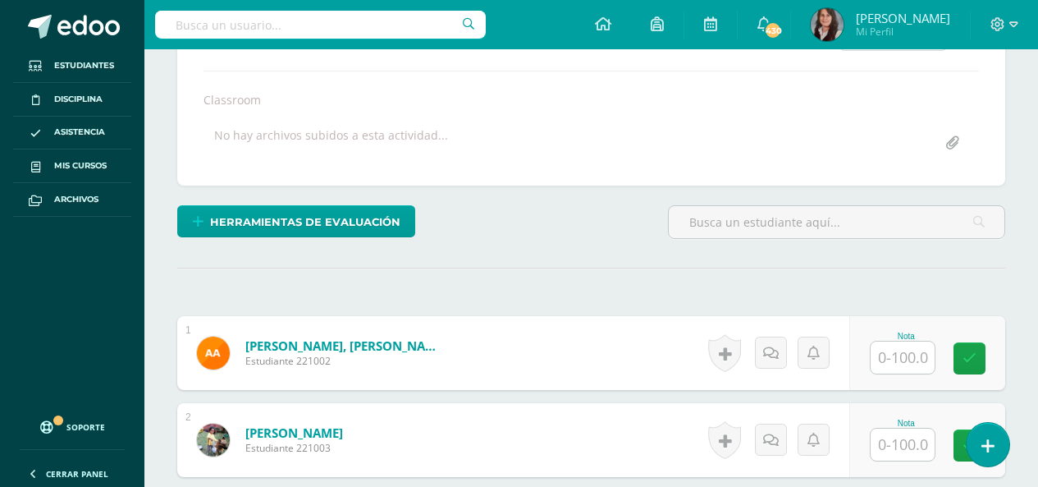
type input "0"
click at [916, 358] on input "text" at bounding box center [903, 357] width 64 height 32
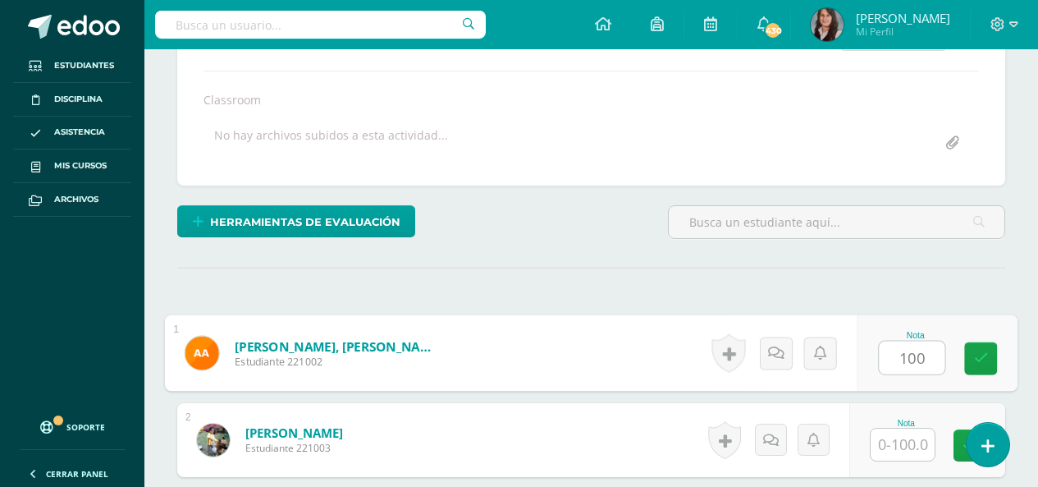
type input "100"
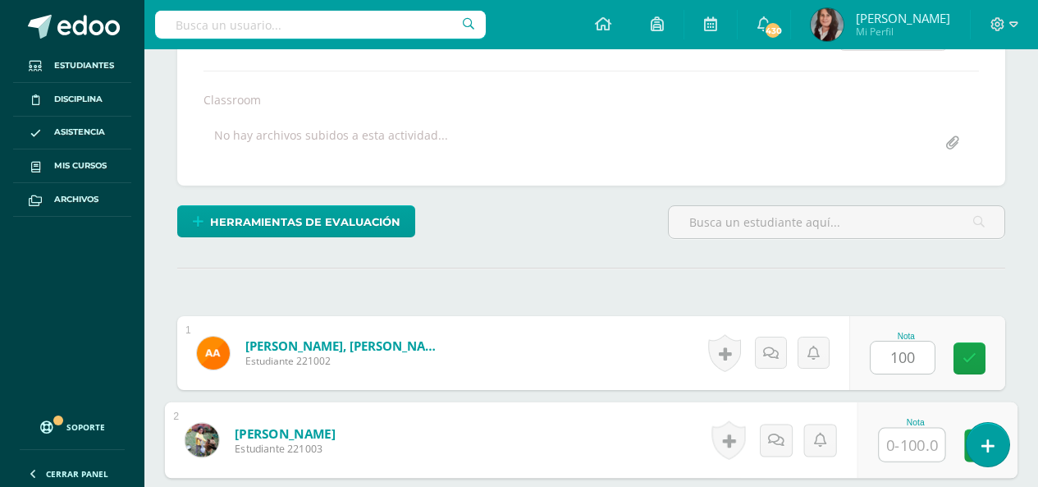
click at [917, 446] on input "text" at bounding box center [912, 444] width 66 height 33
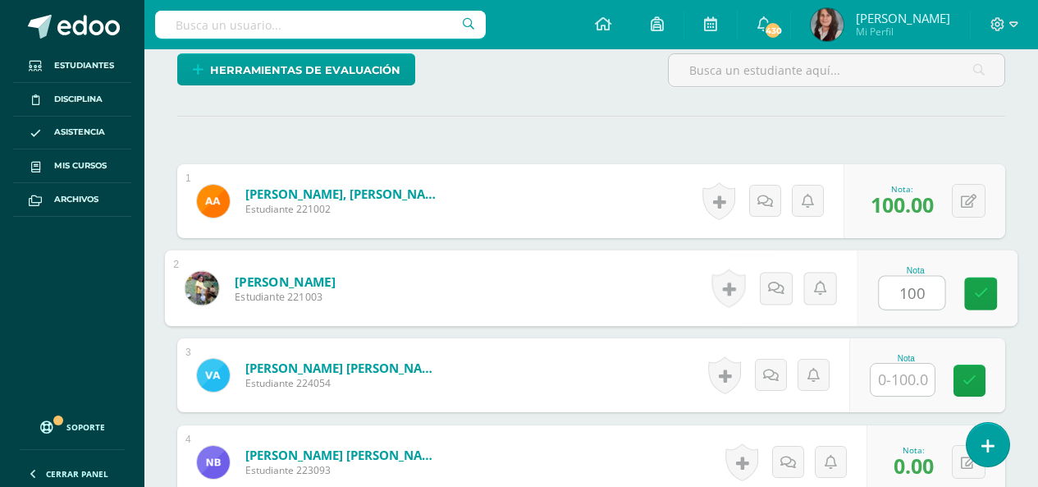
scroll to position [434, 0]
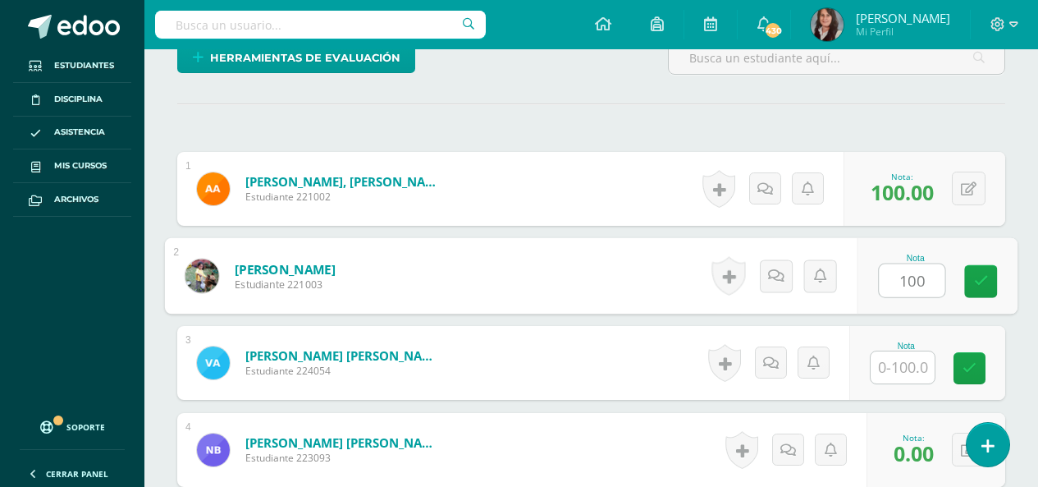
type input "100"
click at [899, 371] on input "text" at bounding box center [903, 367] width 64 height 32
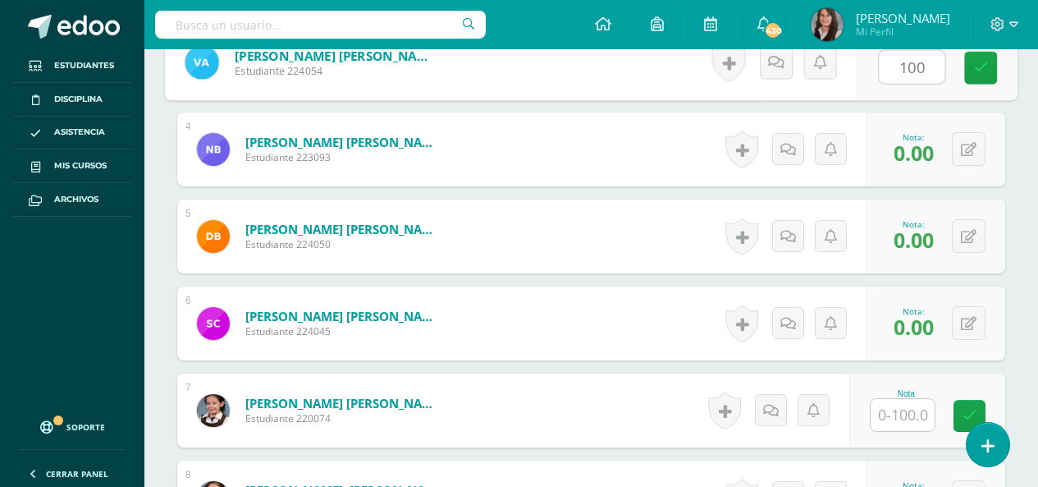
scroll to position [762, 0]
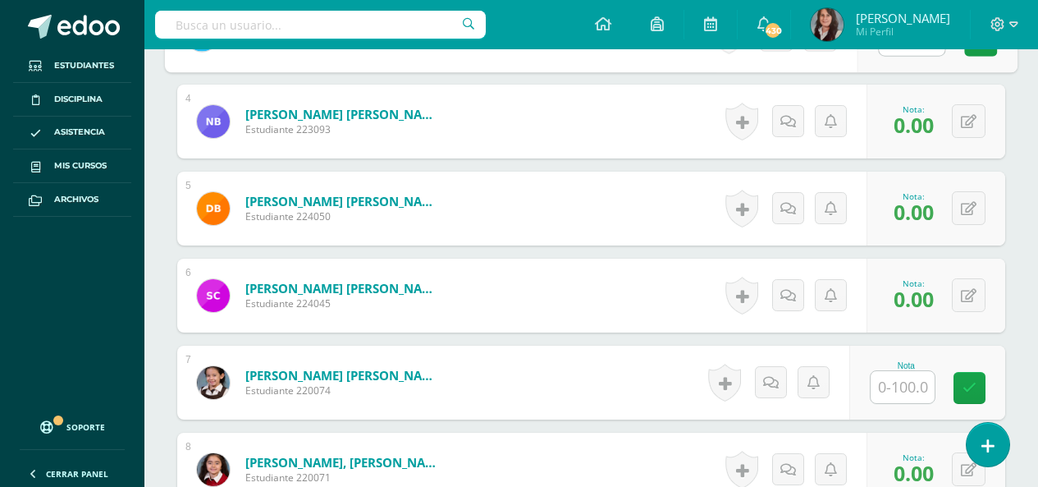
type input "100"
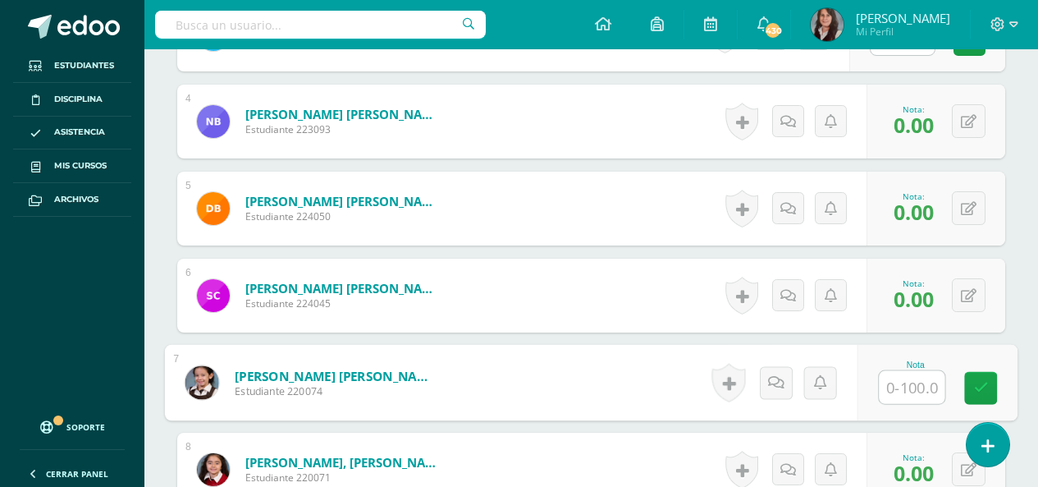
click at [920, 392] on input "text" at bounding box center [912, 387] width 66 height 33
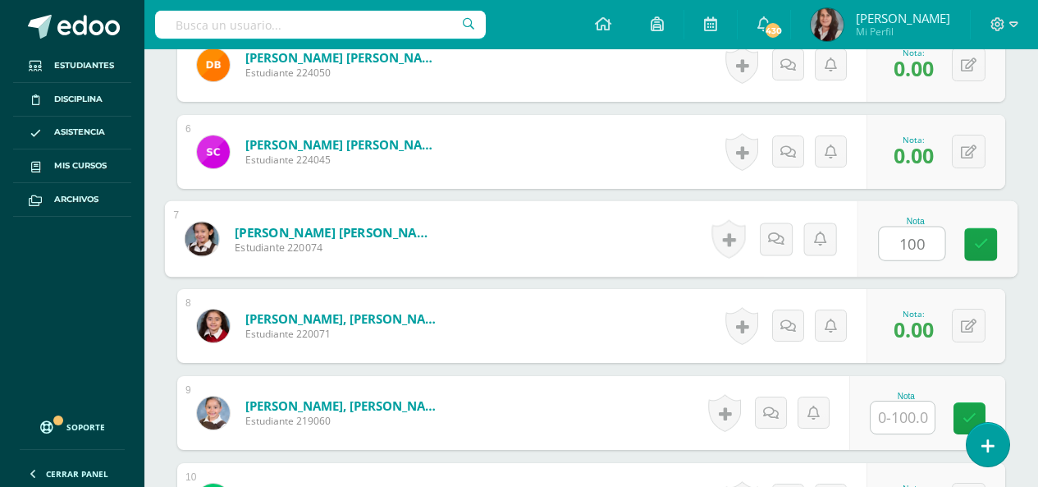
scroll to position [1008, 0]
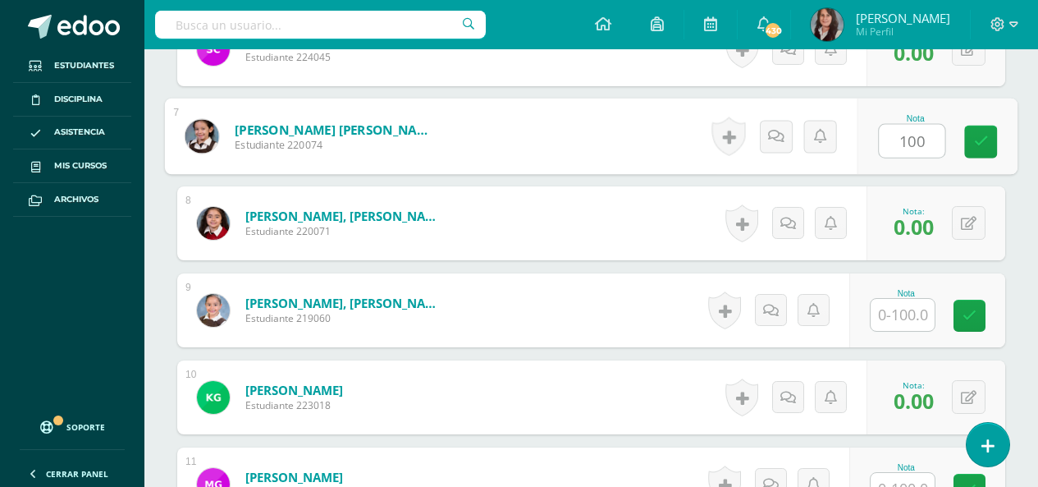
type input "100"
click at [915, 311] on input "text" at bounding box center [903, 315] width 64 height 32
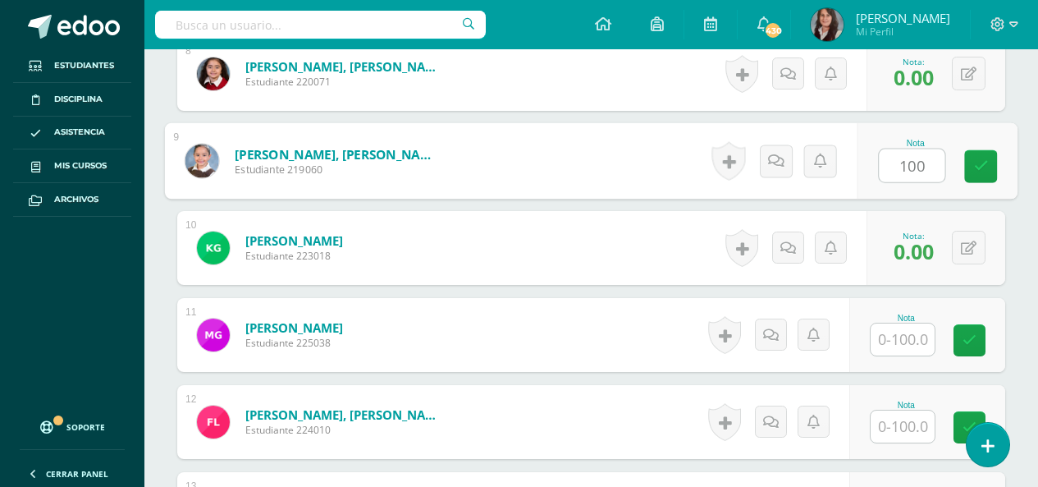
scroll to position [1255, 0]
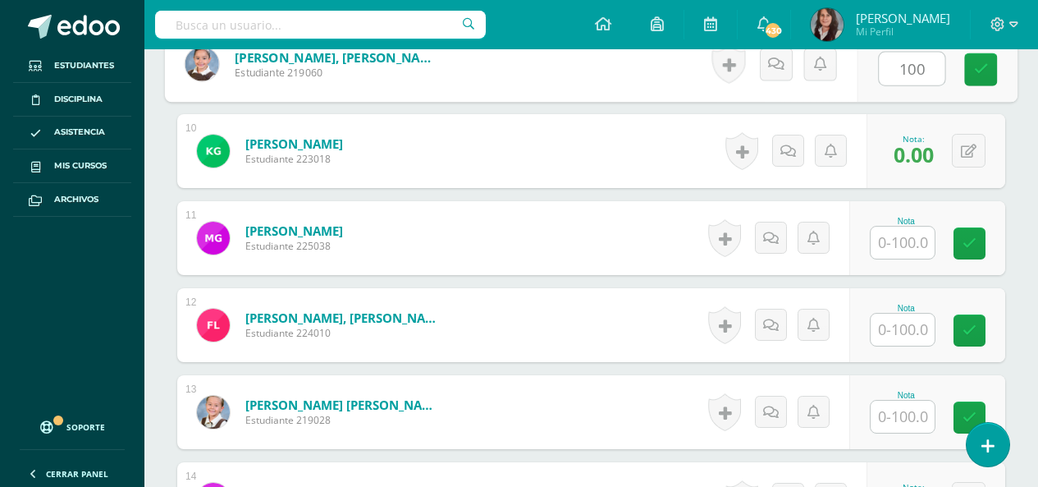
type input "100"
click at [912, 241] on input "text" at bounding box center [903, 242] width 64 height 32
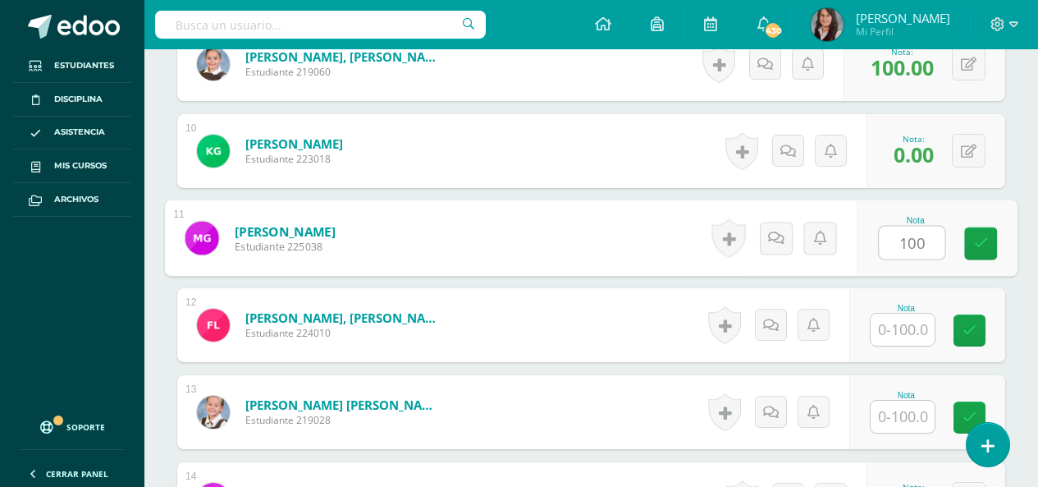
type input "100"
click at [917, 323] on input "text" at bounding box center [903, 329] width 64 height 32
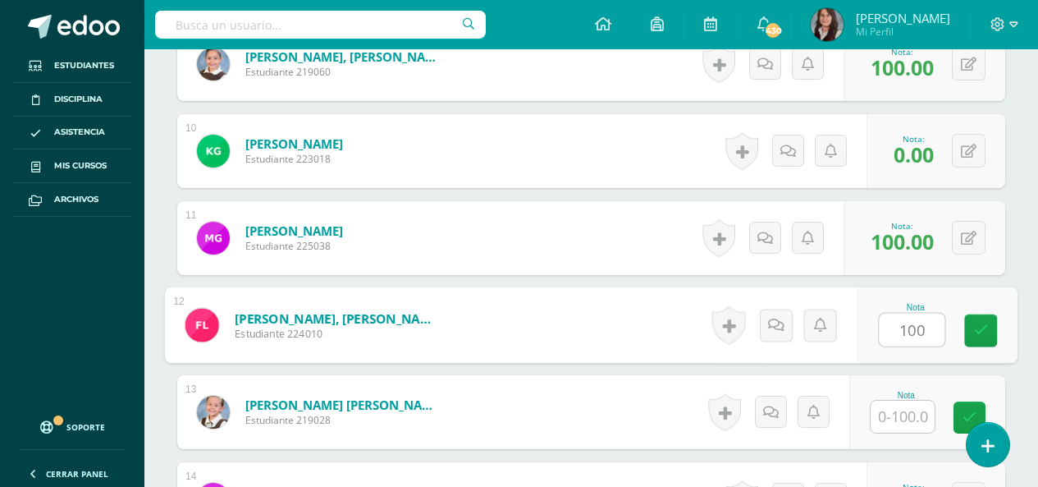
type input "100"
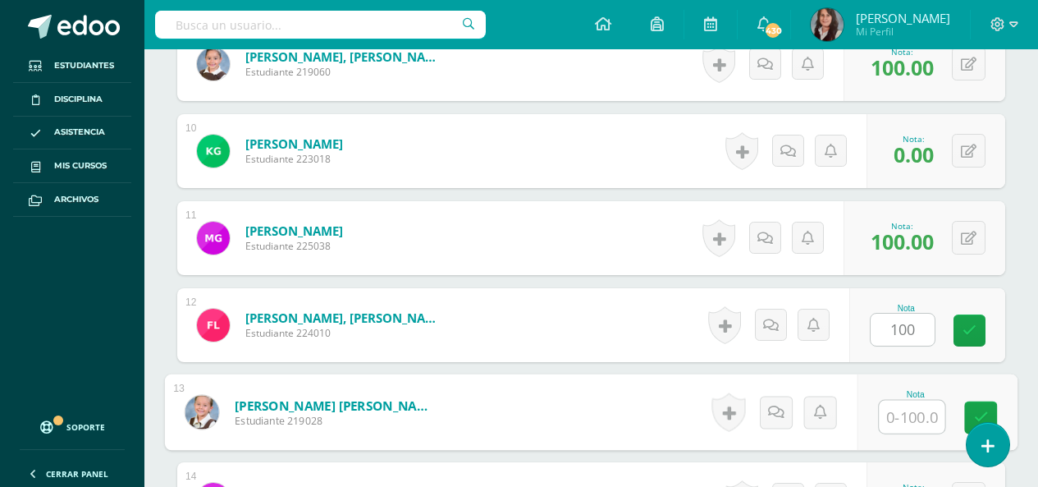
click at [918, 411] on input "text" at bounding box center [912, 416] width 66 height 33
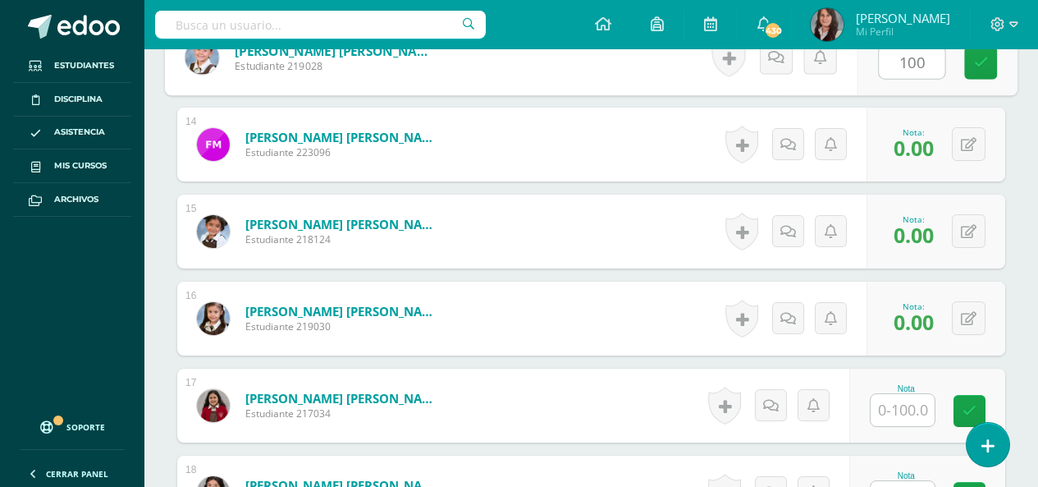
scroll to position [1747, 0]
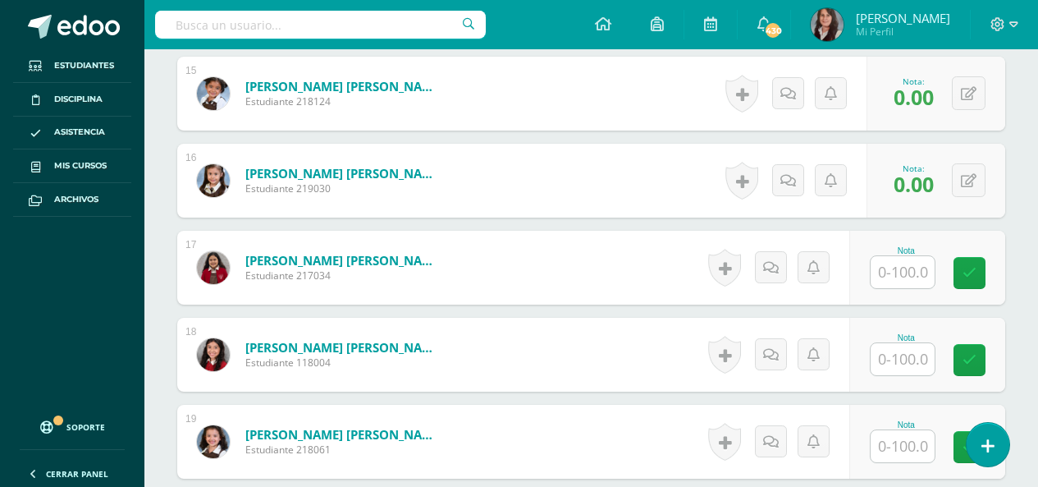
type input "100"
click at [905, 267] on input "text" at bounding box center [903, 272] width 64 height 32
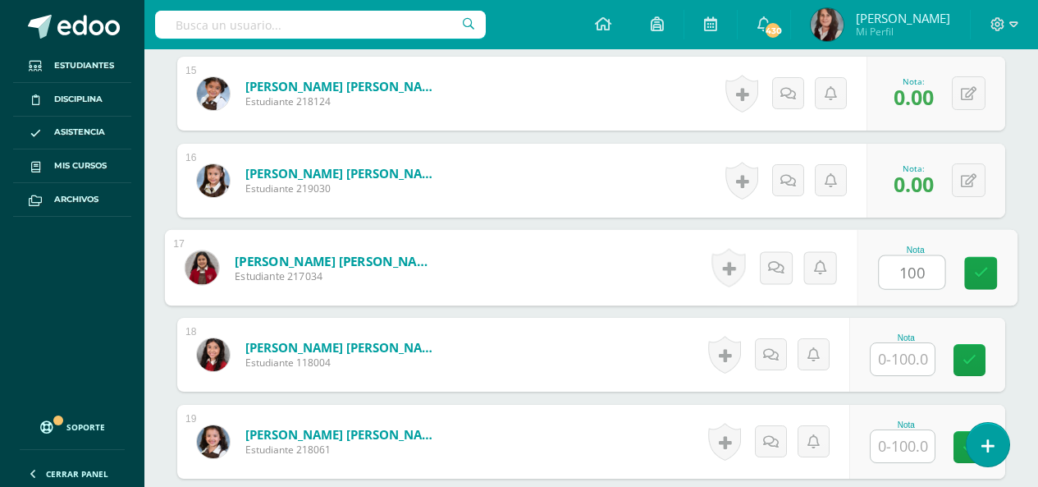
type input "100"
click at [916, 359] on input "text" at bounding box center [903, 359] width 64 height 32
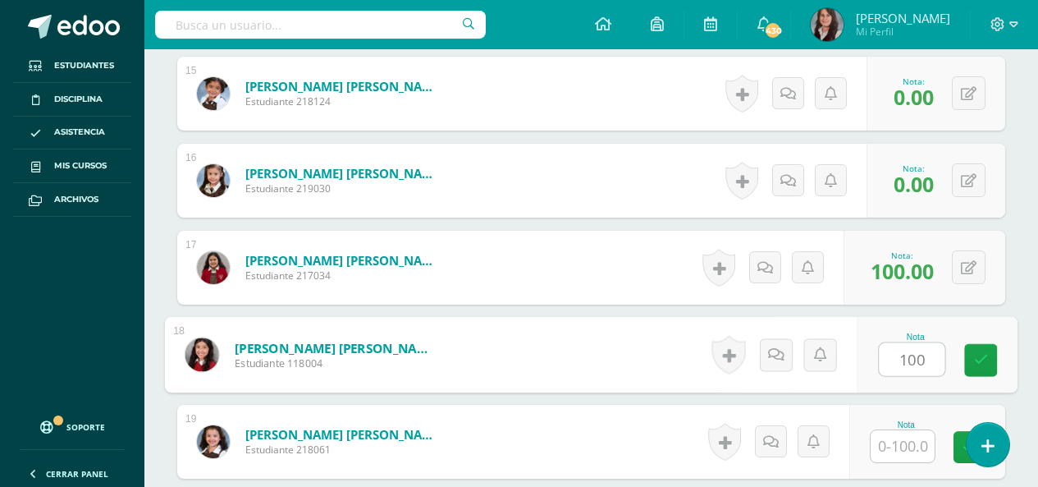
type input "100"
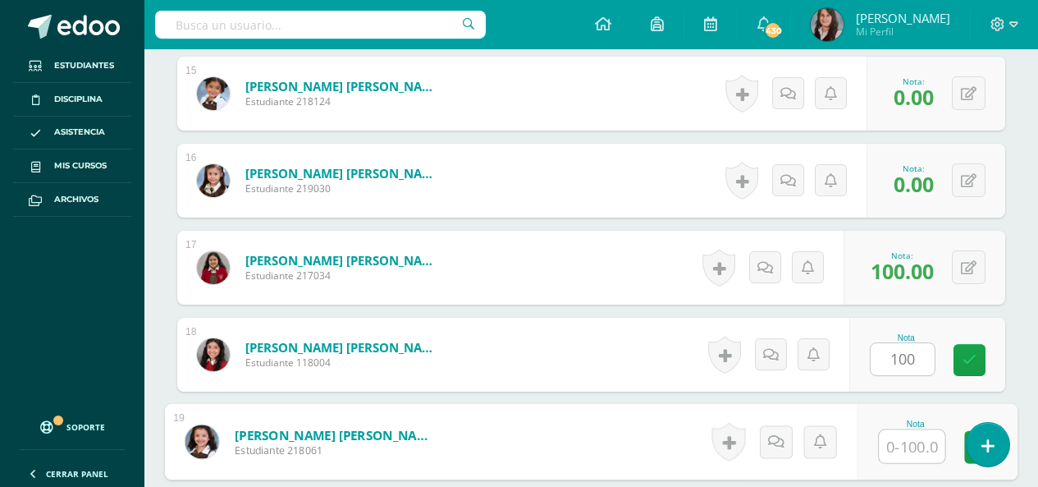
click at [921, 447] on input "text" at bounding box center [912, 446] width 66 height 33
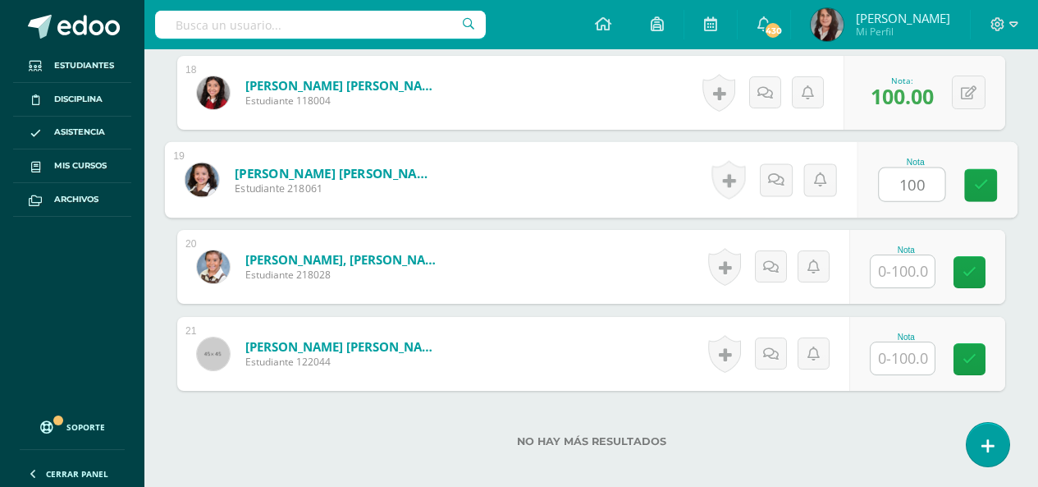
scroll to position [2075, 0]
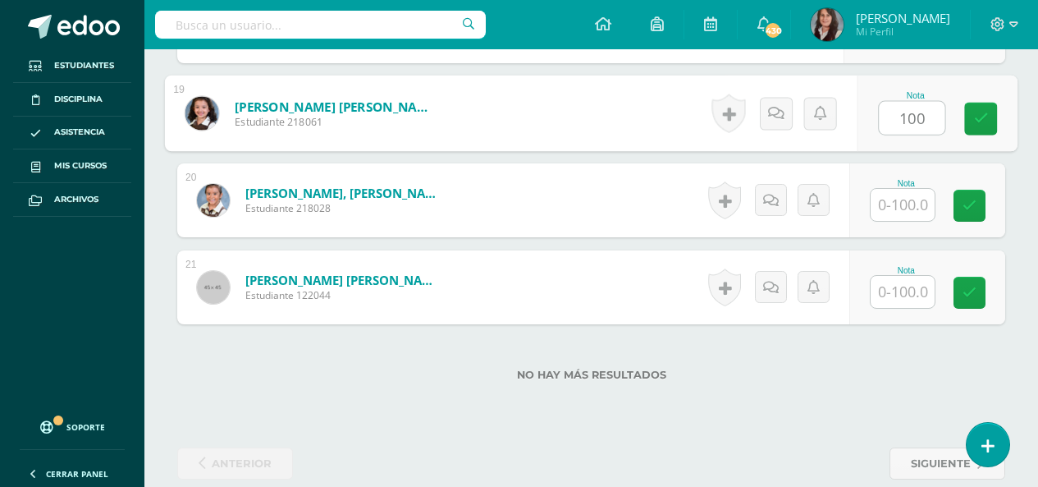
type input "100"
click at [903, 209] on input "text" at bounding box center [903, 205] width 64 height 32
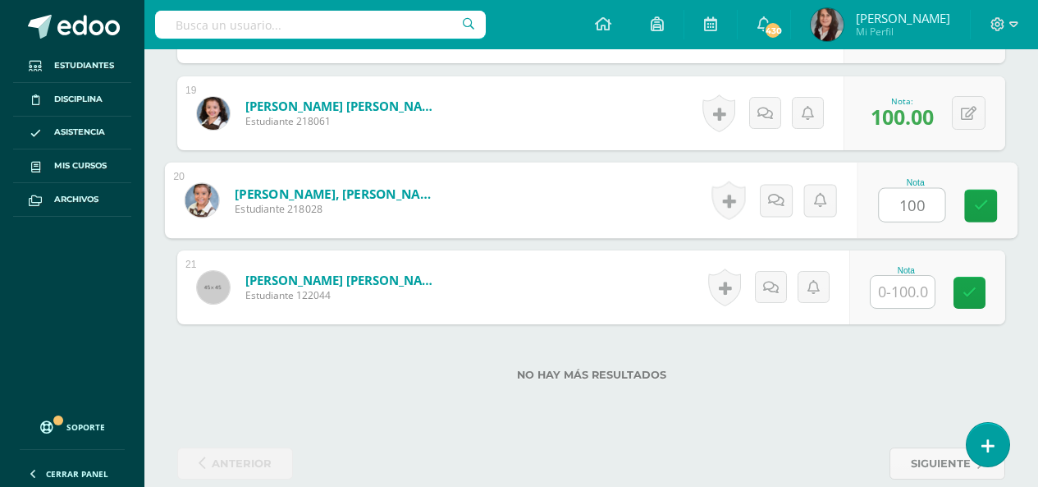
type input "100"
click at [916, 290] on input "text" at bounding box center [903, 292] width 64 height 32
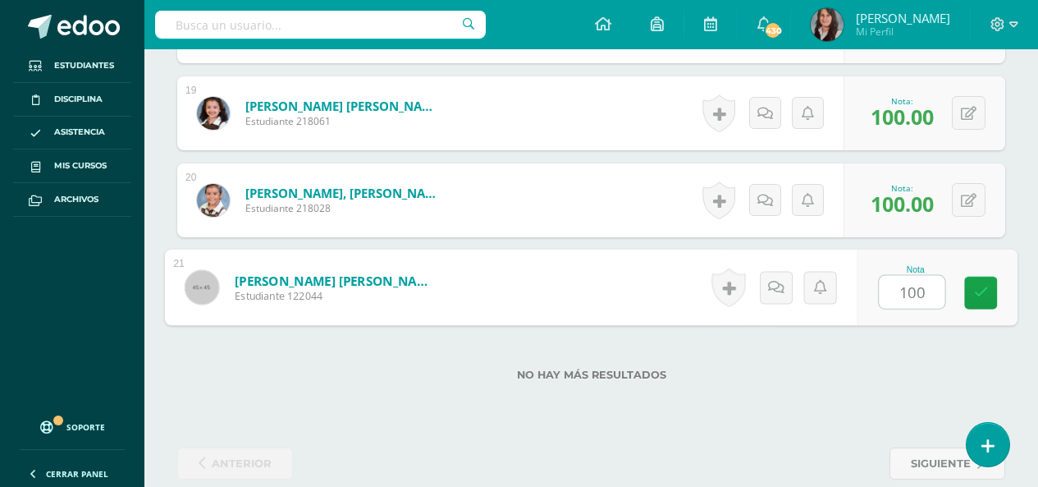
type input "100"
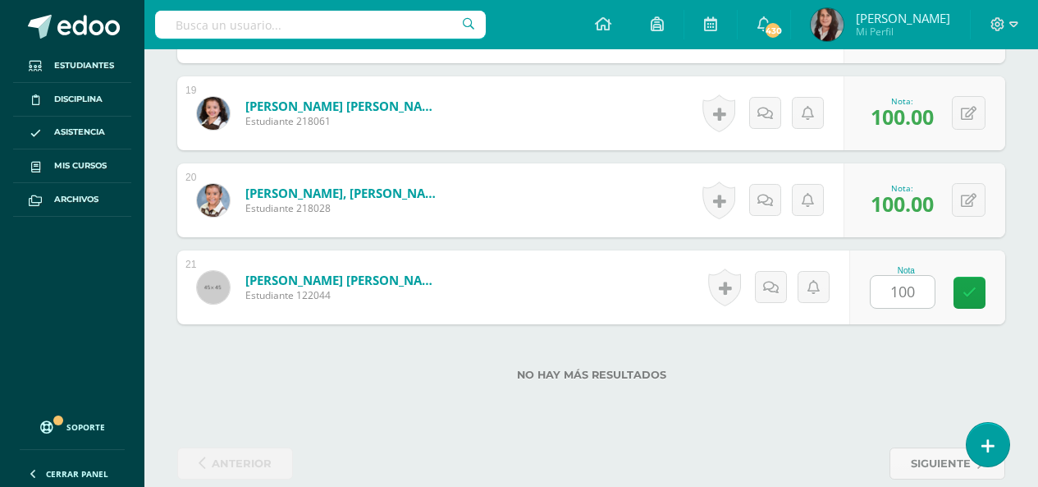
click at [883, 384] on div "No hay más resultados" at bounding box center [591, 362] width 828 height 76
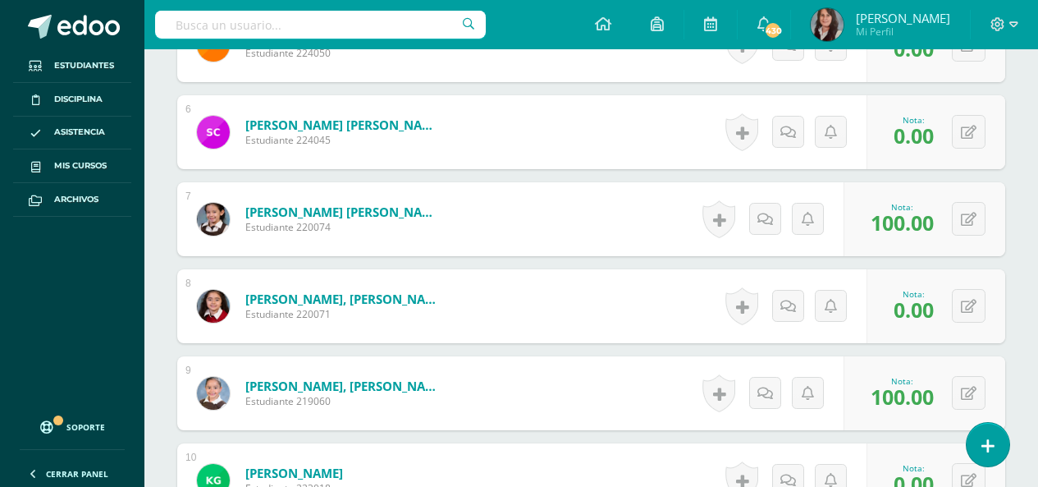
scroll to position [926, 0]
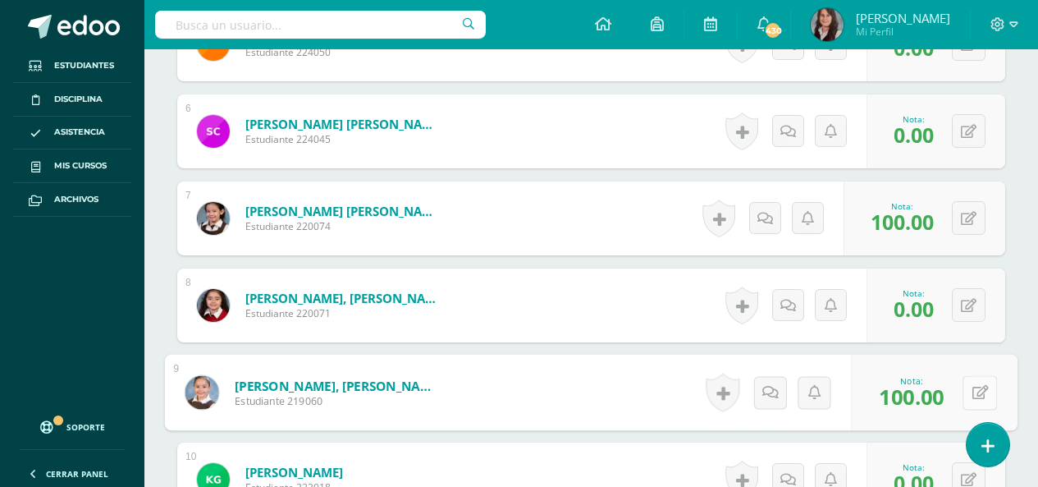
click at [967, 391] on button at bounding box center [980, 392] width 34 height 34
type input "0"
click at [1016, 327] on div "¿Estás seguro que quieres eliminar esta actividad? Esto borrará la actividad y …" at bounding box center [591, 448] width 894 height 2425
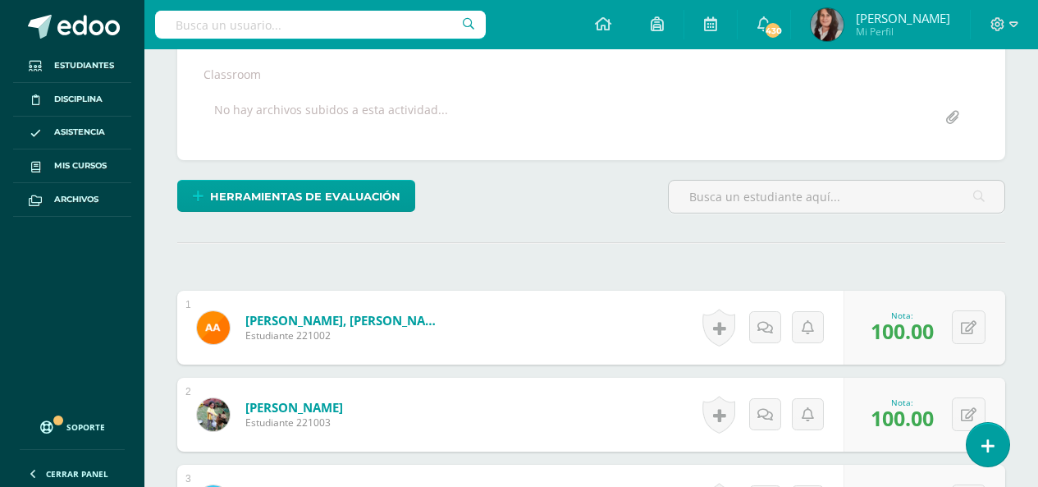
scroll to position [0, 0]
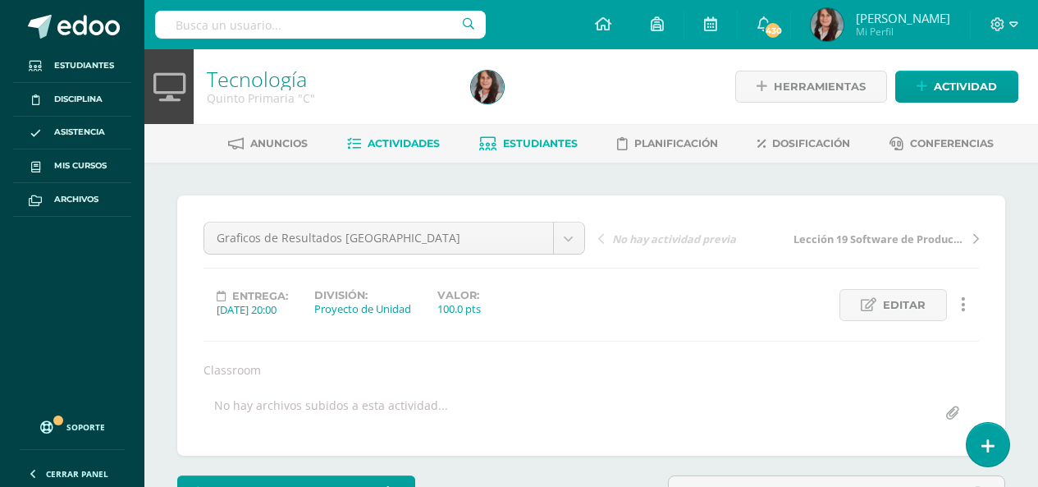
click at [529, 143] on span "Estudiantes" at bounding box center [540, 143] width 75 height 12
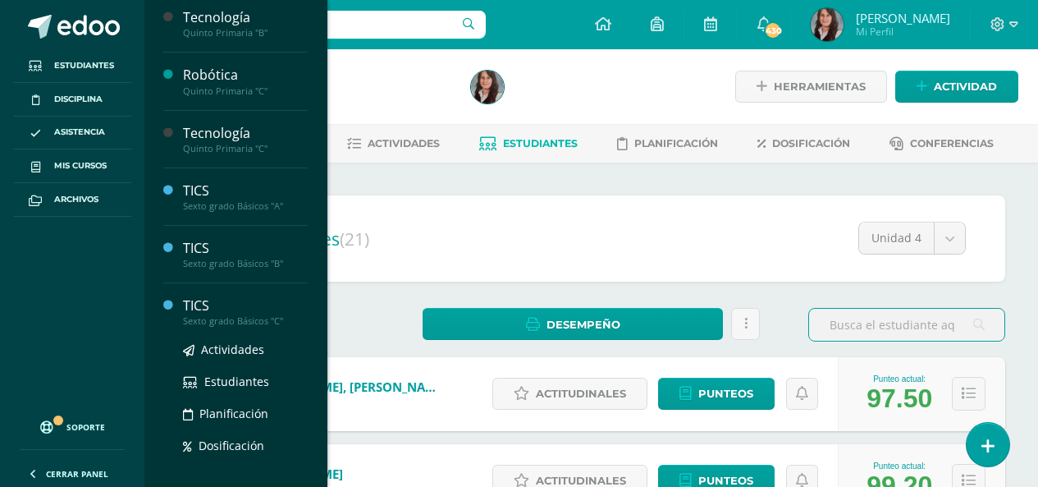
scroll to position [1232, 0]
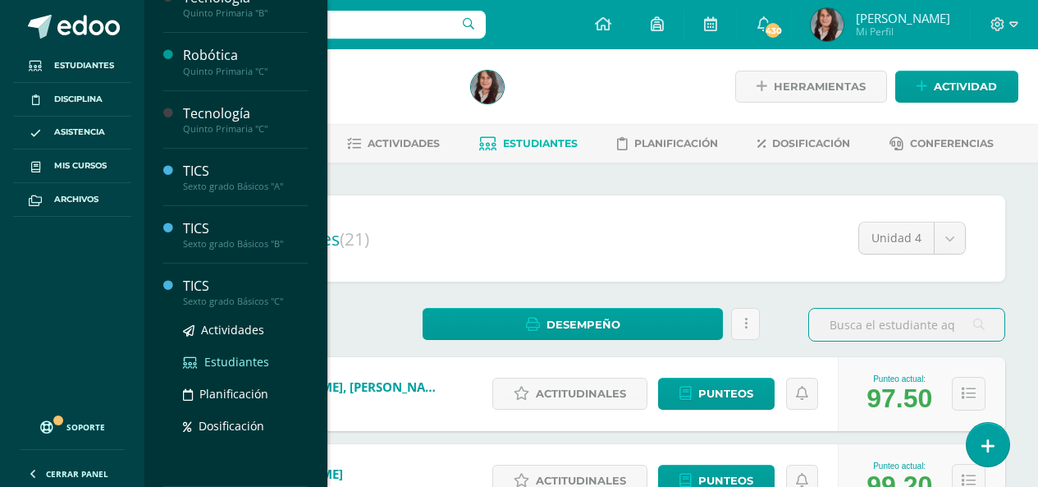
click at [240, 361] on span "Estudiantes" at bounding box center [236, 362] width 65 height 16
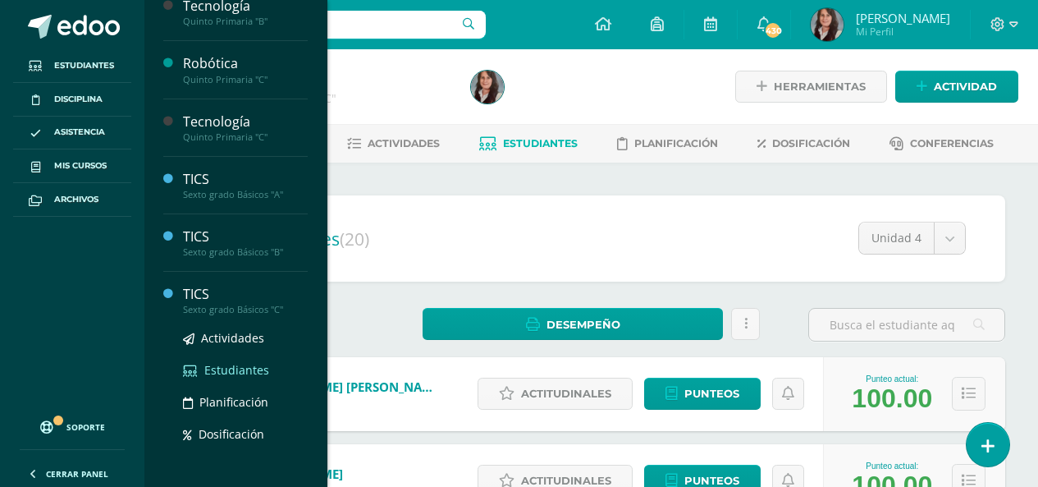
scroll to position [1232, 0]
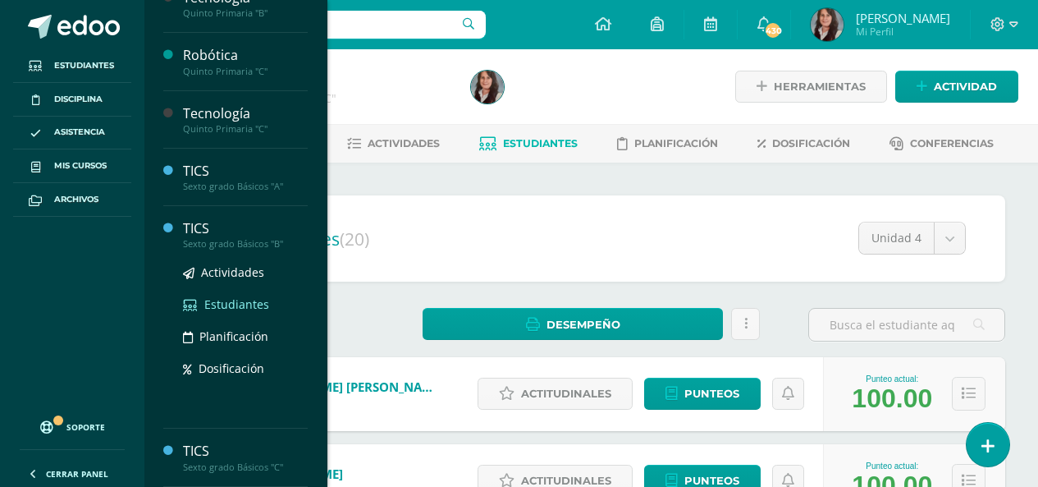
click at [236, 303] on span "Estudiantes" at bounding box center [236, 304] width 65 height 16
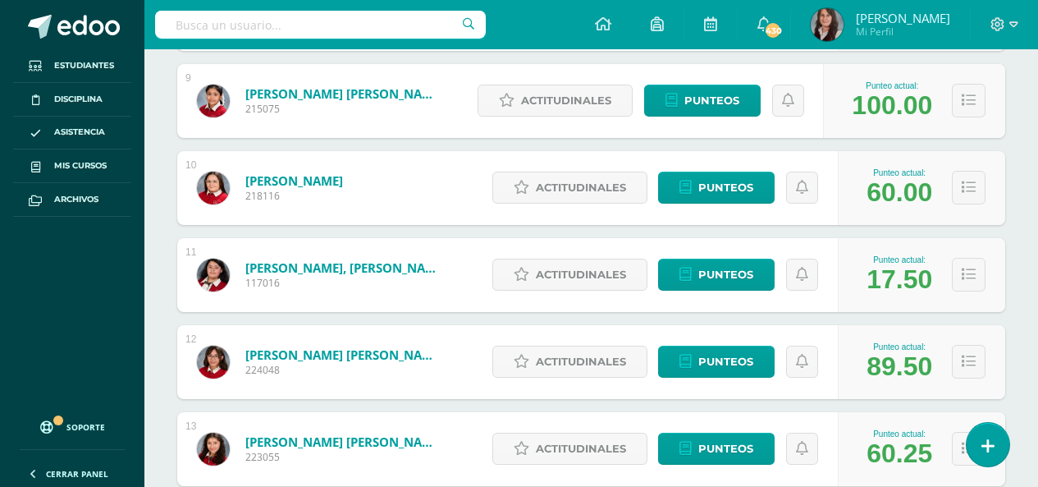
scroll to position [995, 0]
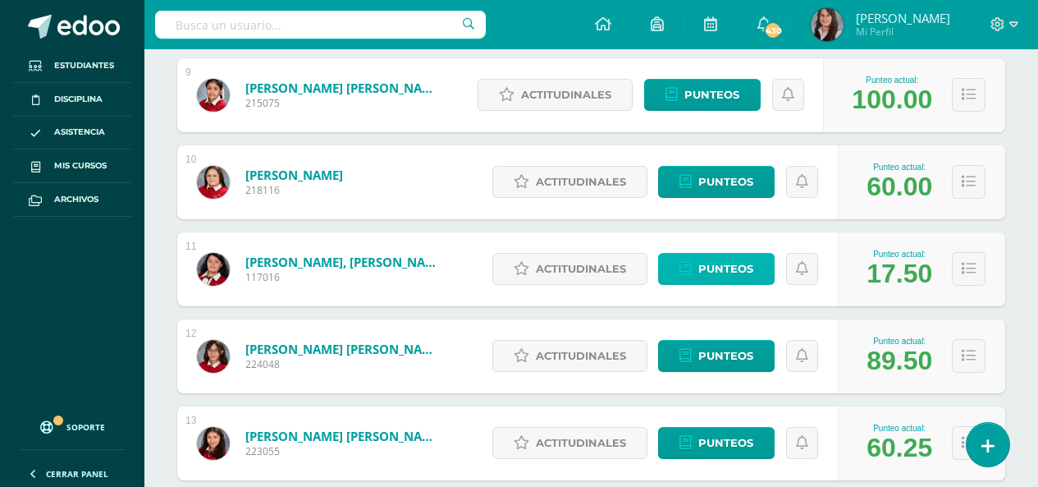
click at [712, 267] on span "Punteos" at bounding box center [725, 269] width 55 height 30
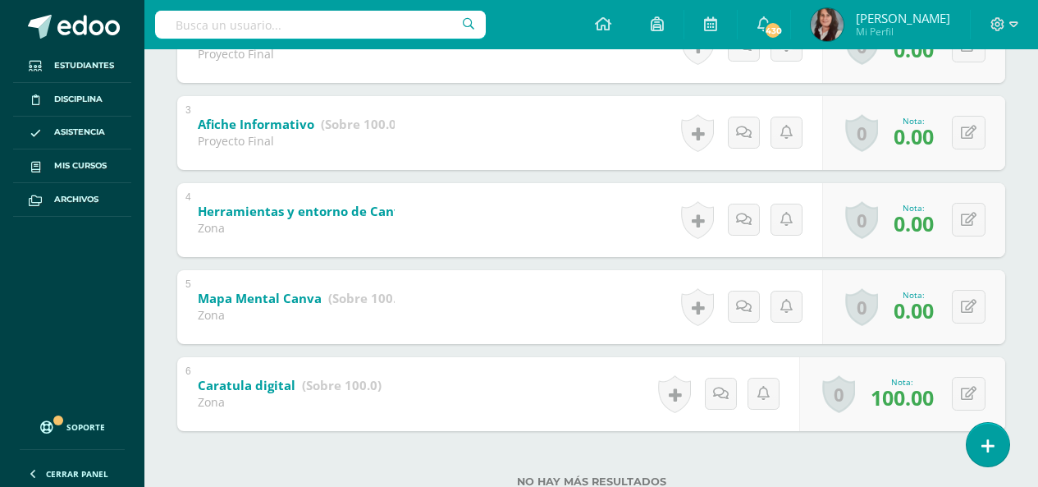
scroll to position [459, 0]
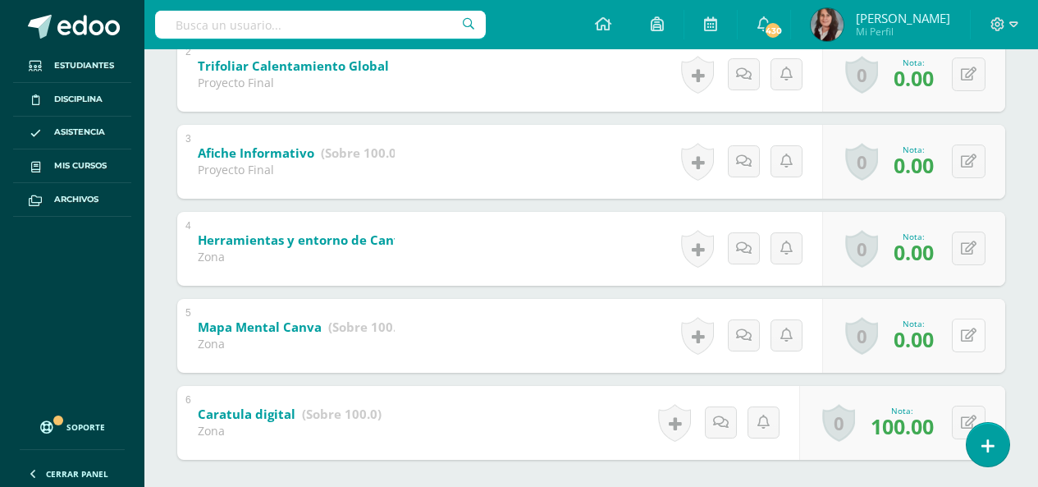
click at [974, 328] on icon at bounding box center [969, 335] width 16 height 14
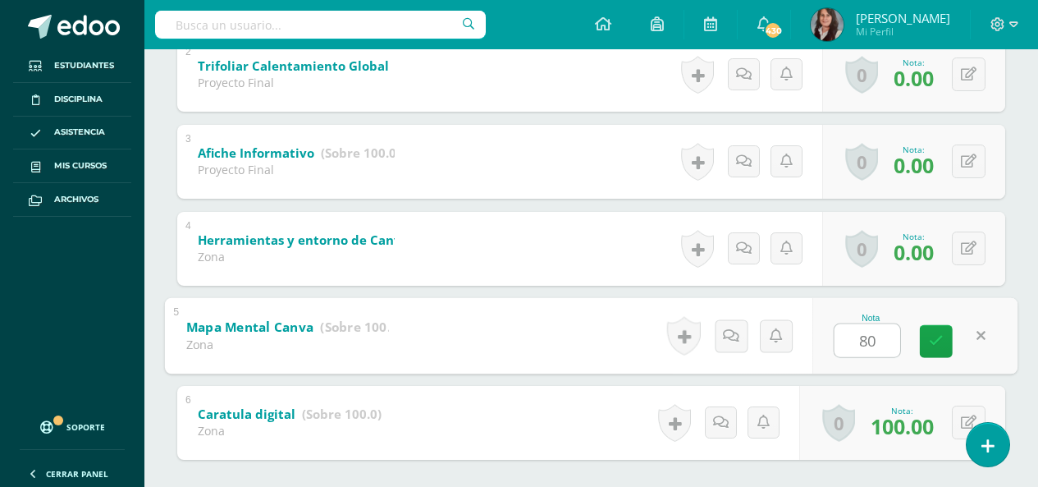
type input "80"
click at [1028, 390] on div "Emily León Lany Alvarez Keyla Argueta Jimena Bonilla Rocio Borrayo Danna Cácere…" at bounding box center [591, 136] width 894 height 865
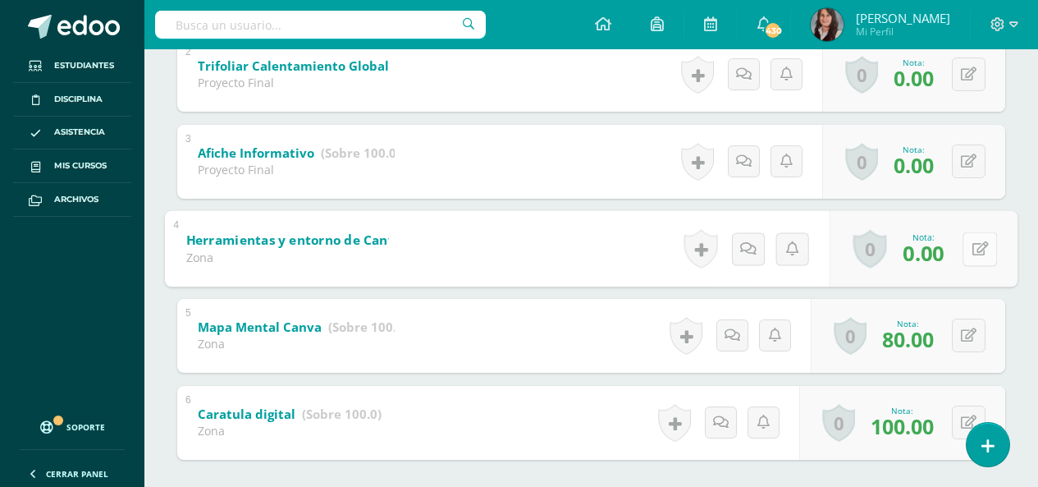
click at [973, 247] on icon at bounding box center [980, 248] width 16 height 14
type input "0"
type input "60"
click at [1017, 304] on div "Emily León Lany Alvarez Keyla Argueta Jimena Bonilla Rocio Borrayo Danna Cácere…" at bounding box center [591, 136] width 894 height 865
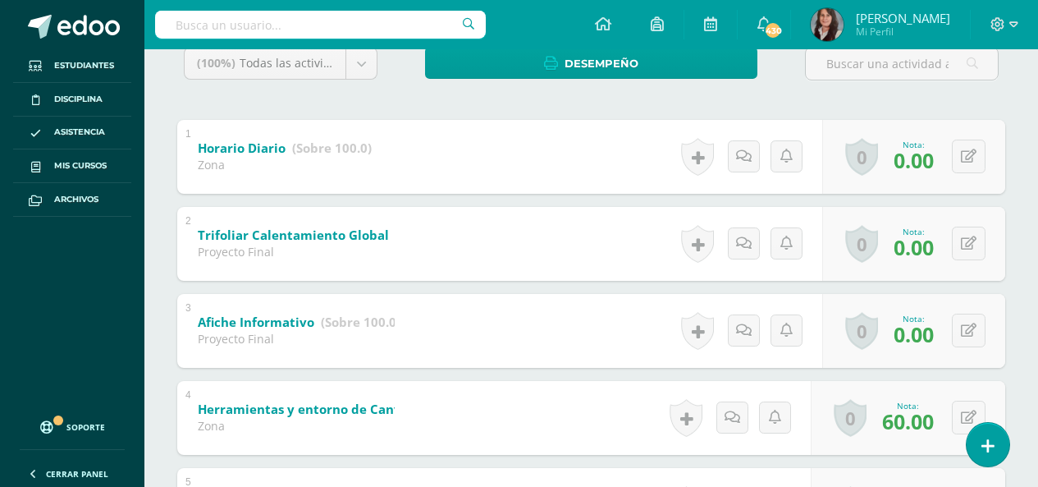
scroll to position [377, 0]
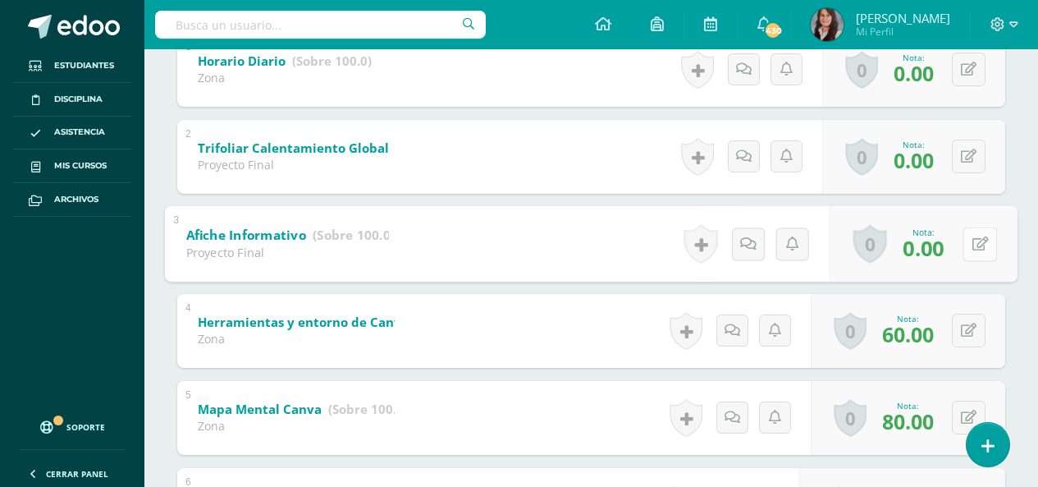
click at [967, 242] on button at bounding box center [980, 243] width 34 height 34
type input "40"
click at [1020, 167] on div "Emily León Lany Alvarez Keyla Argueta Jimena Bonilla Rocio Borrayo Danna Cácere…" at bounding box center [591, 218] width 894 height 865
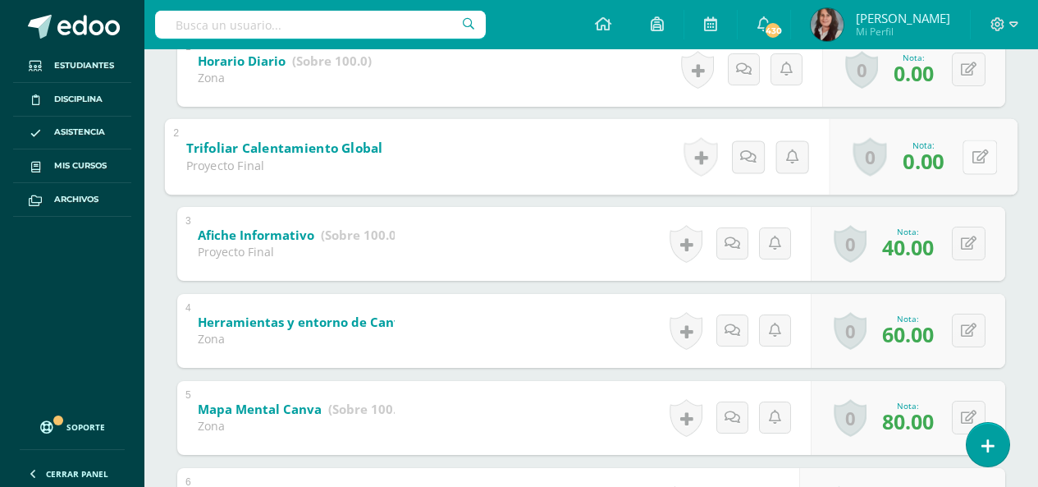
click at [975, 150] on icon at bounding box center [980, 156] width 16 height 14
type input "50"
click at [1022, 210] on div "Emily León Lany Alvarez Keyla Argueta Jimena Bonilla Rocio Borrayo Danna Cácere…" at bounding box center [591, 218] width 894 height 865
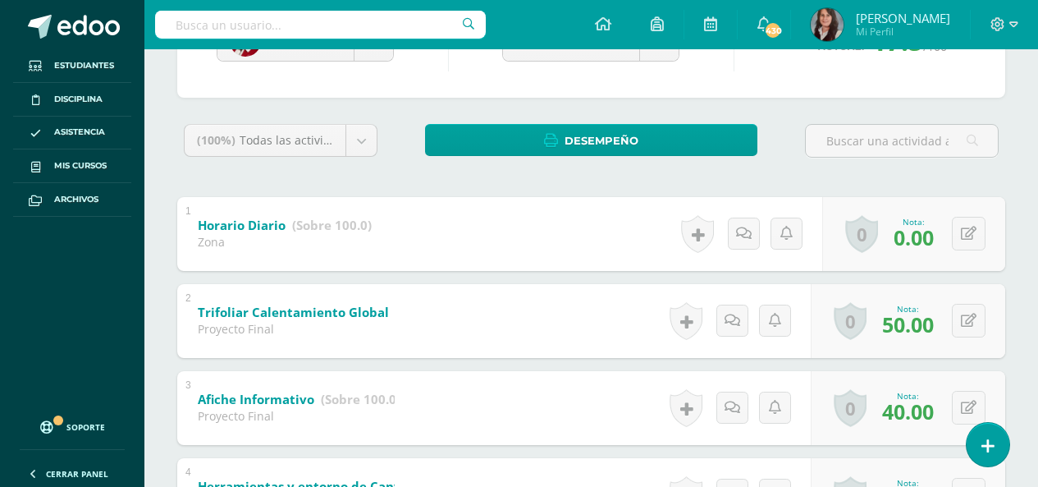
scroll to position [130, 0]
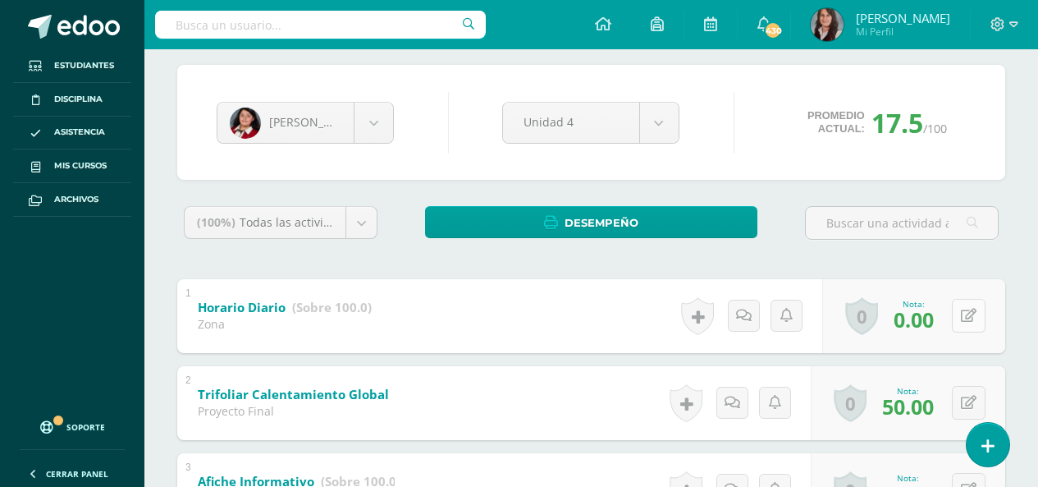
click at [979, 309] on button at bounding box center [969, 316] width 34 height 34
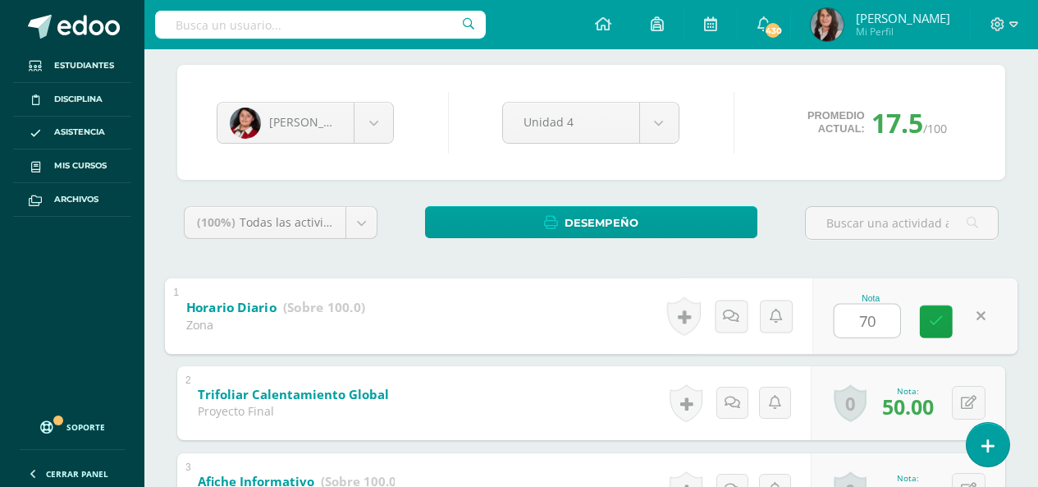
type input "70"
click at [1030, 238] on div "Emily León Lany Alvarez Keyla Argueta Jimena Bonilla Rocio Borrayo Danna Cácere…" at bounding box center [591, 464] width 894 height 865
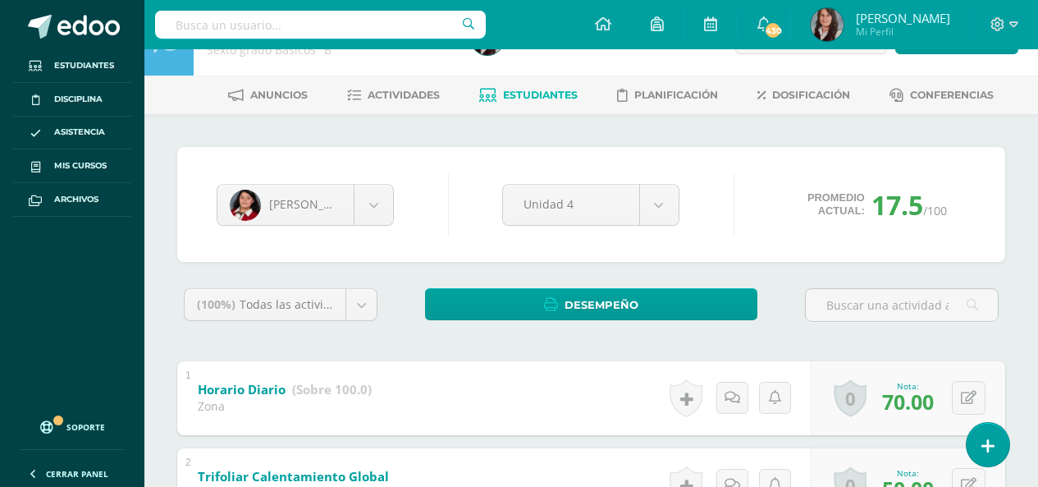
scroll to position [0, 0]
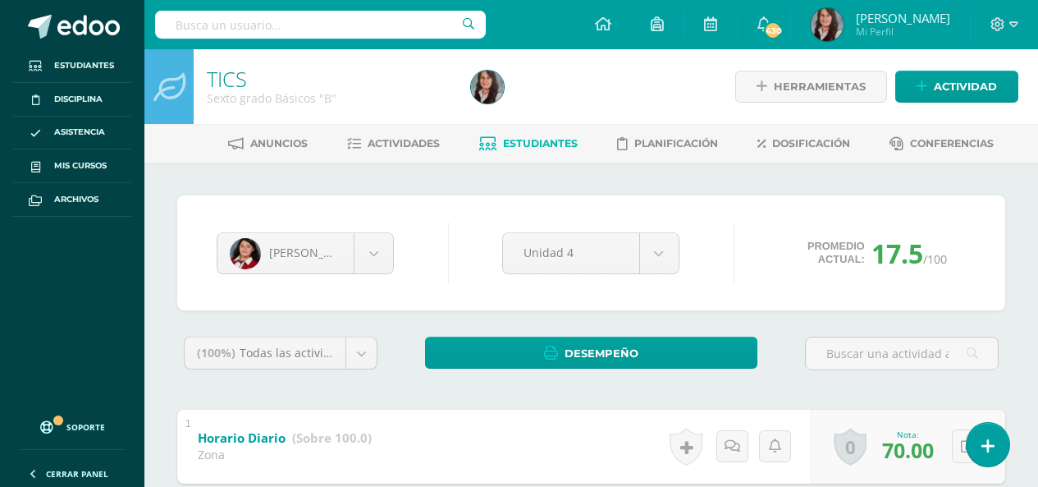
click at [549, 148] on span "Estudiantes" at bounding box center [540, 143] width 75 height 12
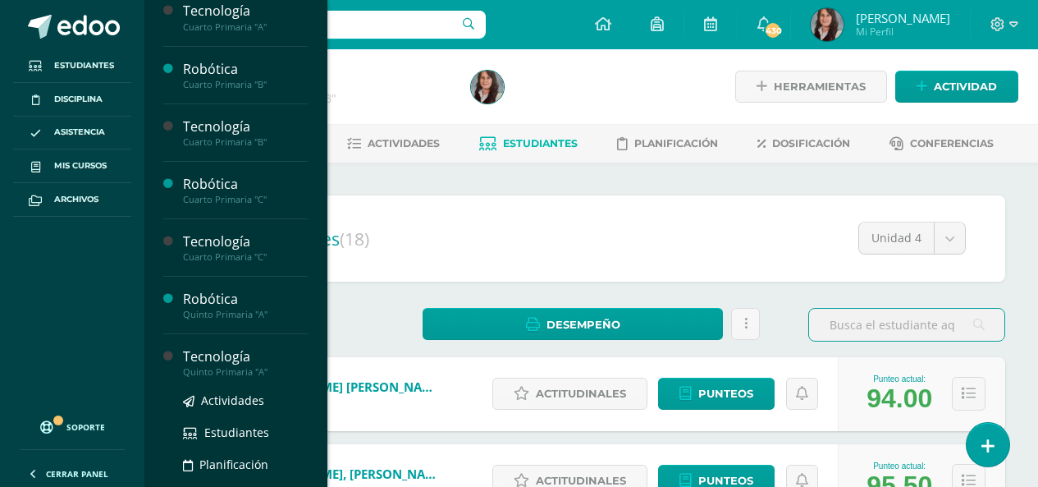
scroll to position [746, 0]
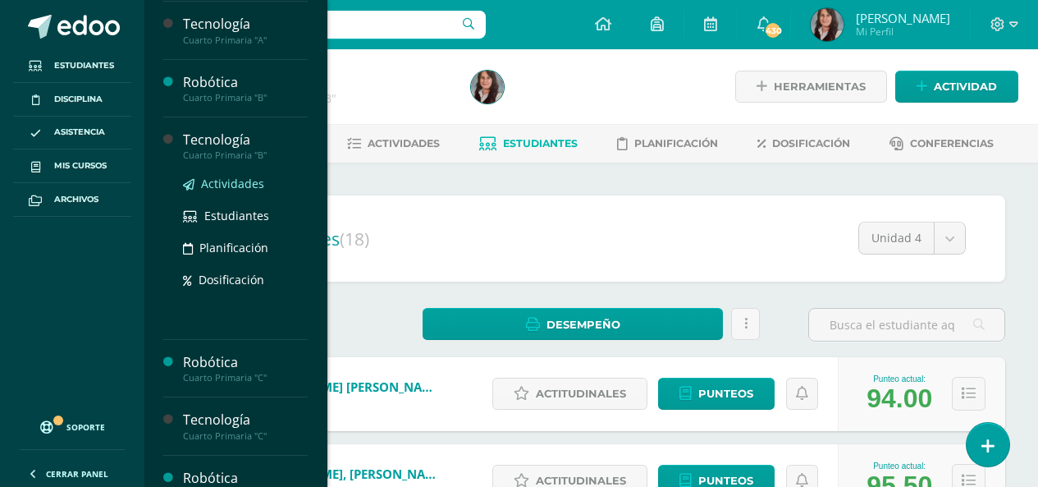
click at [235, 176] on span "Actividades" at bounding box center [232, 184] width 63 height 16
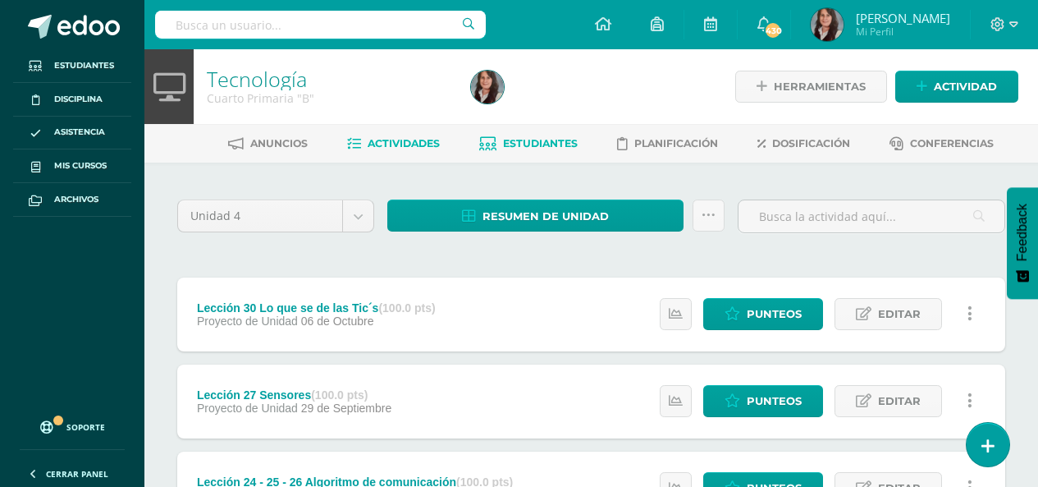
click at [551, 139] on span "Estudiantes" at bounding box center [540, 143] width 75 height 12
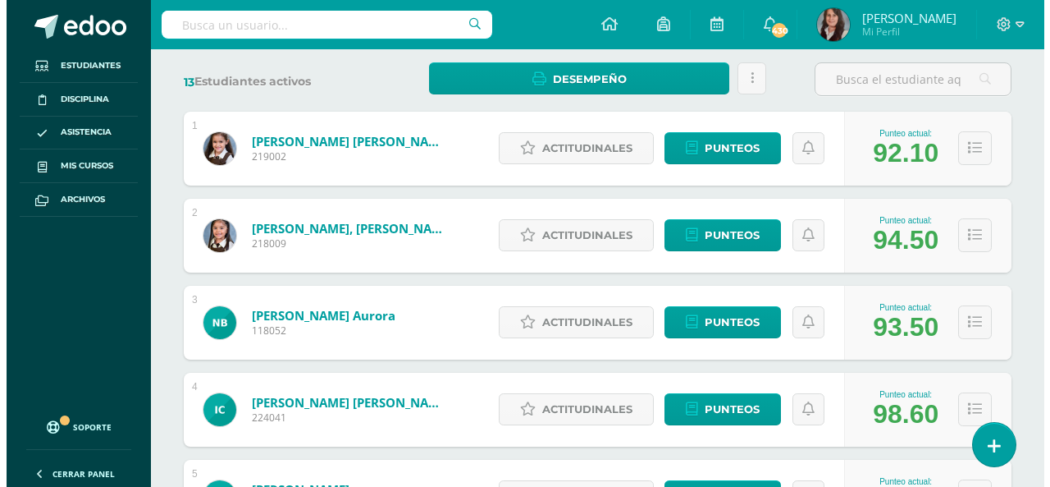
scroll to position [246, 0]
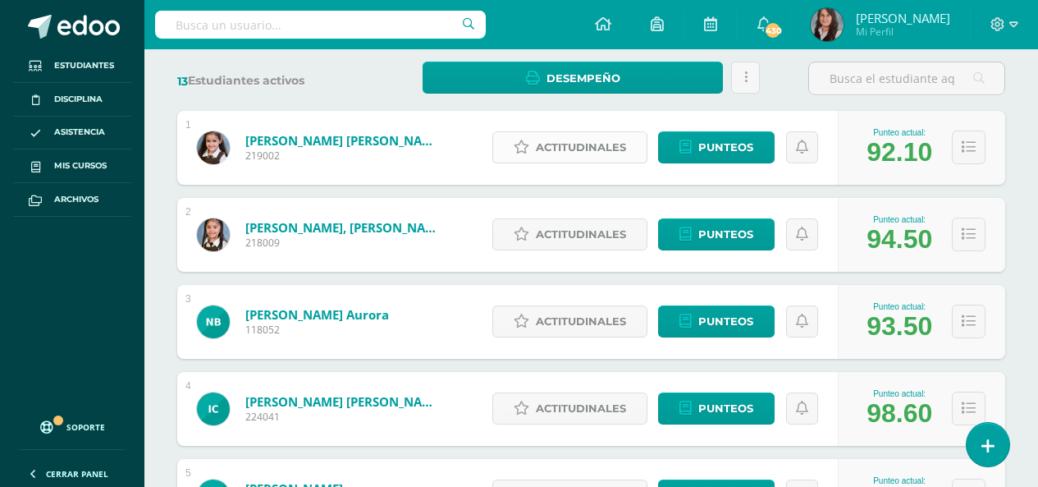
click at [569, 149] on span "Actitudinales" at bounding box center [581, 147] width 90 height 30
